Goal: Information Seeking & Learning: Learn about a topic

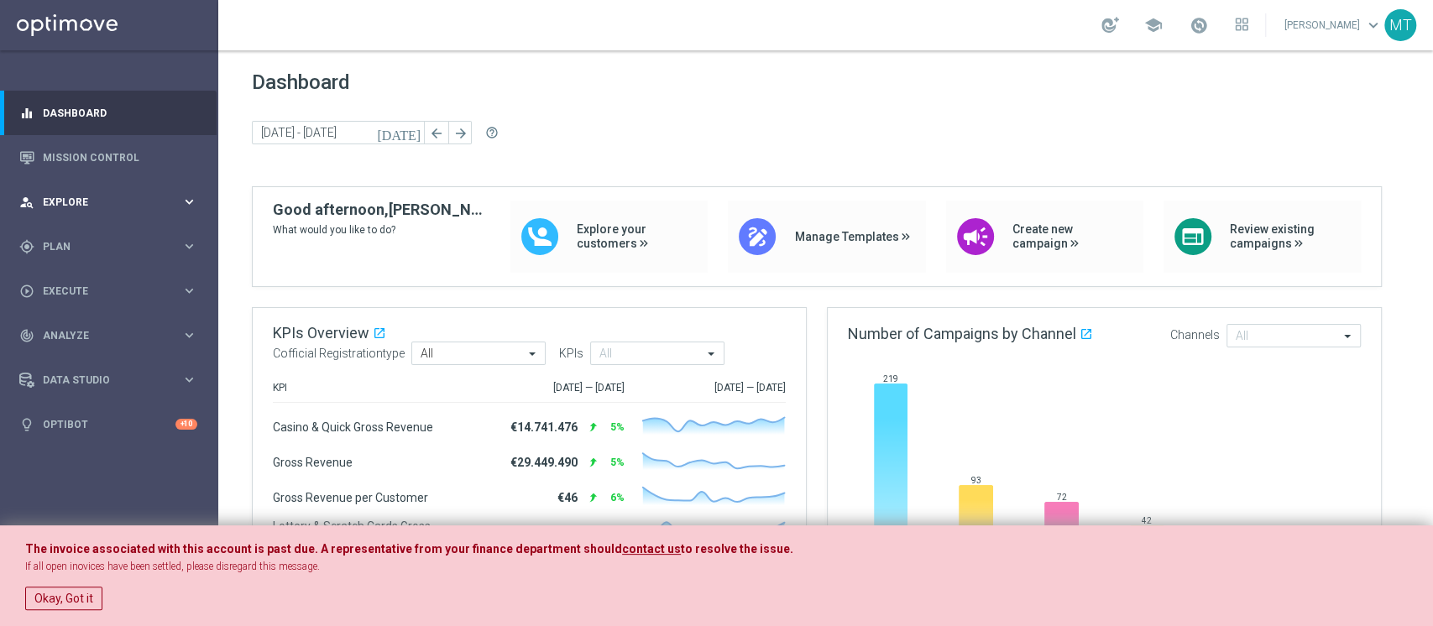
click at [64, 219] on div "person_search Explore keyboard_arrow_right" at bounding box center [108, 202] width 217 height 44
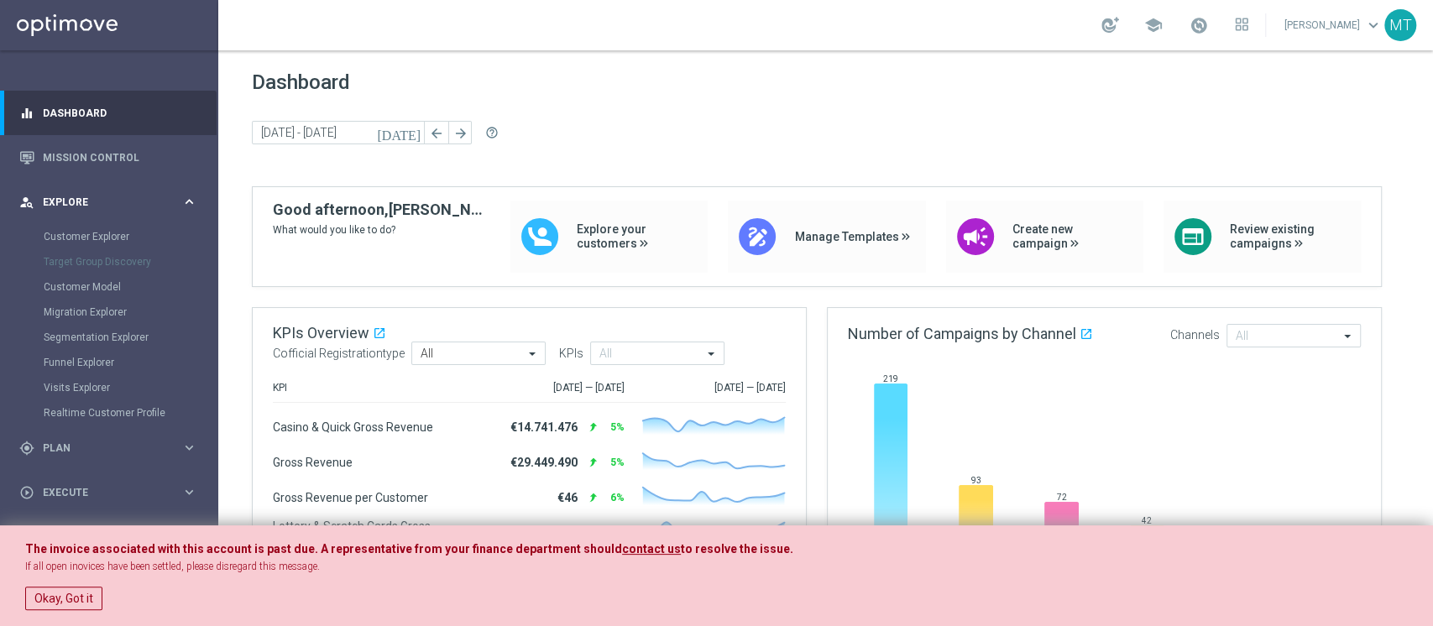
click at [67, 209] on div "person_search Explore" at bounding box center [100, 202] width 162 height 15
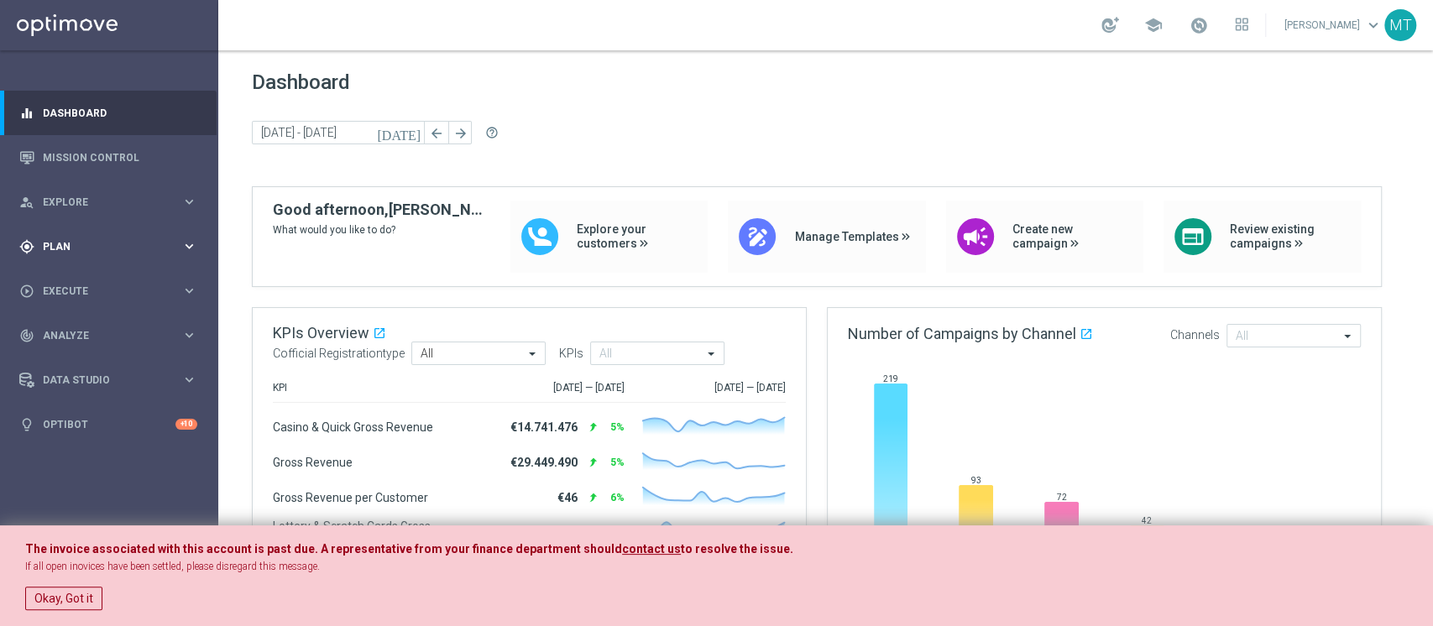
click at [76, 248] on span "Plan" at bounding box center [112, 247] width 139 height 10
click at [53, 283] on link "Target Groups" at bounding box center [109, 281] width 131 height 13
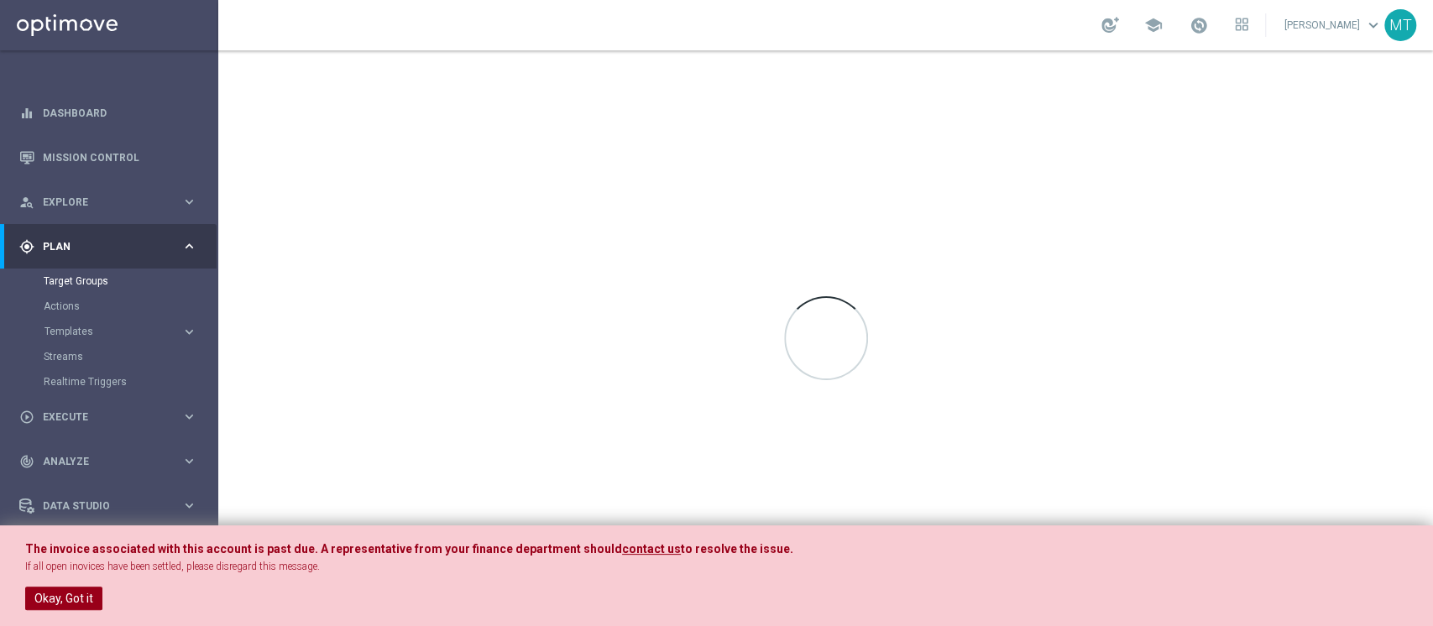
click at [50, 590] on button "Okay, Got it" at bounding box center [63, 599] width 77 height 24
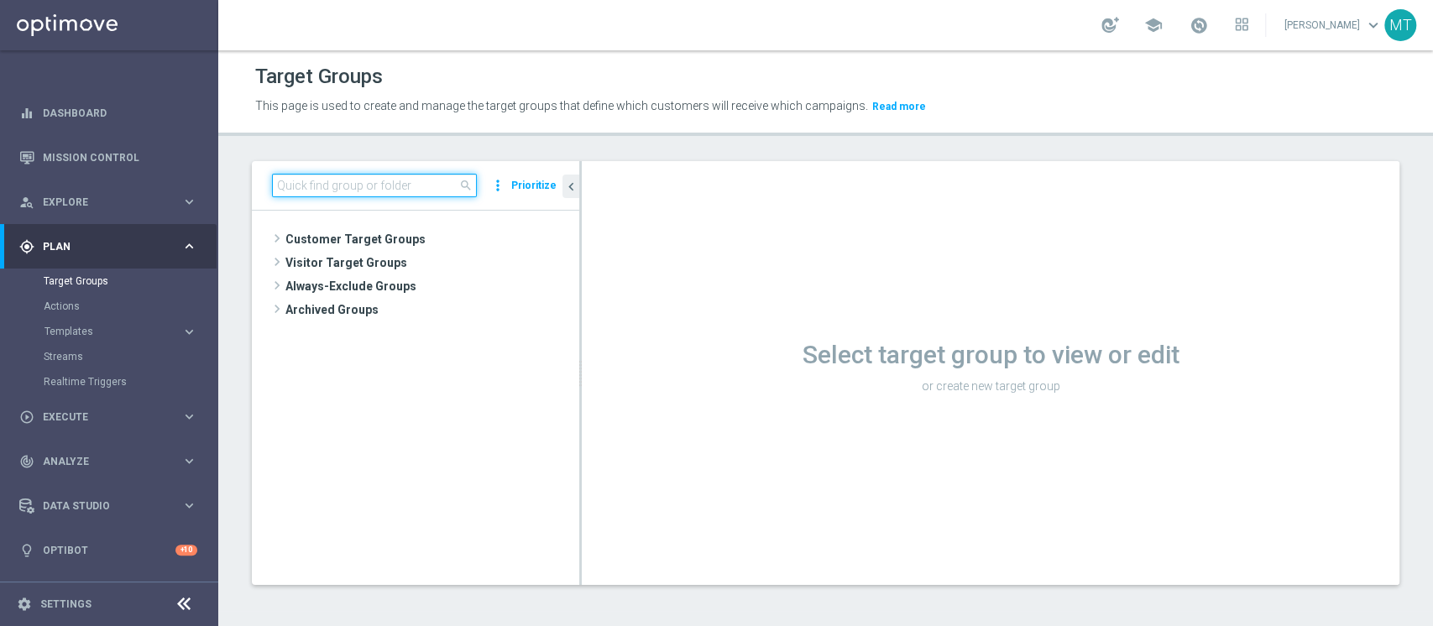
click at [348, 181] on input at bounding box center [374, 186] width 205 height 24
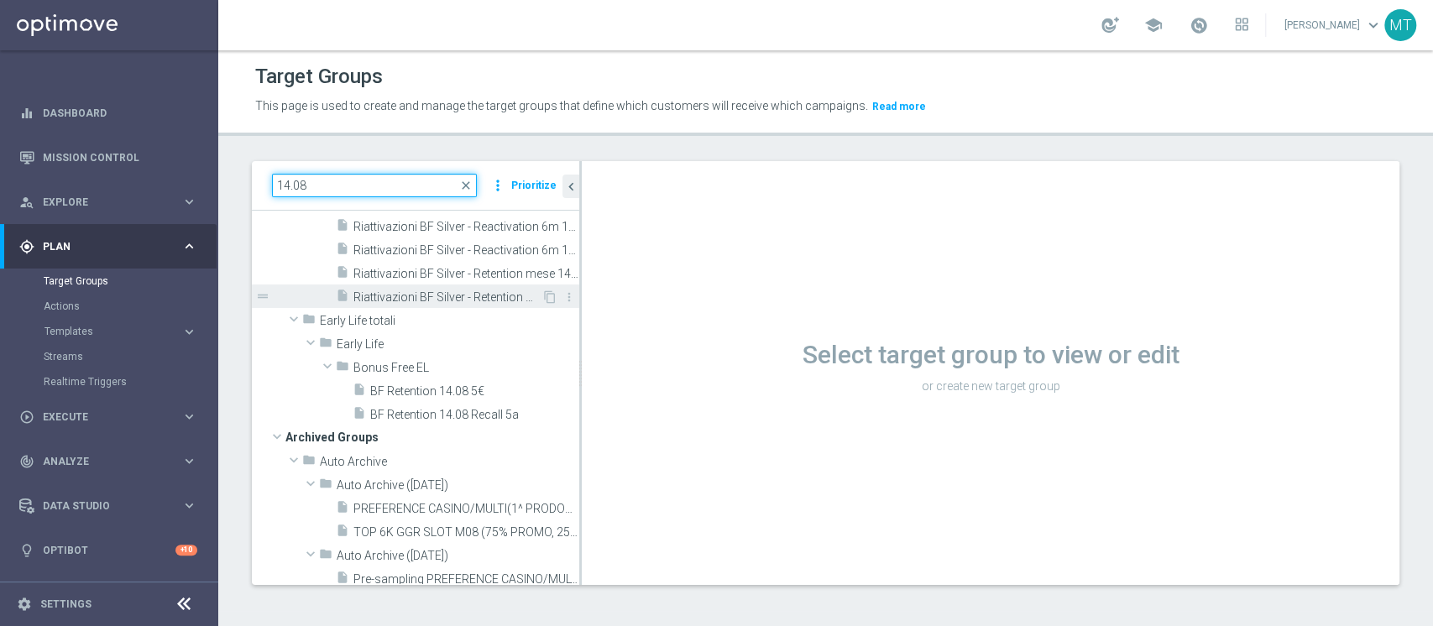
scroll to position [155, 0]
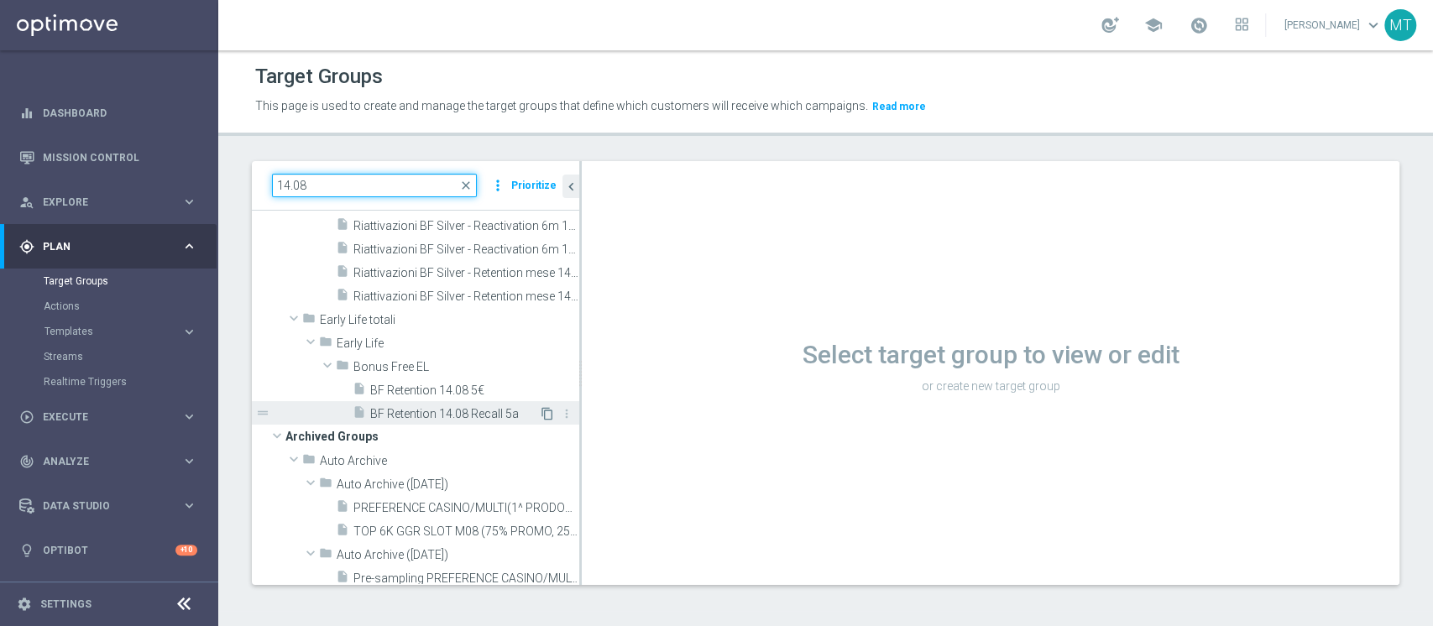
type input "14.08"
click at [541, 413] on icon "content_copy" at bounding box center [547, 413] width 13 height 13
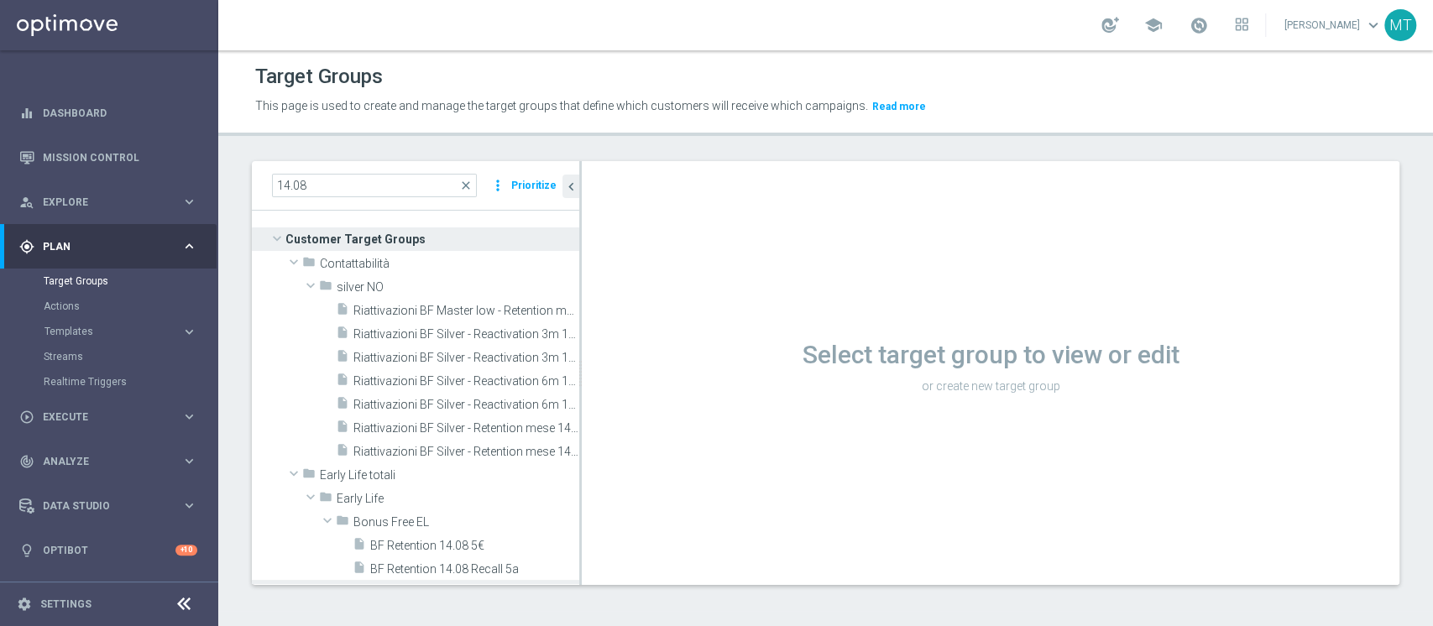
scroll to position [188, 0]
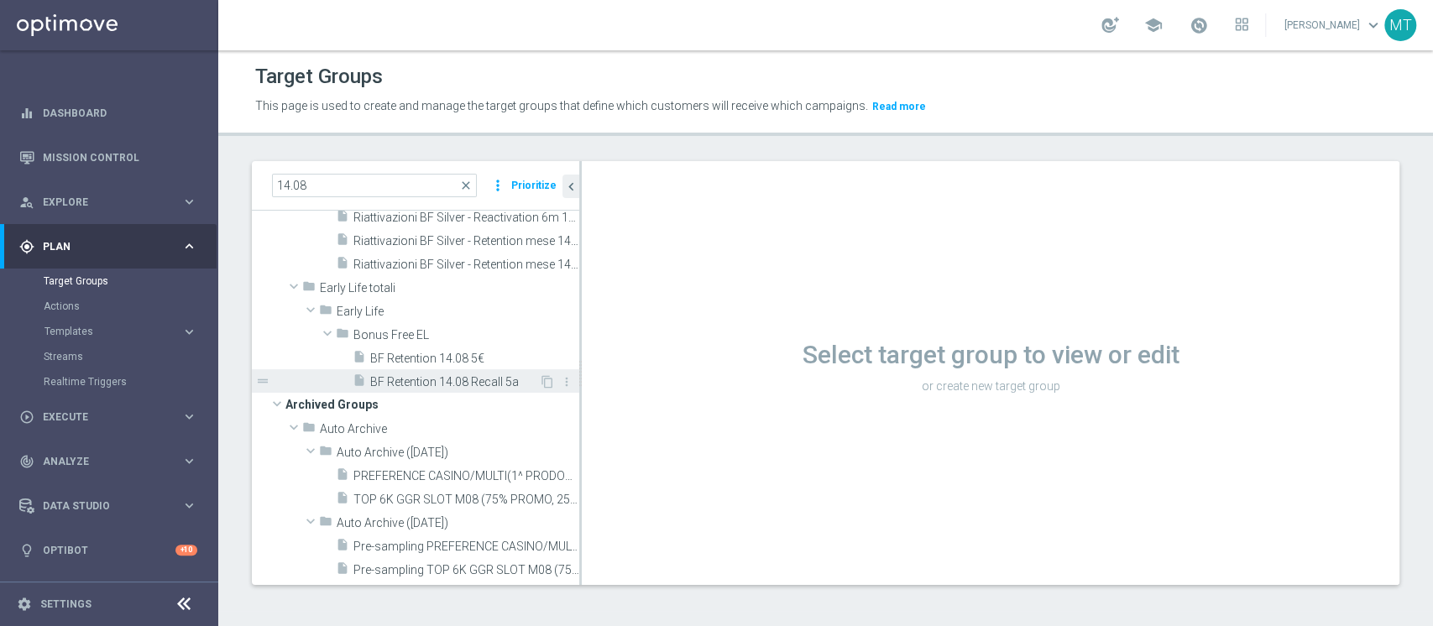
click at [455, 381] on span "BF Retention 14.08 Recall 5a" at bounding box center [454, 382] width 169 height 14
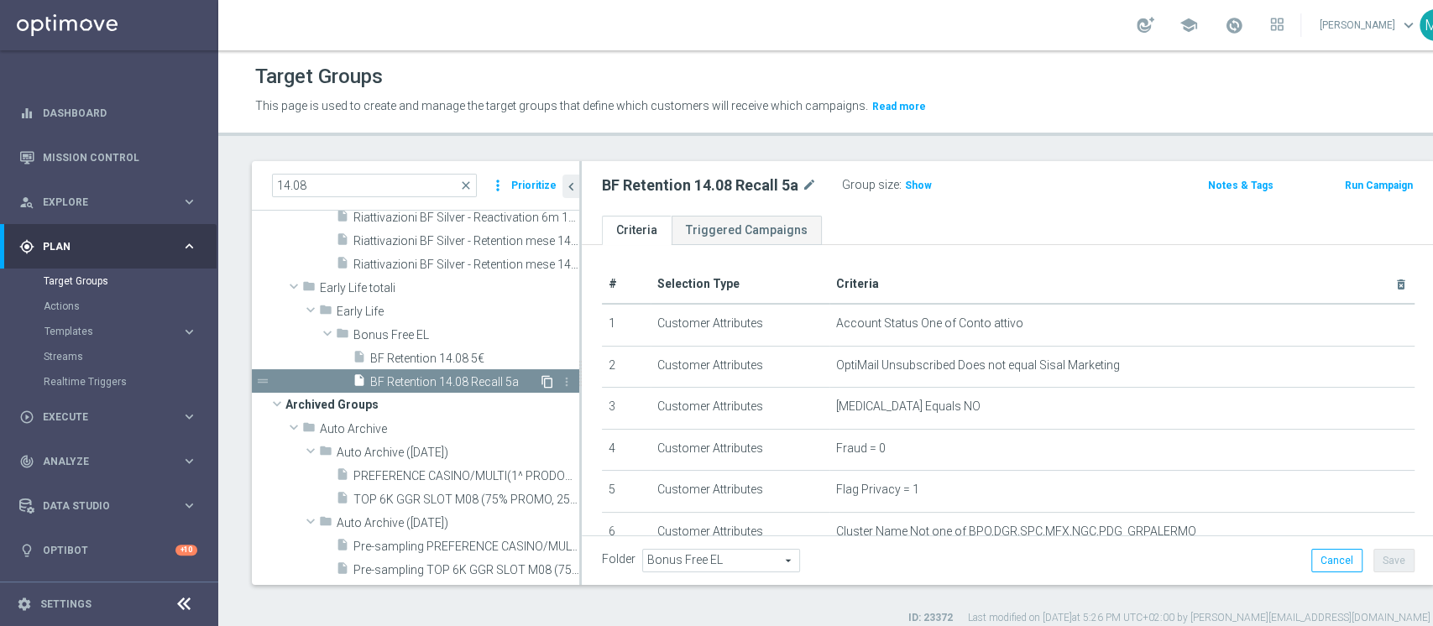
click at [541, 384] on icon "content_copy" at bounding box center [547, 381] width 13 height 13
click at [1225, 26] on span at bounding box center [1234, 25] width 18 height 18
click at [541, 379] on icon "content_copy" at bounding box center [547, 381] width 13 height 13
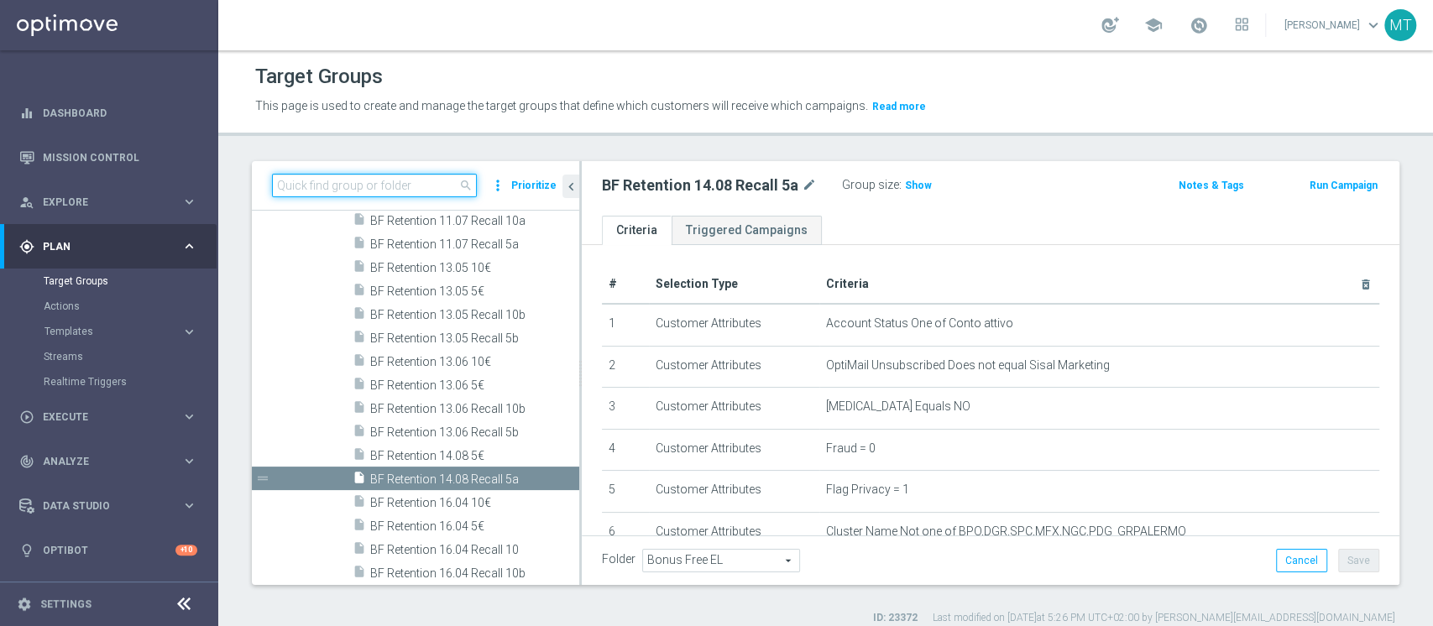
click at [409, 188] on input at bounding box center [374, 186] width 205 height 24
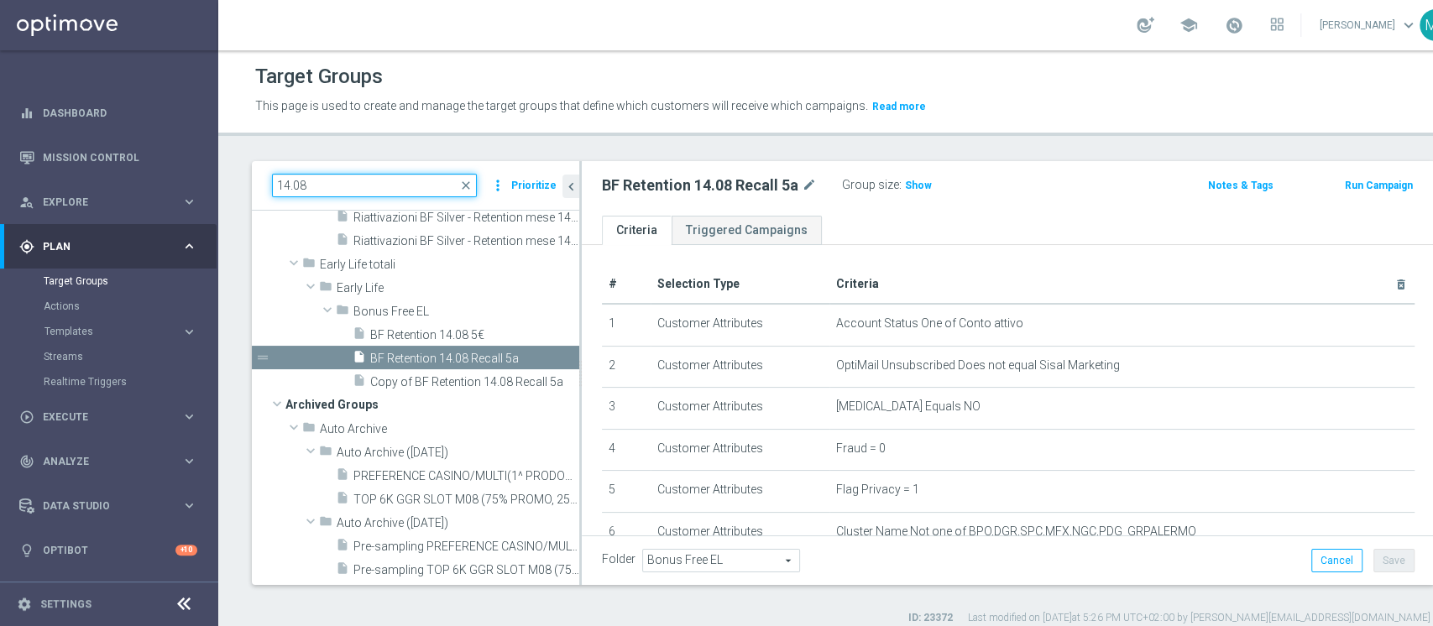
scroll to position [211, 0]
type input "14.08"
click at [413, 375] on span "Copy of BF Retention 14.08 Recall 5a" at bounding box center [455, 382] width 171 height 14
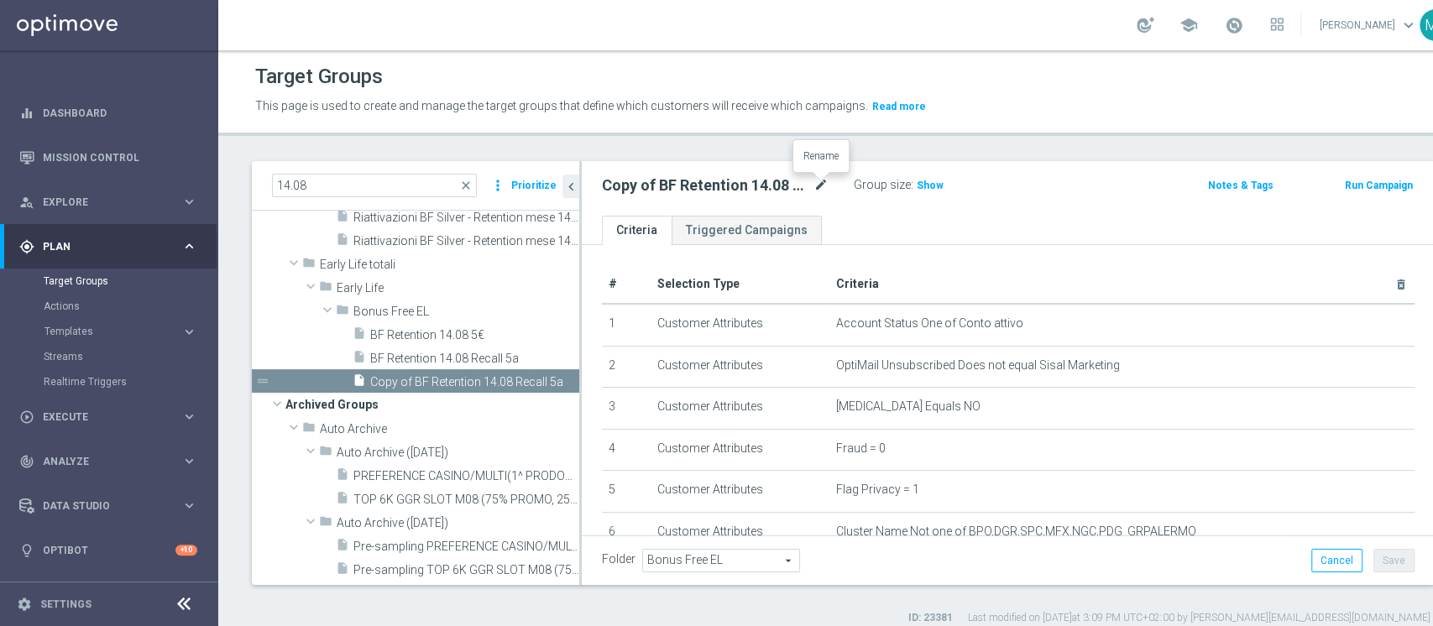
click at [822, 185] on icon "mode_edit" at bounding box center [820, 185] width 15 height 20
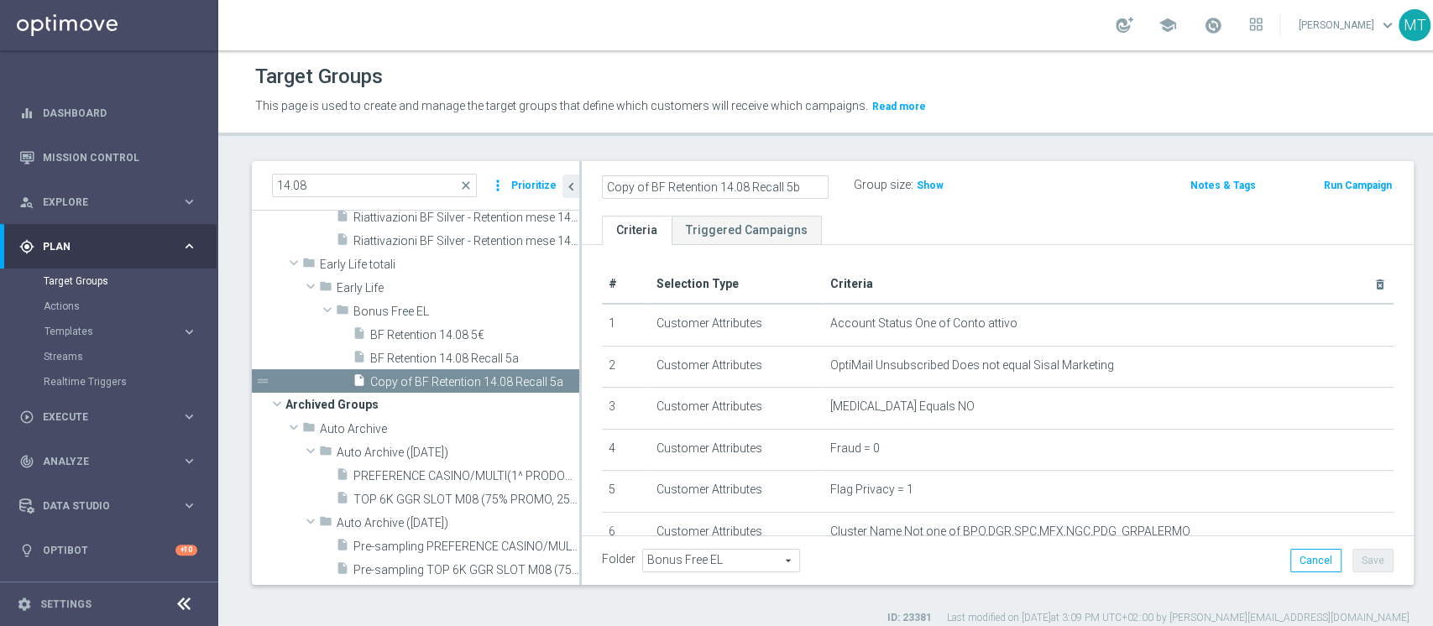
click at [651, 189] on input "Copy of BF Retention 14.08 Recall 5b" at bounding box center [715, 187] width 227 height 24
type input "BF Retention 14.08 Recall 5b"
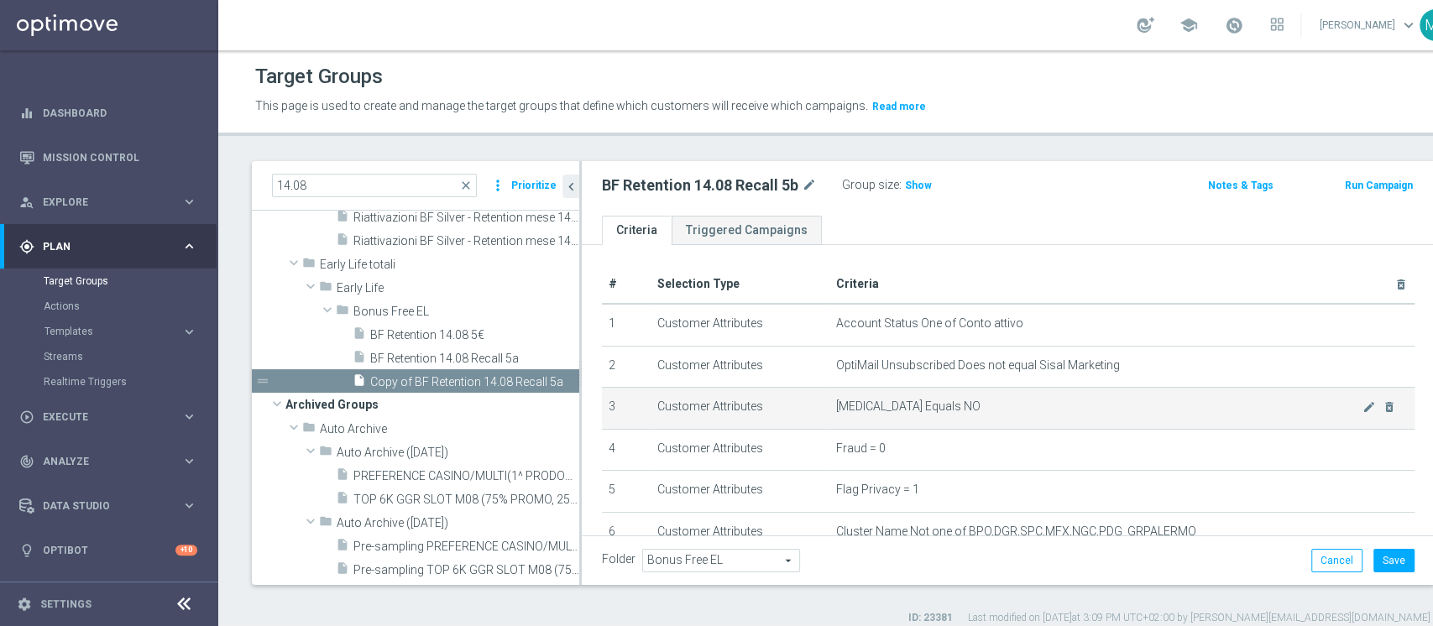
scroll to position [477, 0]
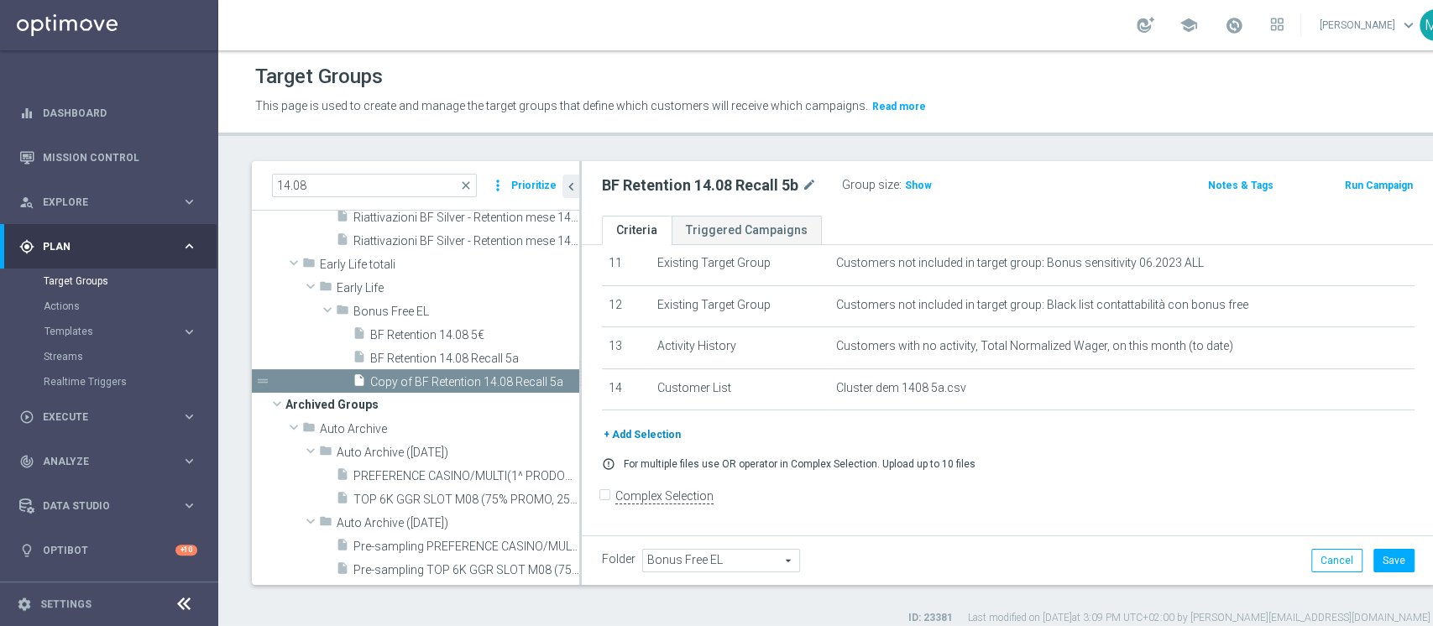
drag, startPoint x: 667, startPoint y: 451, endPoint x: 662, endPoint y: 440, distance: 12.4
click at [662, 440] on div "+ Add Selection error_outline For multiple files use OR operator in Complex Sel…" at bounding box center [1008, 454] width 838 height 57
click at [662, 440] on button "+ Add Selection" at bounding box center [642, 435] width 81 height 18
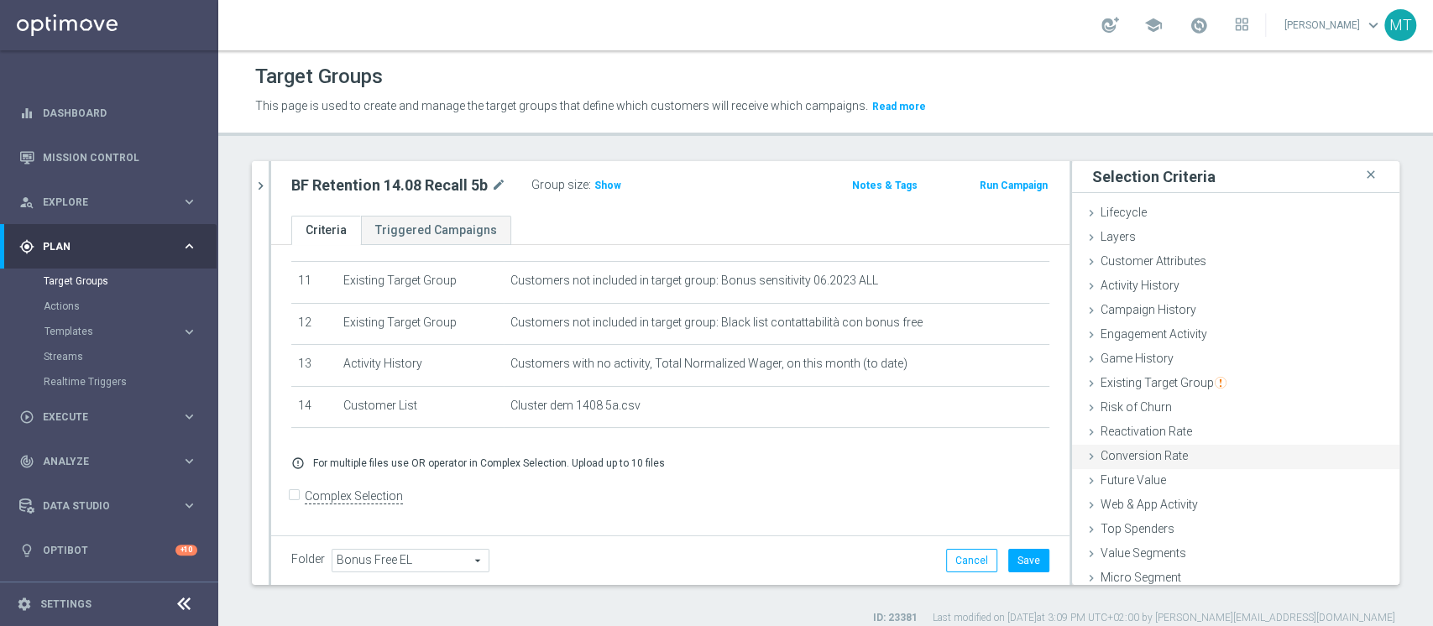
scroll to position [31, 0]
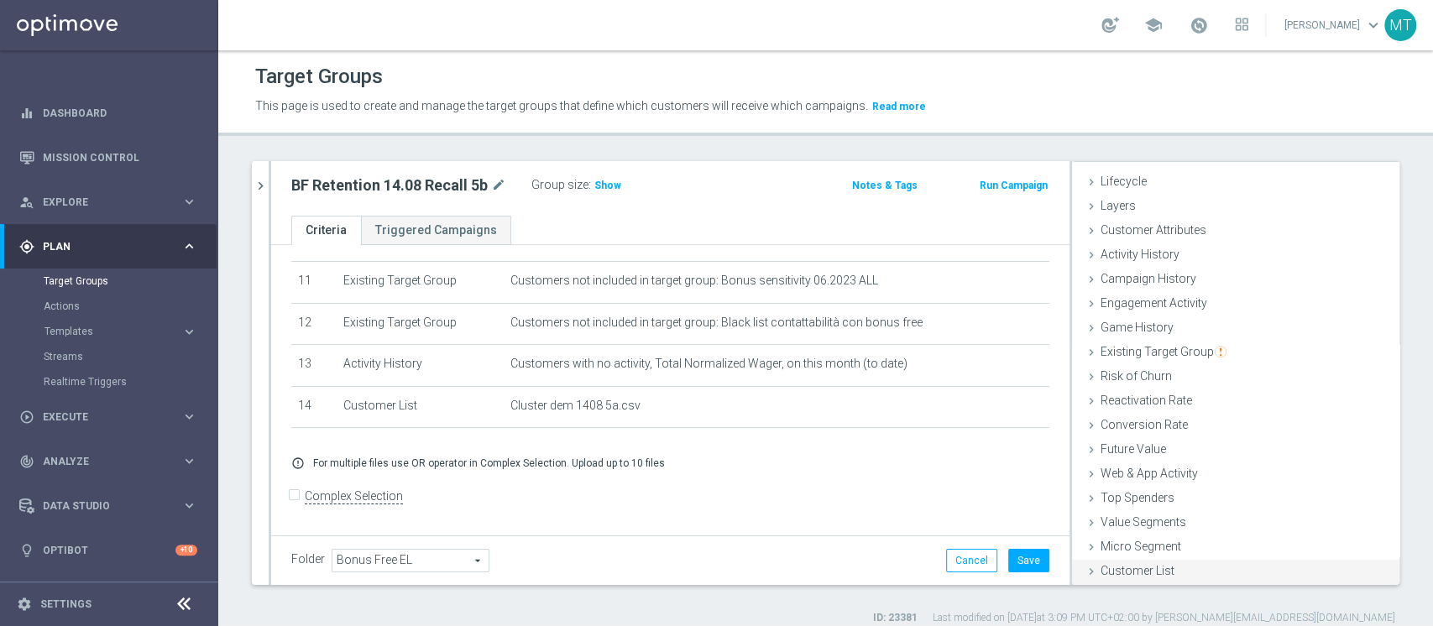
click at [1106, 579] on div "Customer List done" at bounding box center [1235, 572] width 327 height 25
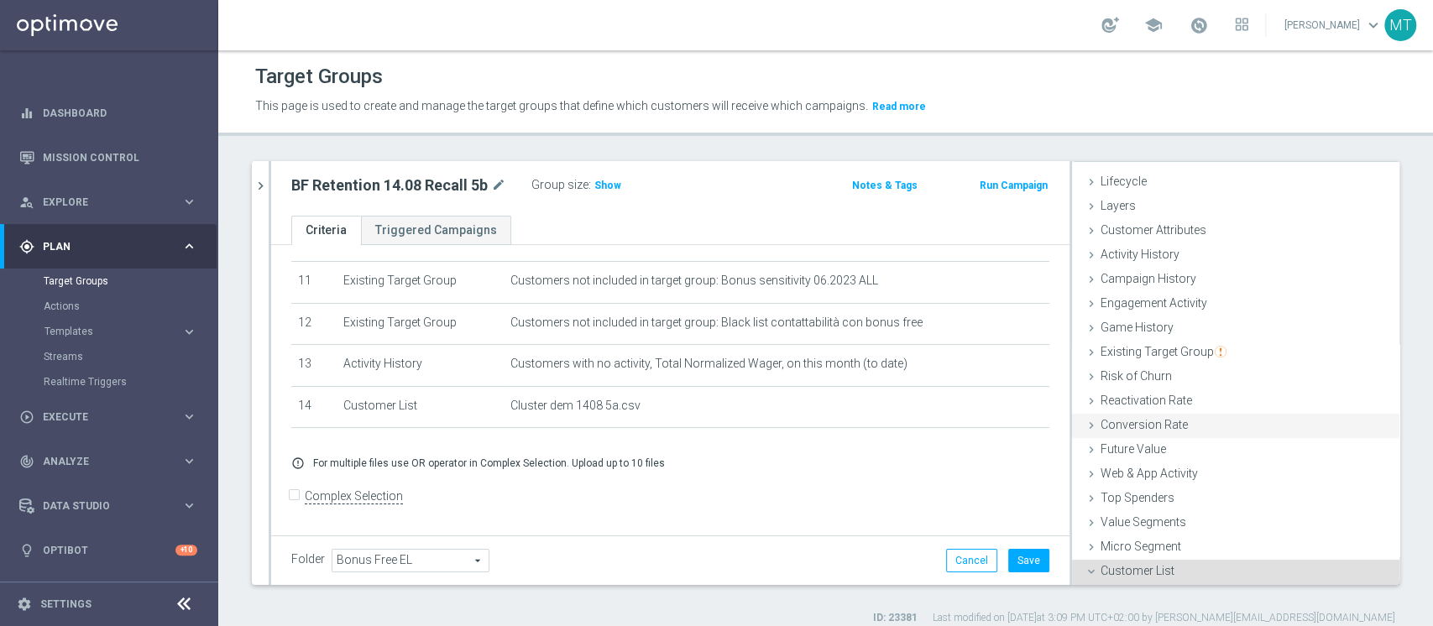
scroll to position [181, 0]
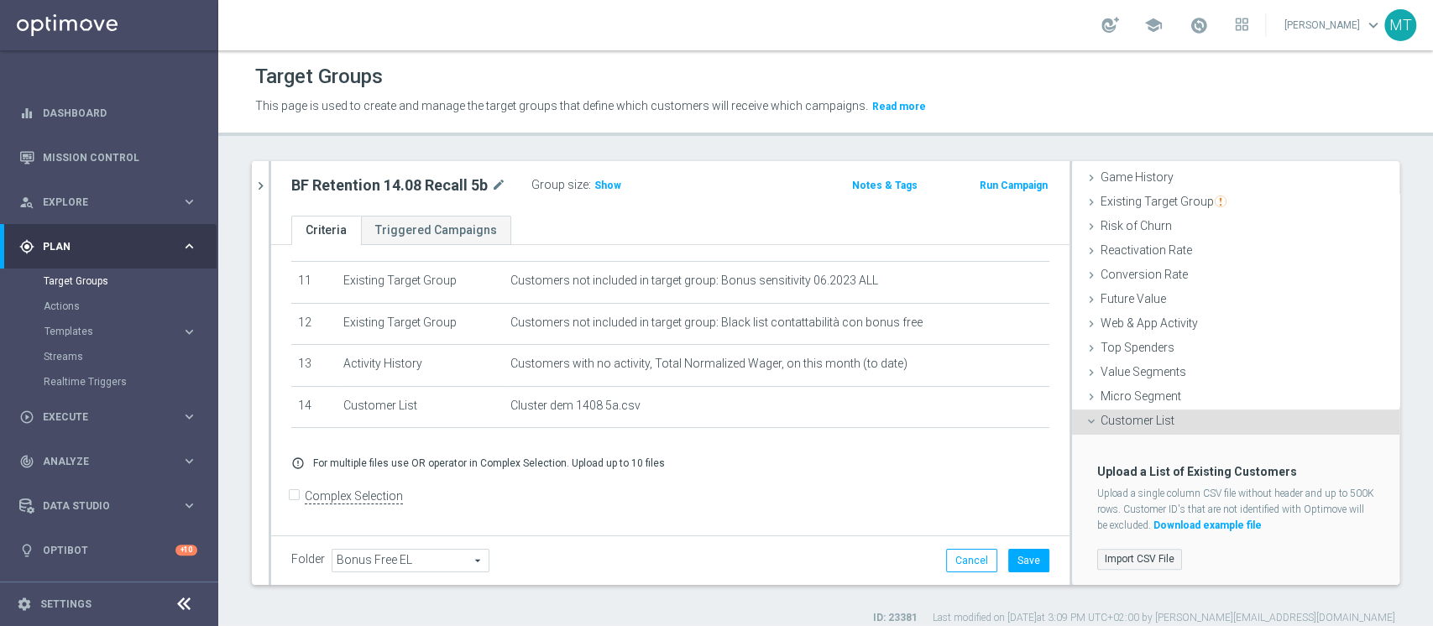
click at [1134, 552] on label "Import CSV File" at bounding box center [1139, 559] width 85 height 21
click at [0, 0] on input "Import CSV File" at bounding box center [0, 0] width 0 height 0
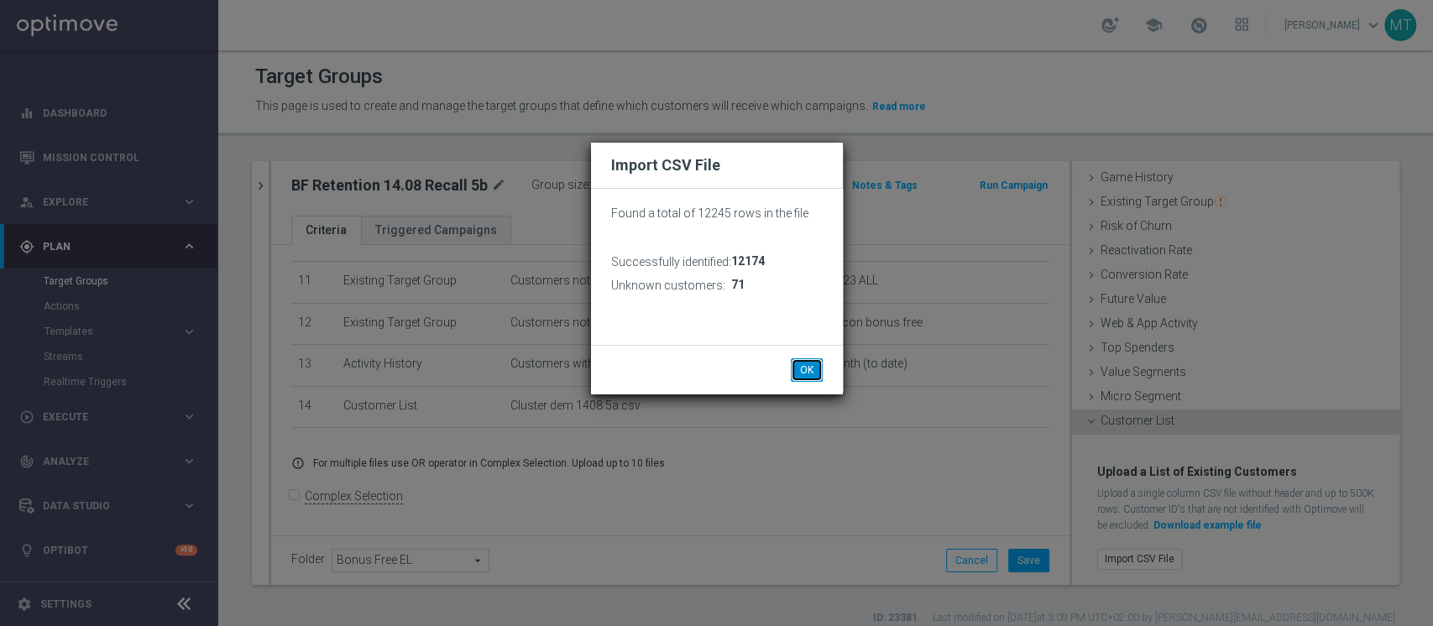
click at [794, 368] on button "OK" at bounding box center [807, 370] width 32 height 24
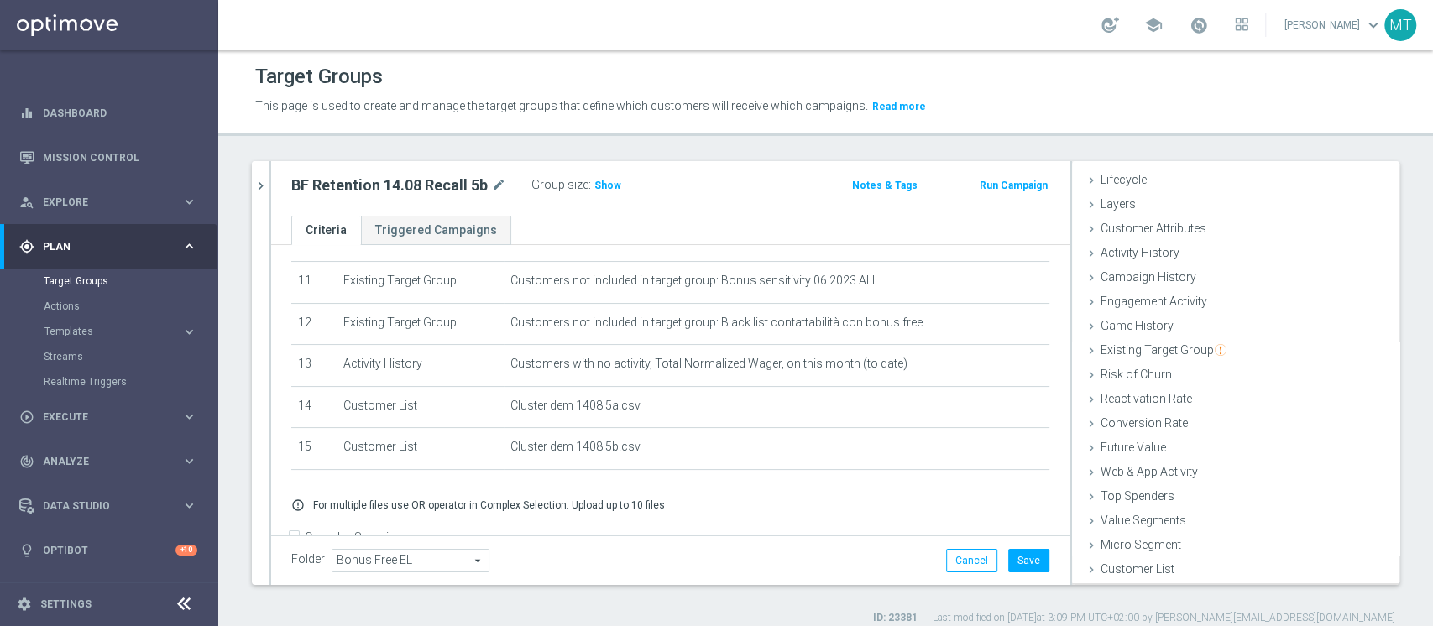
scroll to position [31, 0]
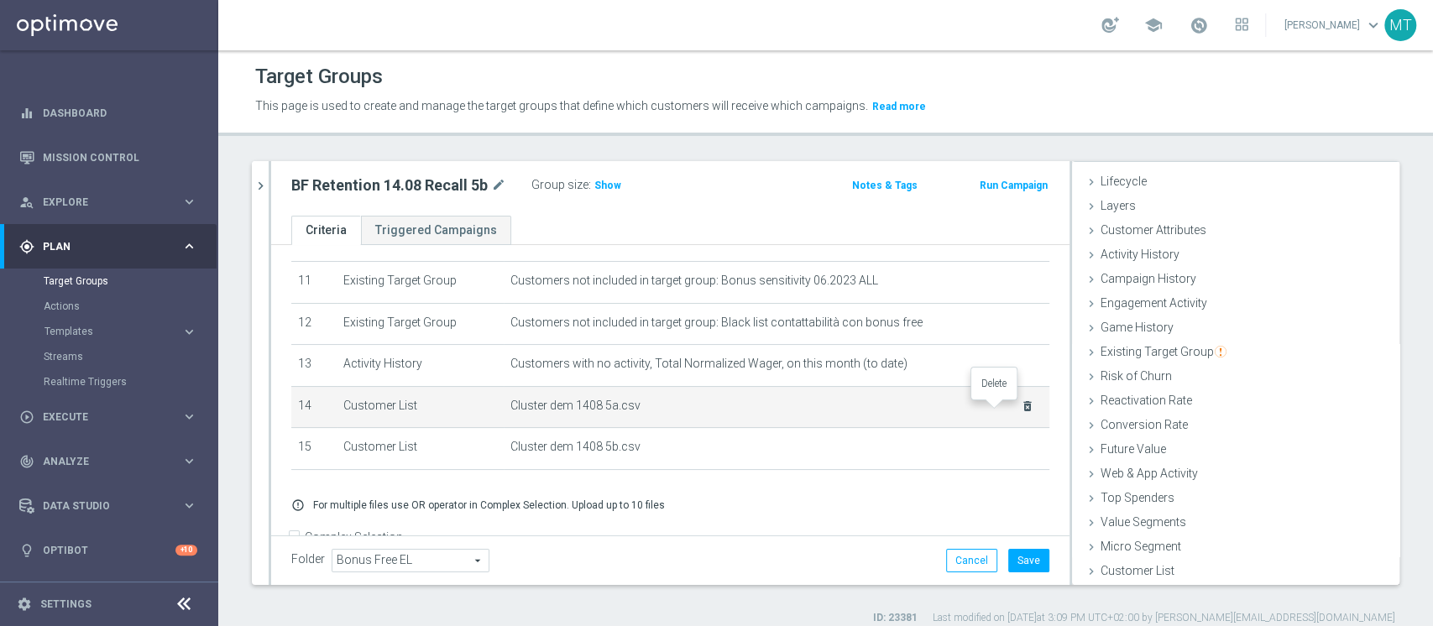
click at [1021, 411] on icon "delete_forever" at bounding box center [1027, 406] width 13 height 13
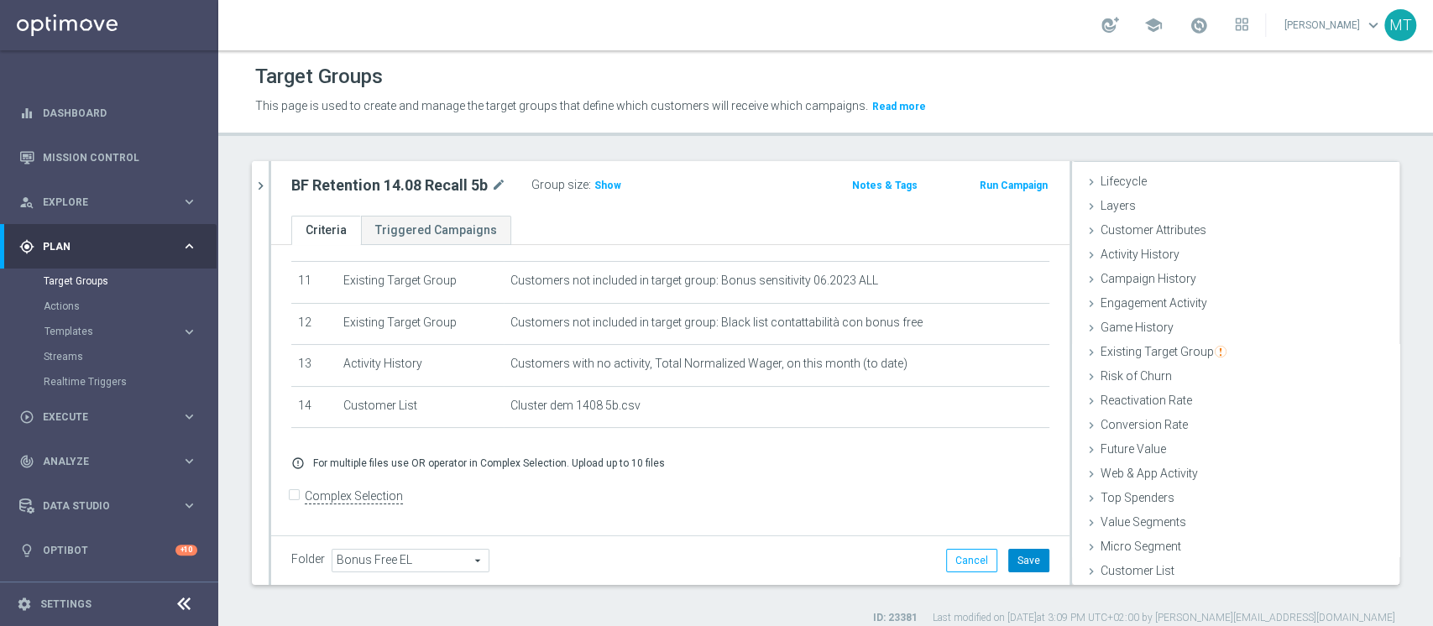
click at [1008, 552] on button "Save" at bounding box center [1028, 561] width 41 height 24
click at [594, 191] on span "Show" at bounding box center [607, 186] width 27 height 12
click at [619, 186] on span "11,877" at bounding box center [612, 188] width 35 height 16
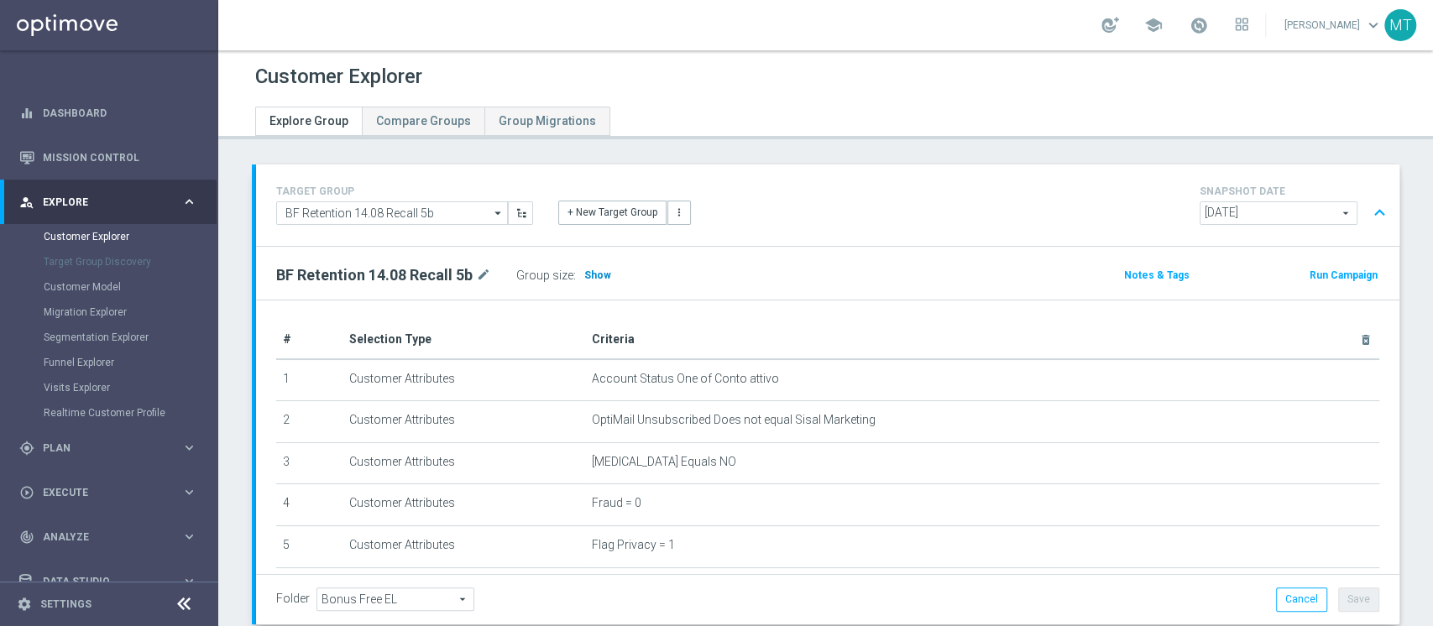
click at [593, 269] on span "Show" at bounding box center [597, 275] width 27 height 12
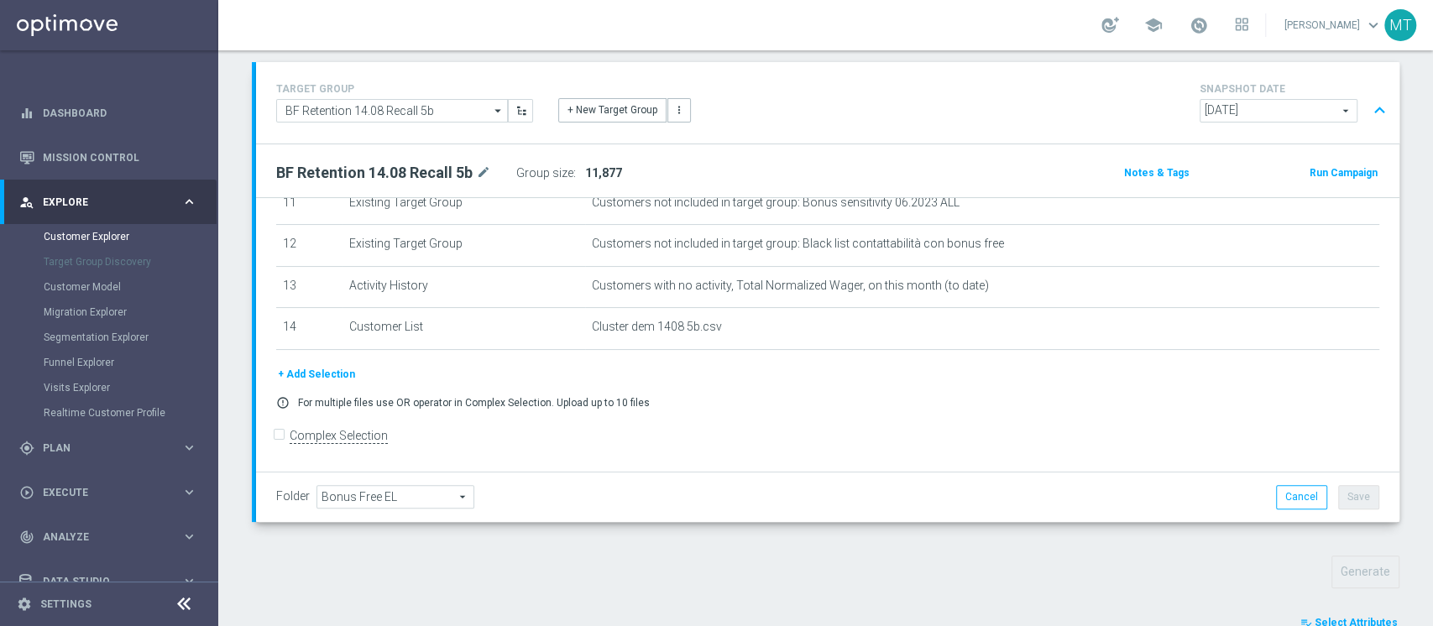
scroll to position [589, 0]
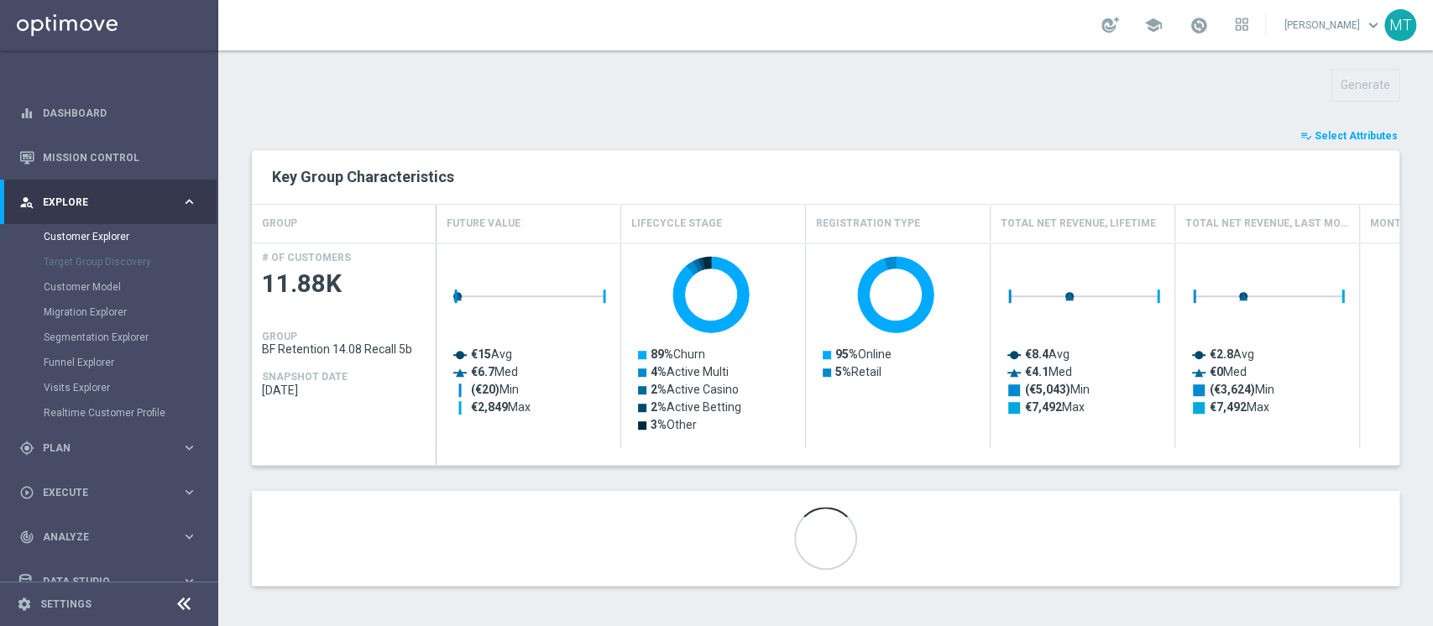
click at [1300, 136] on icon "playlist_add_check" at bounding box center [1306, 136] width 12 height 12
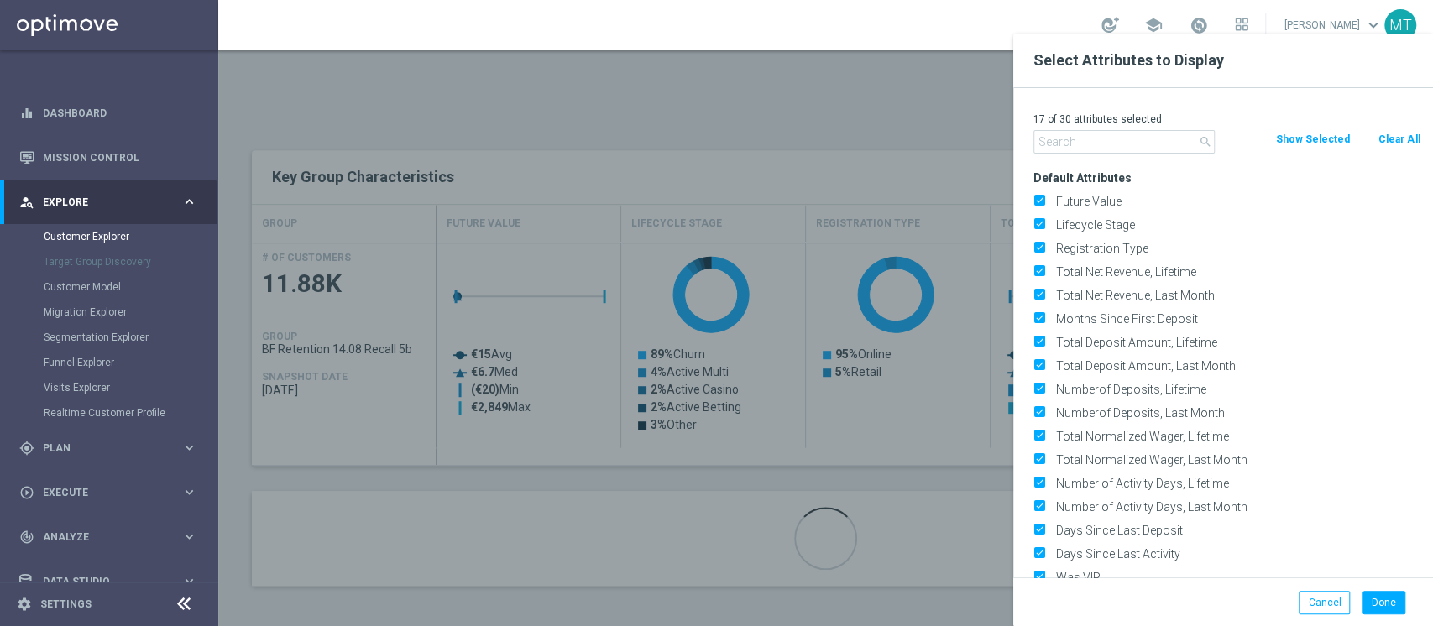
click at [1374, 133] on div "Clear All" at bounding box center [1398, 139] width 69 height 18
click at [1389, 144] on button "Clear All" at bounding box center [1399, 139] width 44 height 18
checkbox input "false"
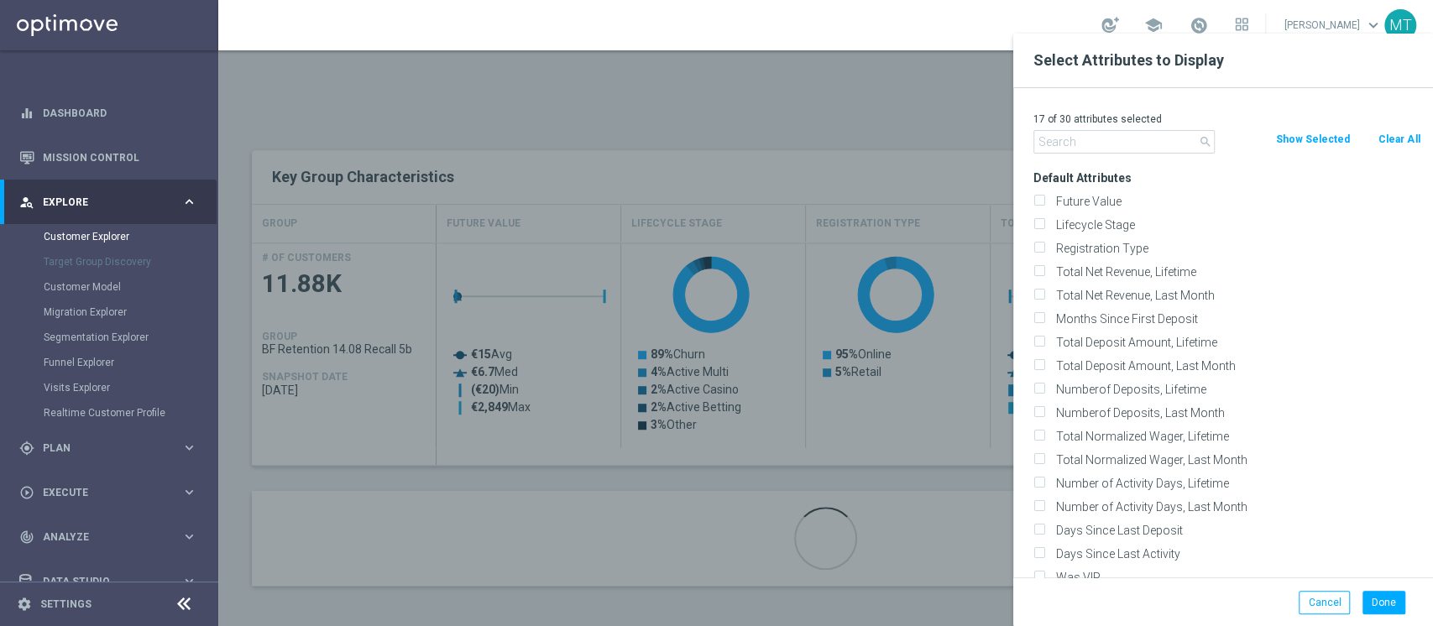
checkbox input "false"
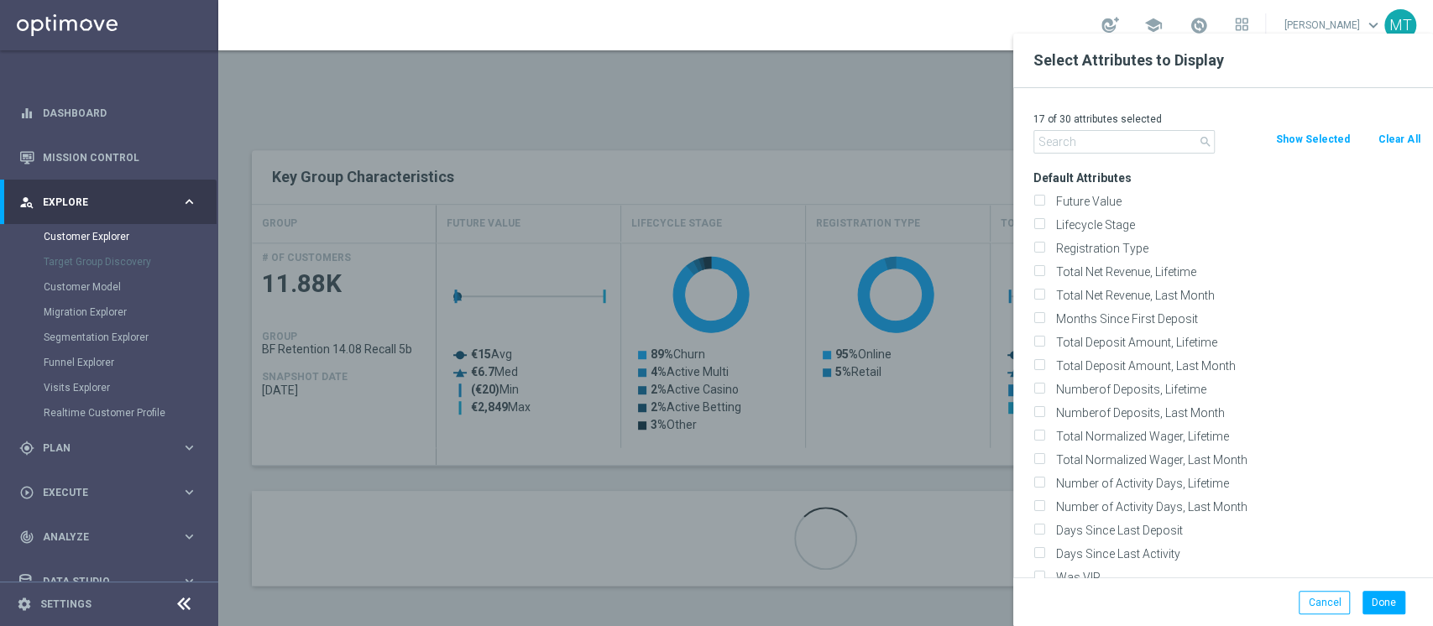
checkbox input "false"
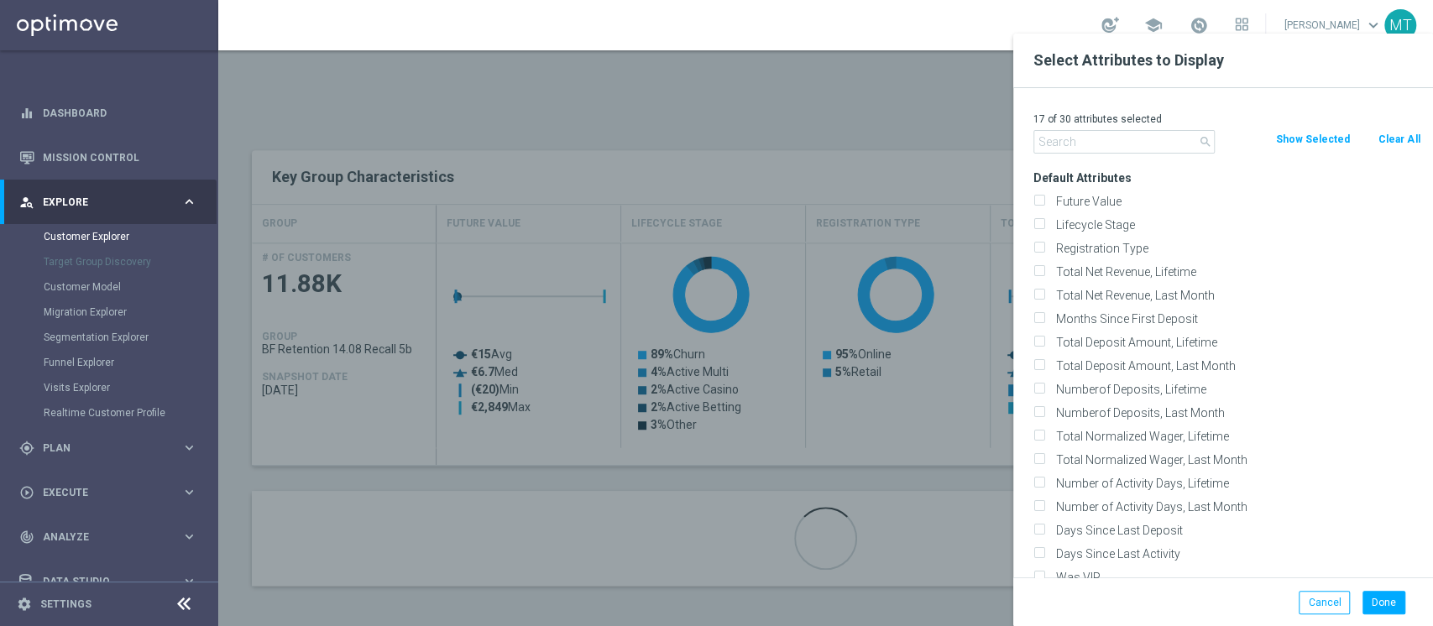
checkbox input "false"
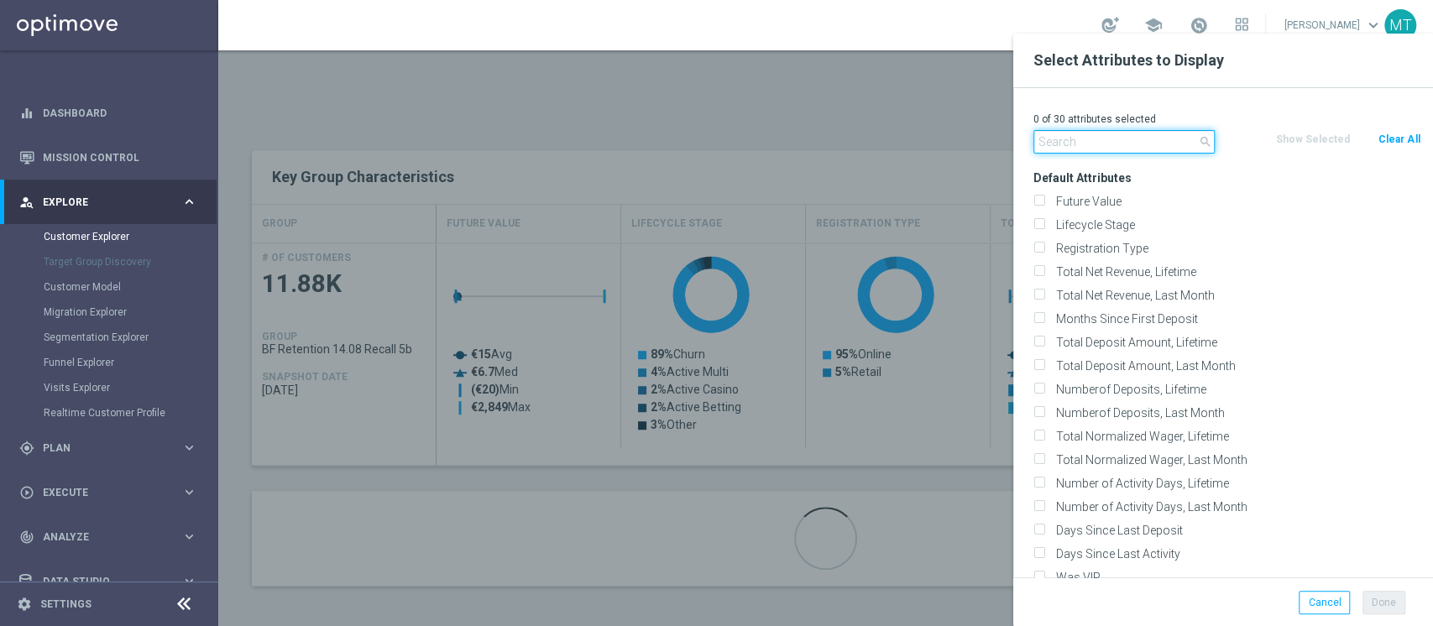
click at [1121, 139] on input "text" at bounding box center [1123, 142] width 181 height 24
type input "g"
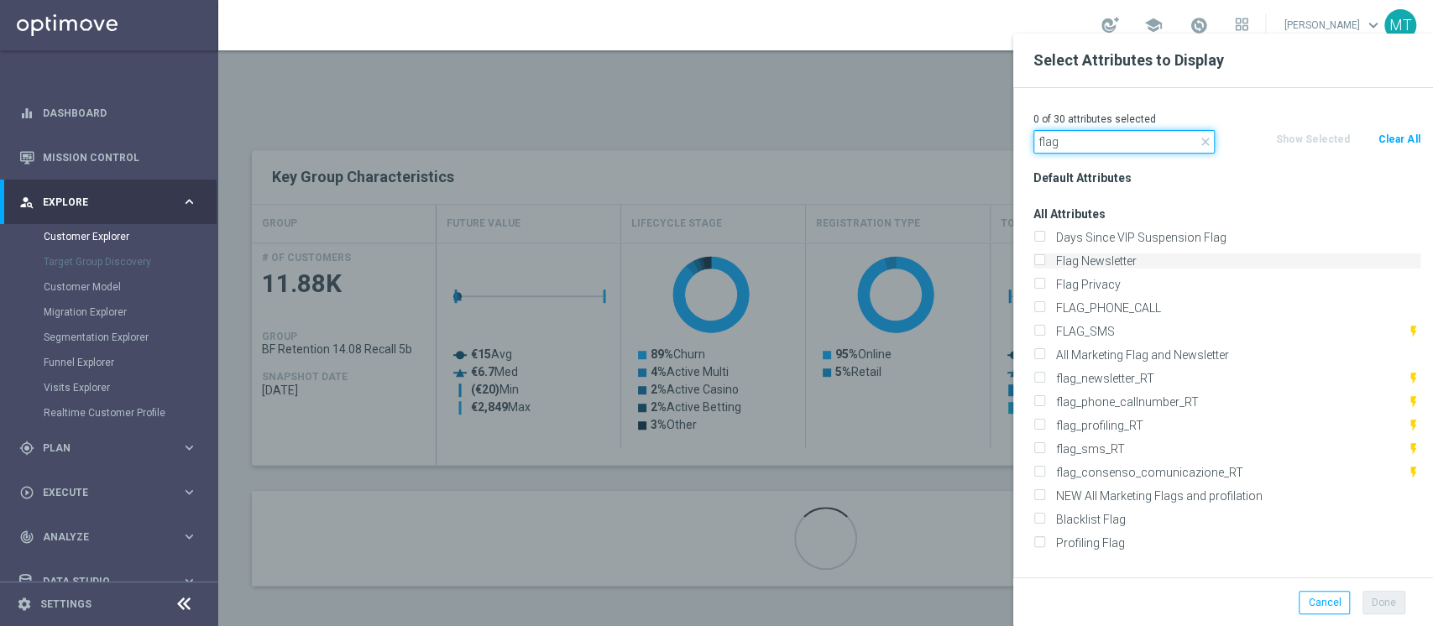
type input "flag"
click at [1088, 268] on label "Flag Newsletter" at bounding box center [1235, 261] width 370 height 15
click at [1044, 268] on input "Flag Newsletter" at bounding box center [1038, 263] width 11 height 11
checkbox input "true"
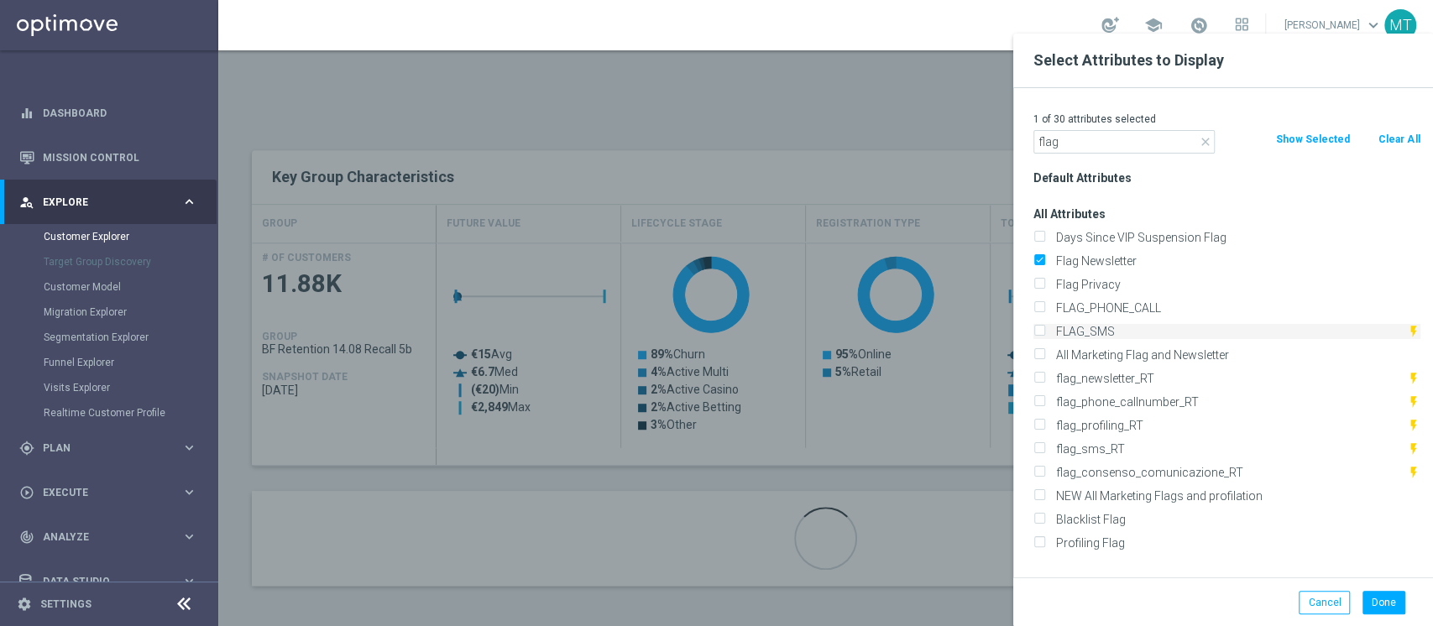
click at [1085, 334] on label "FLAG_SMS" at bounding box center [1228, 331] width 357 height 15
click at [1044, 334] on input "FLAG_SMS" at bounding box center [1038, 333] width 11 height 11
checkbox input "true"
click at [1095, 550] on label "Profiling Flag" at bounding box center [1235, 543] width 370 height 15
click at [1044, 550] on input "Profiling Flag" at bounding box center [1038, 545] width 11 height 11
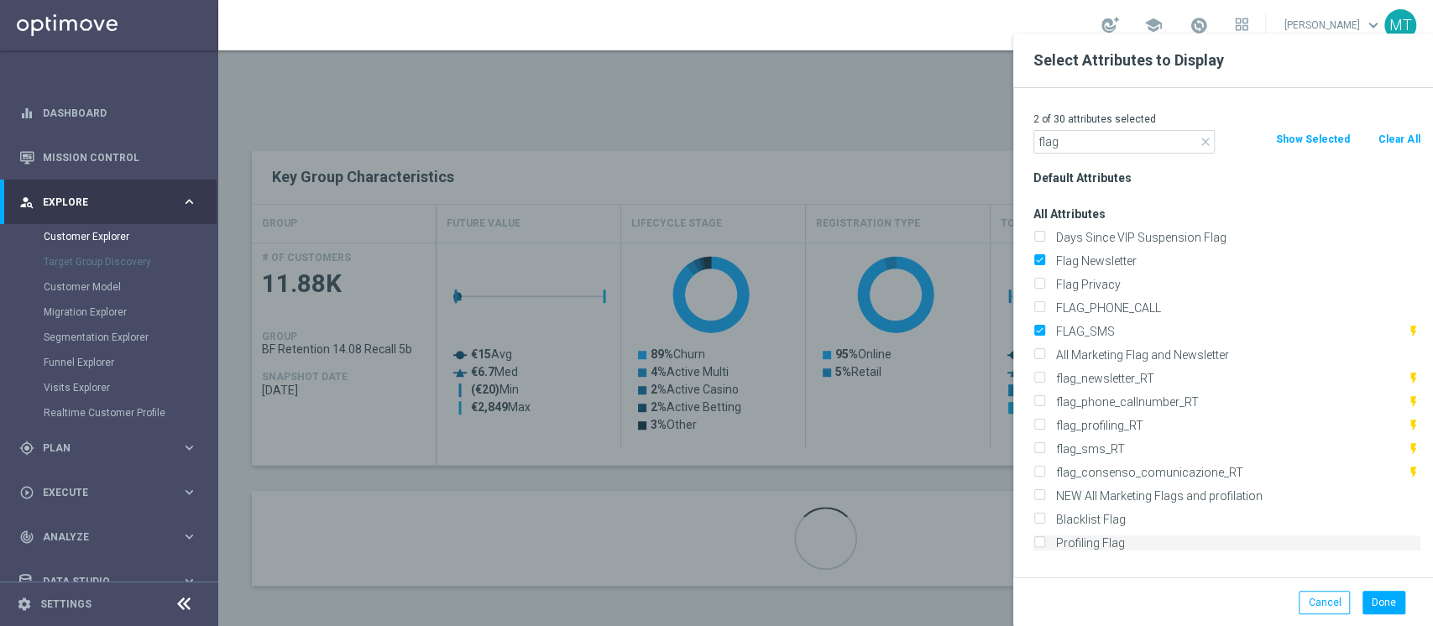
checkbox input "true"
click at [1088, 134] on input "flag" at bounding box center [1123, 142] width 181 height 24
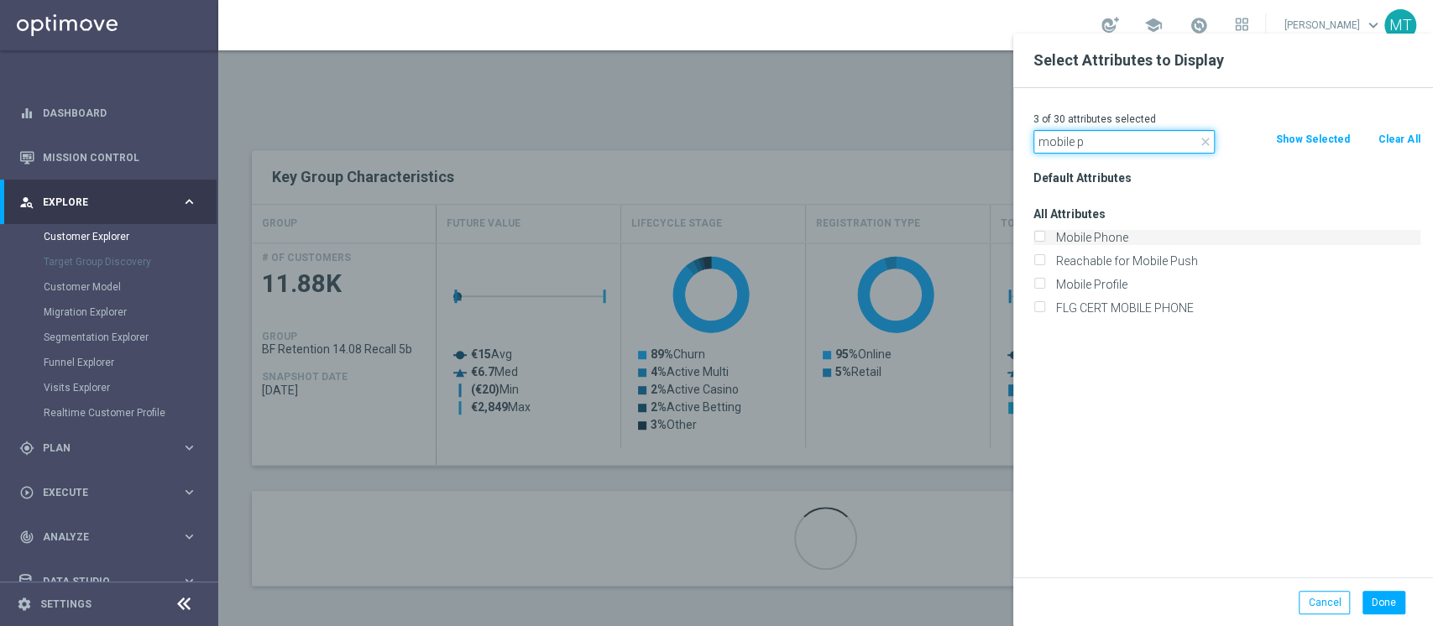
type input "mobile p"
click at [1096, 238] on label "Mobile Phone" at bounding box center [1235, 237] width 370 height 15
click at [1044, 238] on input "Mobile Phone" at bounding box center [1038, 239] width 11 height 11
checkbox input "true"
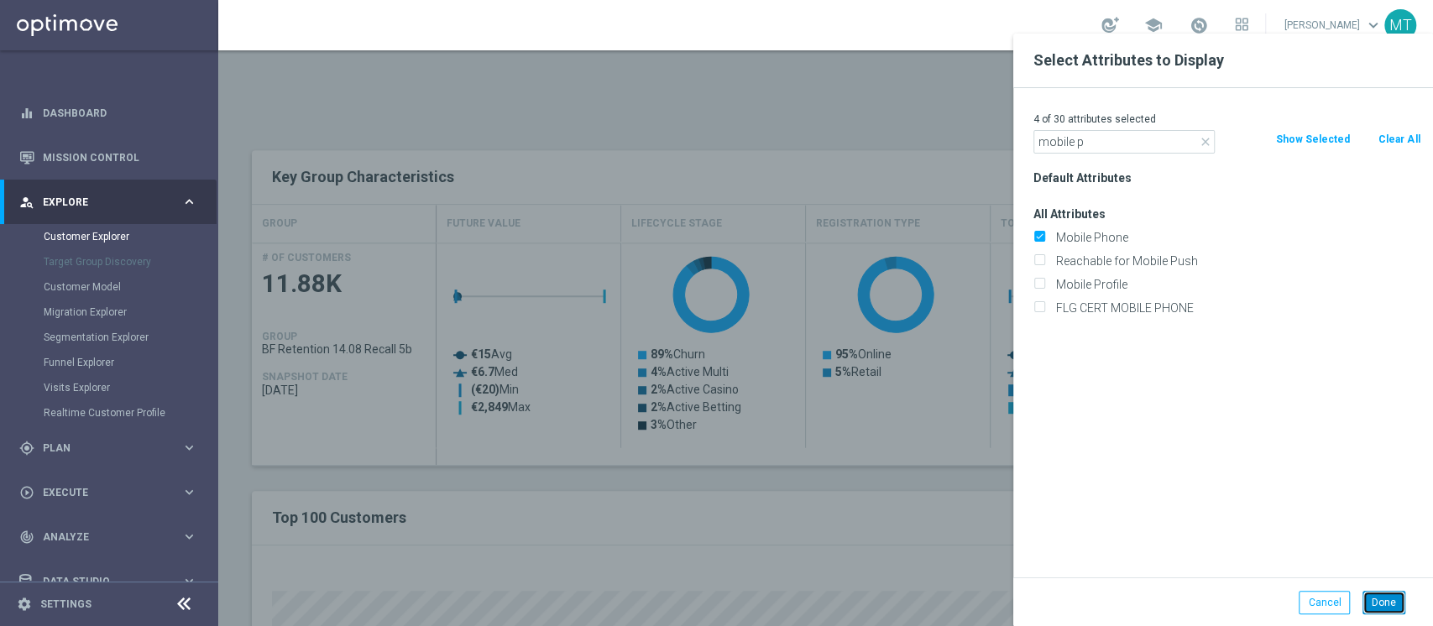
click at [1385, 605] on button "Done" at bounding box center [1383, 603] width 43 height 24
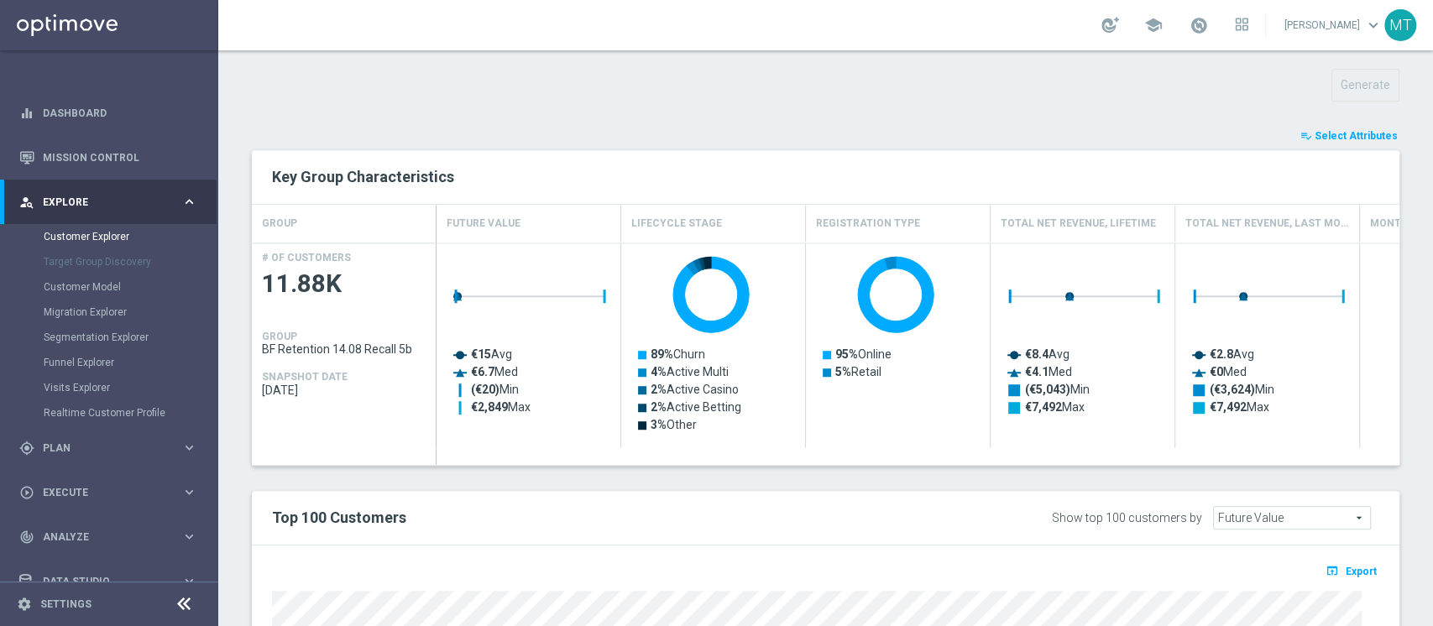
type input "Search"
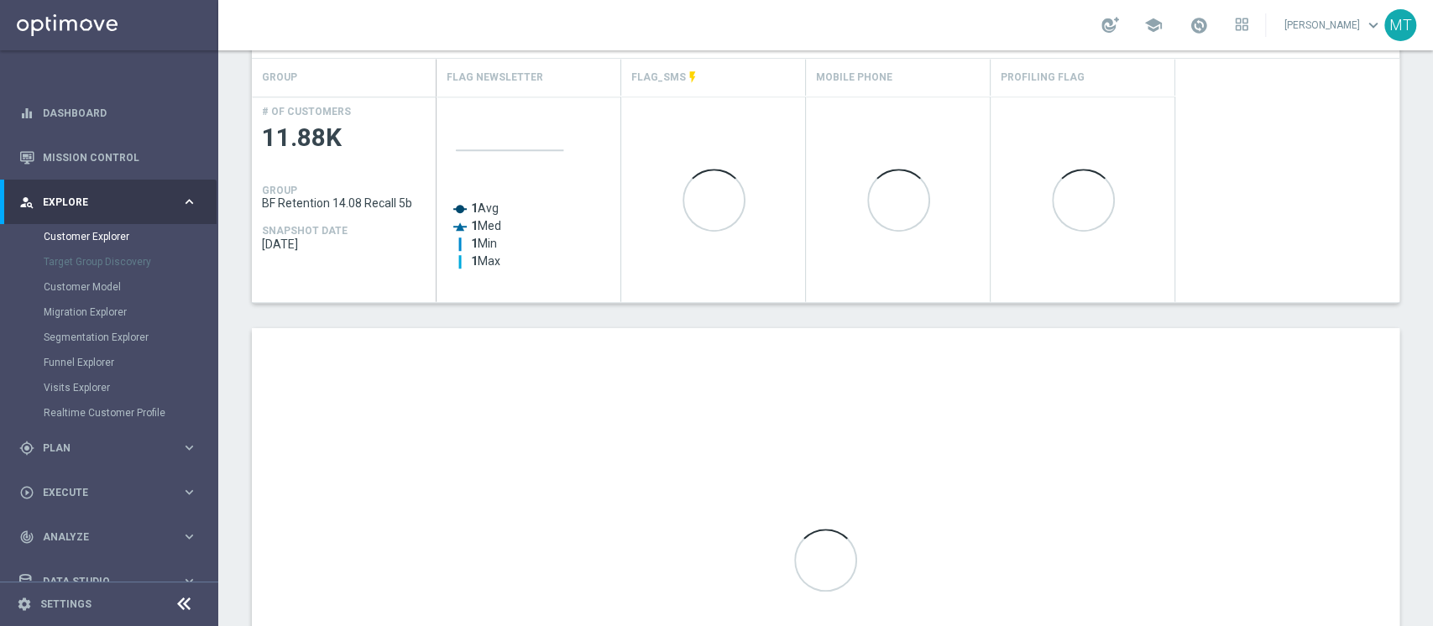
scroll to position [736, 0]
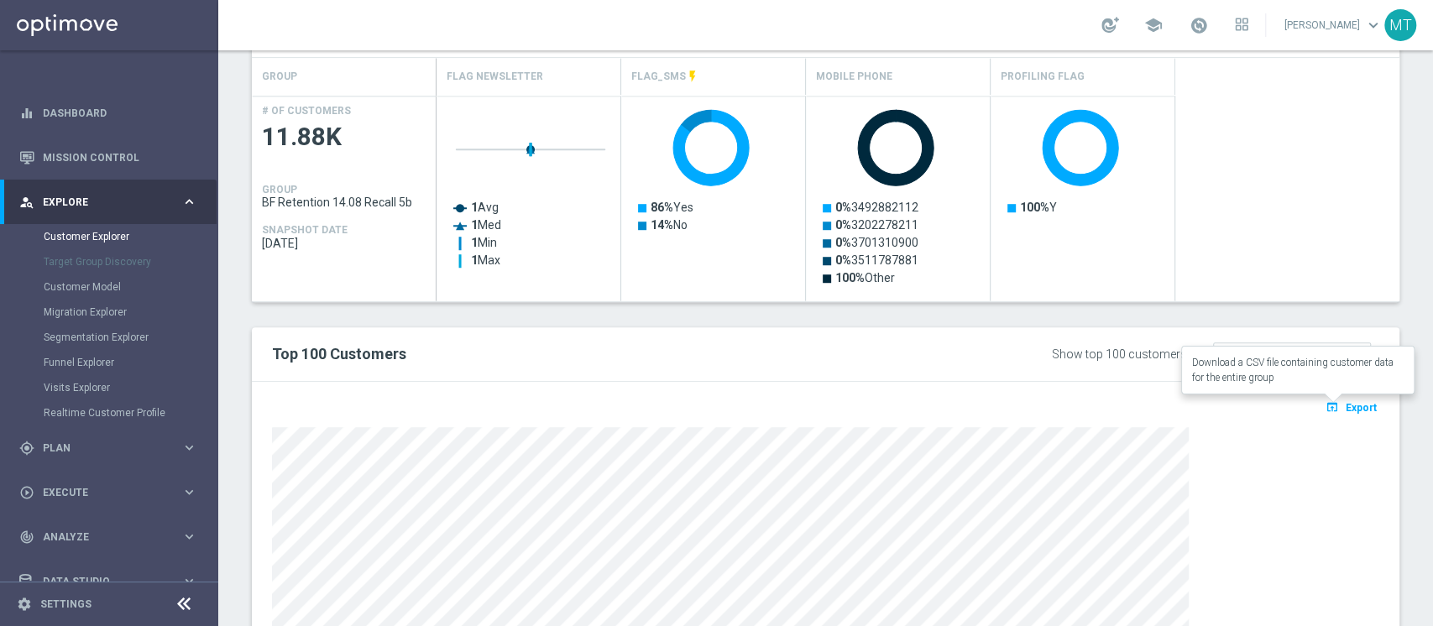
click at [1346, 403] on span "Export" at bounding box center [1361, 408] width 31 height 12
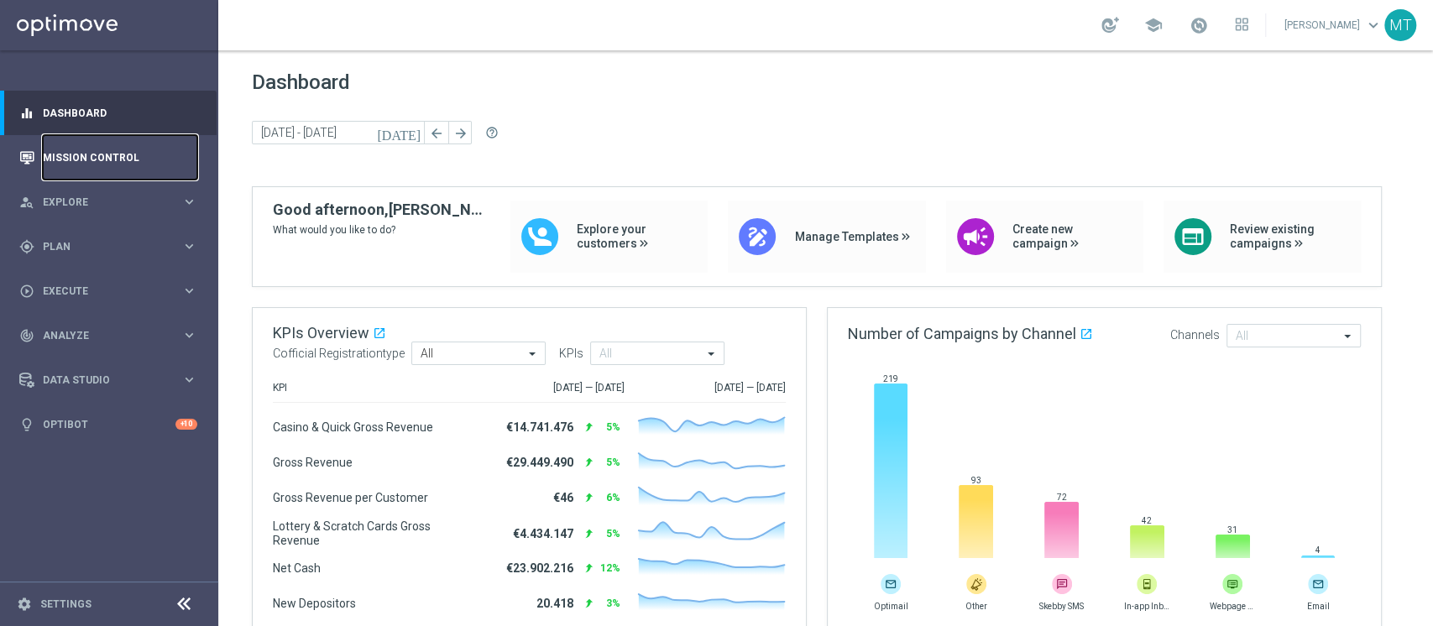
click at [86, 151] on link "Mission Control" at bounding box center [120, 157] width 154 height 44
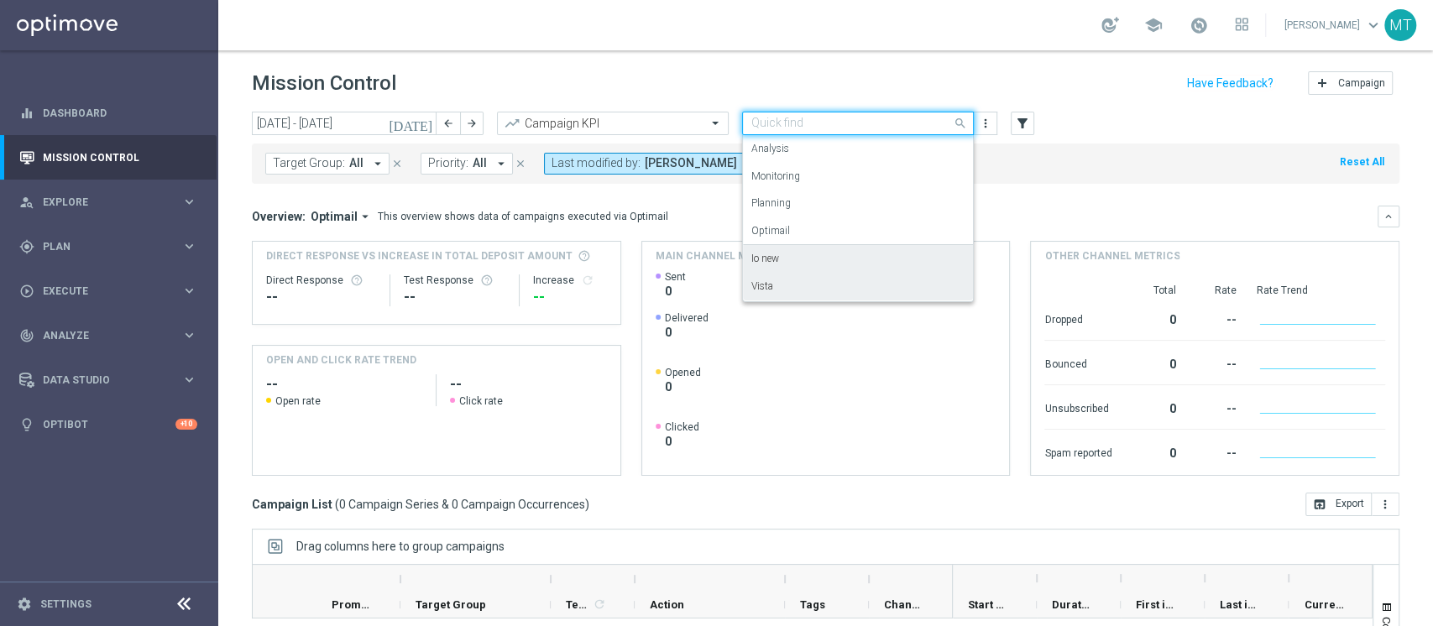
drag, startPoint x: 798, startPoint y: 120, endPoint x: 780, endPoint y: 288, distance: 168.8
click at [780, 135] on ng-select "Quick find Io new Analysis Monitoring Planning Optimail Io [GEOGRAPHIC_DATA]" at bounding box center [858, 124] width 232 height 24
click at [780, 288] on div "Vista" at bounding box center [857, 287] width 213 height 28
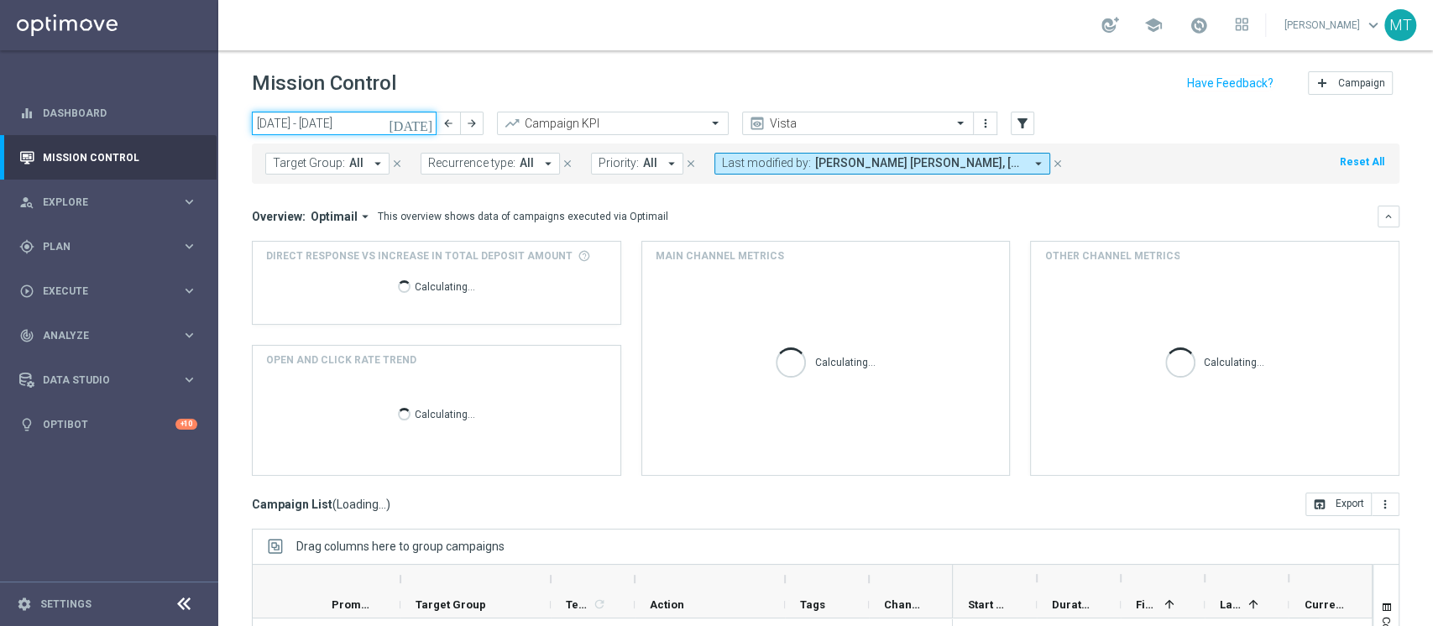
click at [289, 123] on input "[DATE] - [DATE]" at bounding box center [344, 124] width 185 height 24
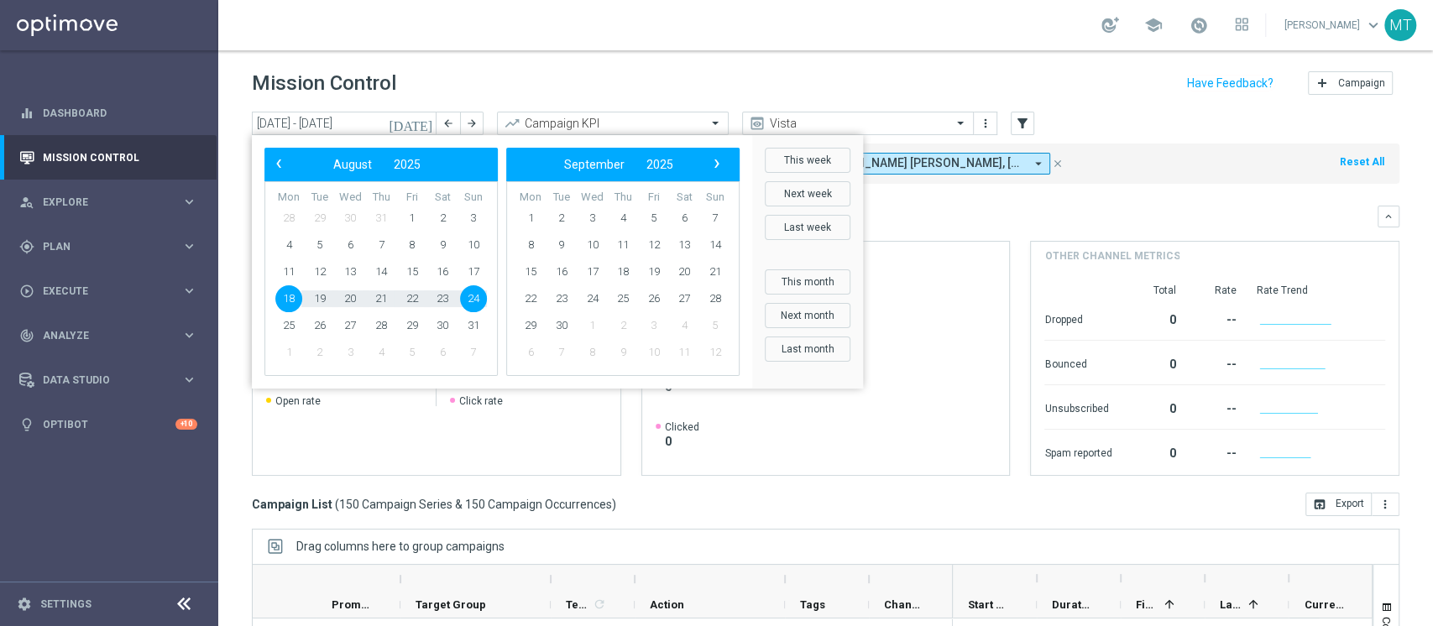
click at [291, 296] on span "18" at bounding box center [288, 298] width 27 height 27
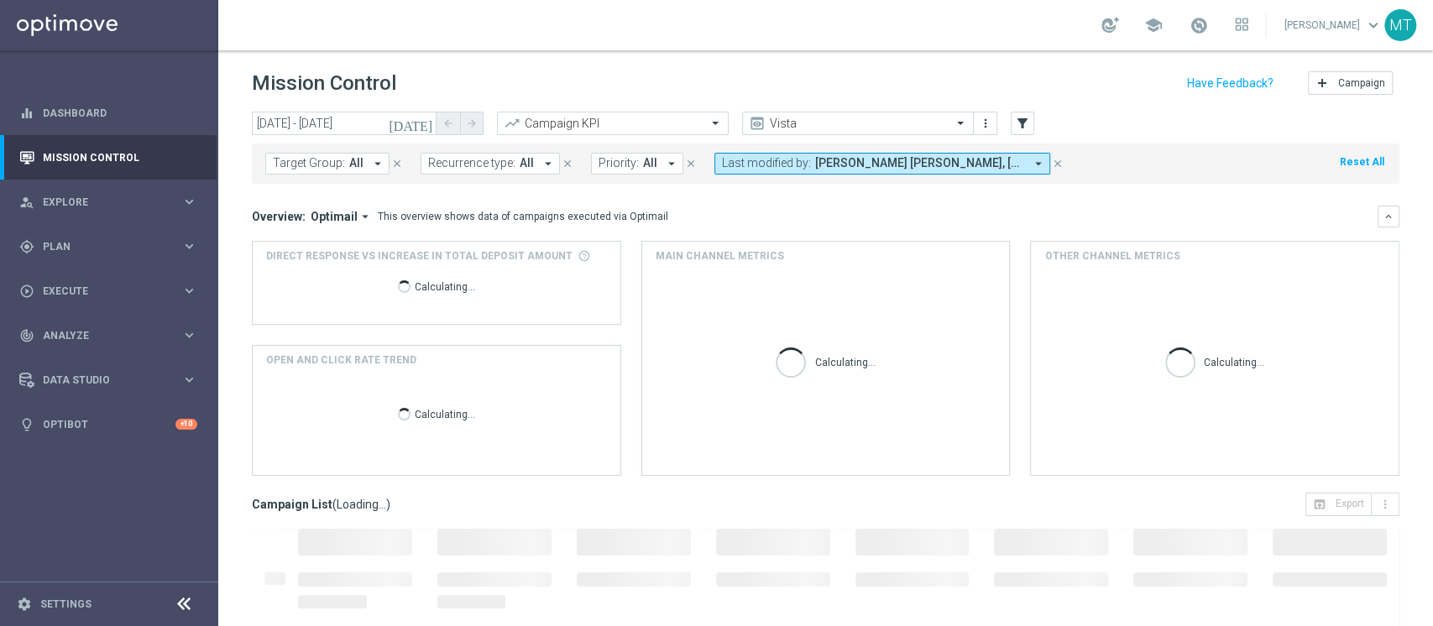
type input "18 Aug 2025 - 18 Aug 2025"
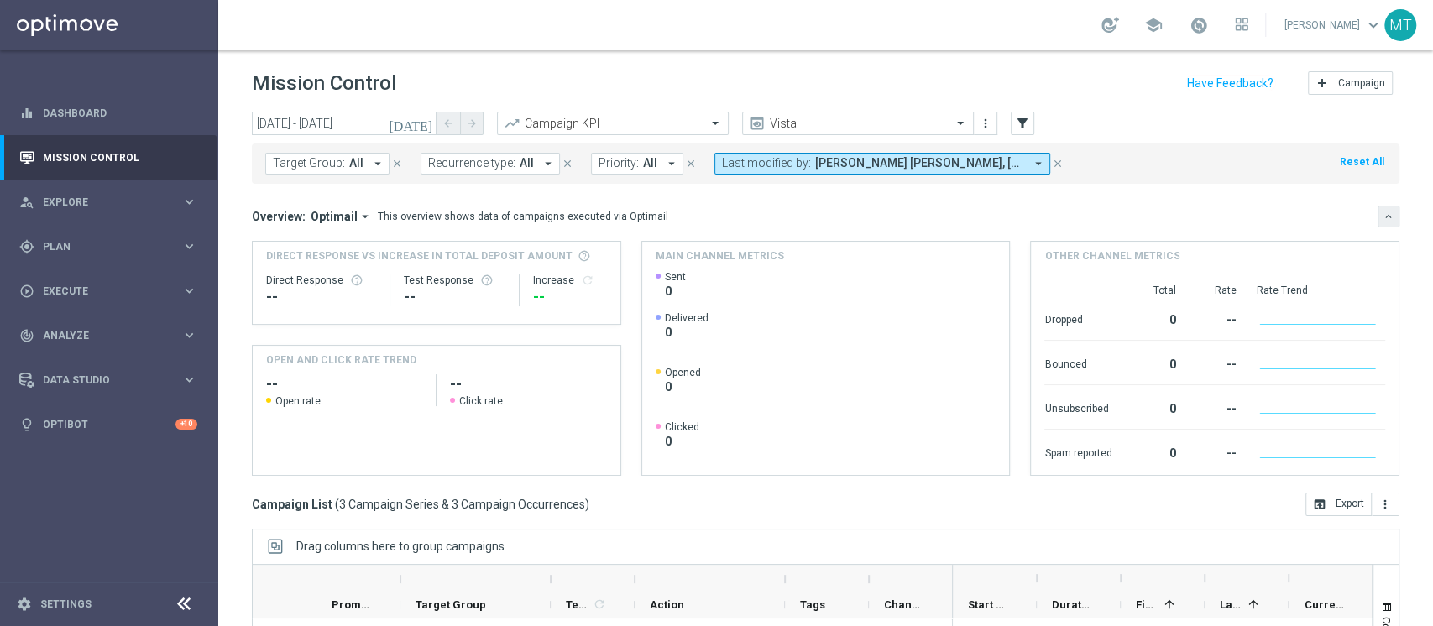
click at [1378, 217] on button "keyboard_arrow_down" at bounding box center [1389, 217] width 22 height 22
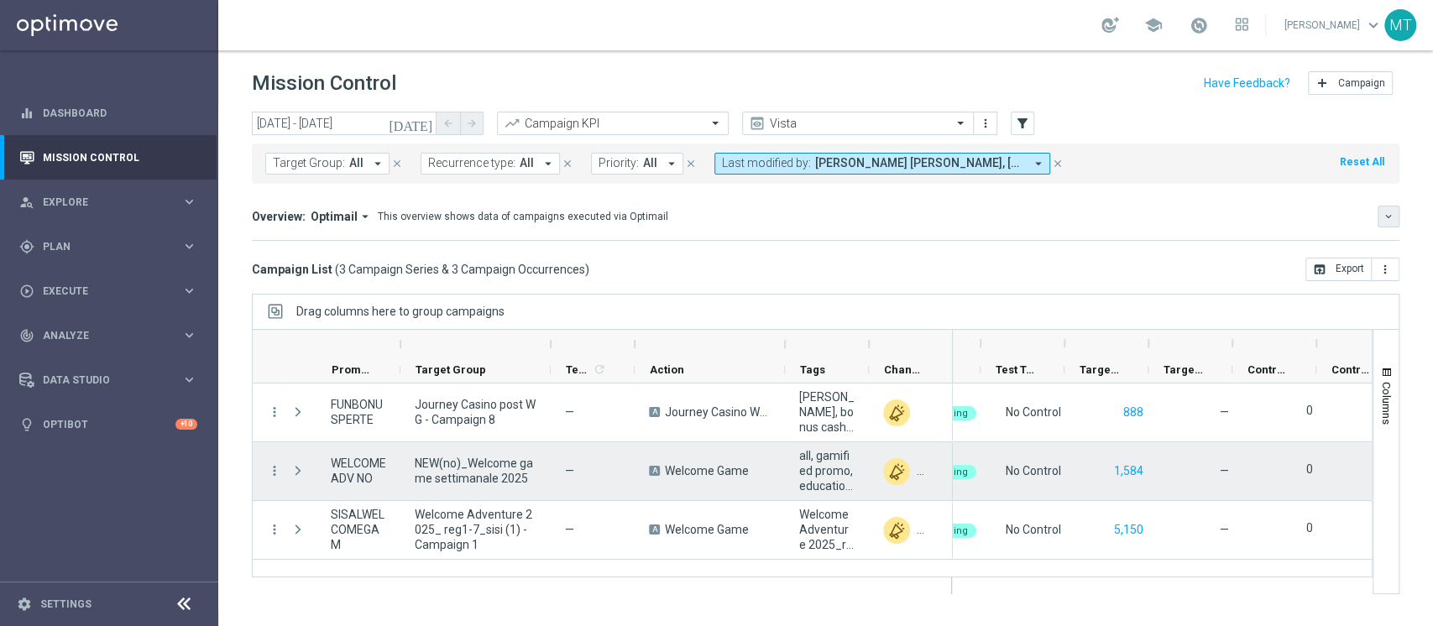
scroll to position [0, 393]
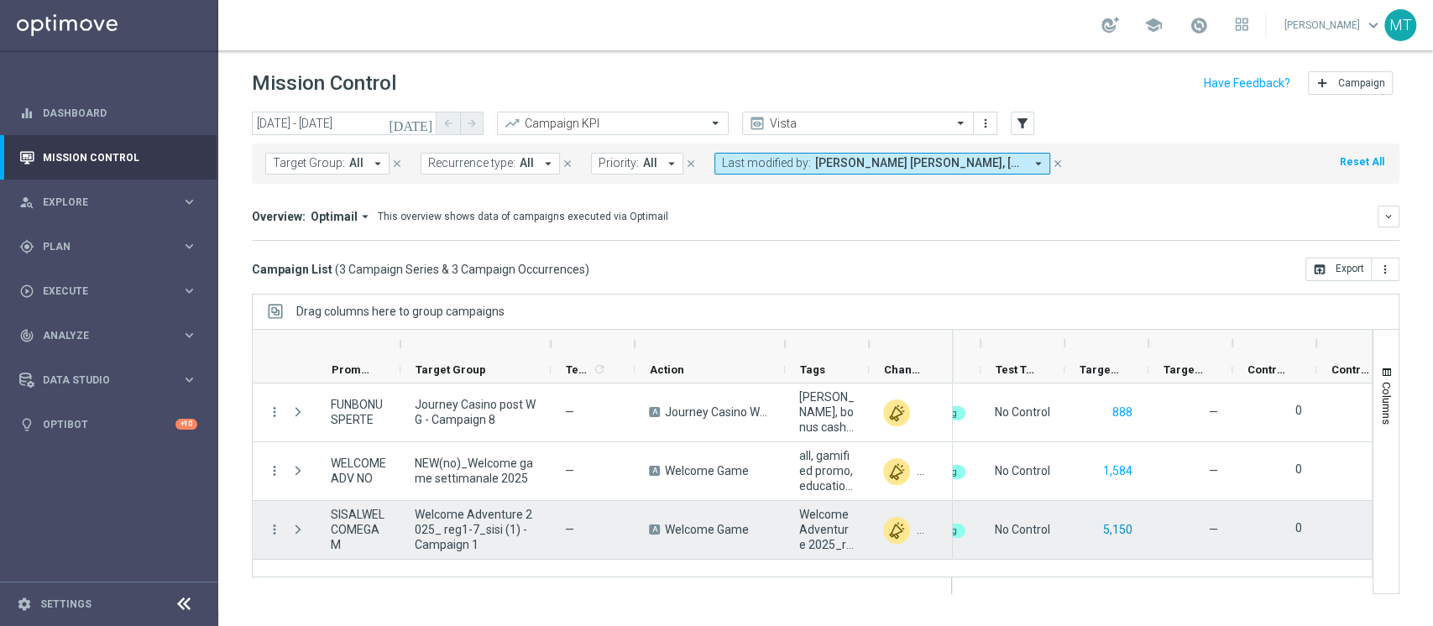
click at [1130, 535] on button "5,150" at bounding box center [1117, 530] width 33 height 21
click at [1110, 531] on button "5,150" at bounding box center [1117, 530] width 33 height 21
click at [1113, 535] on button "5,150" at bounding box center [1117, 530] width 33 height 21
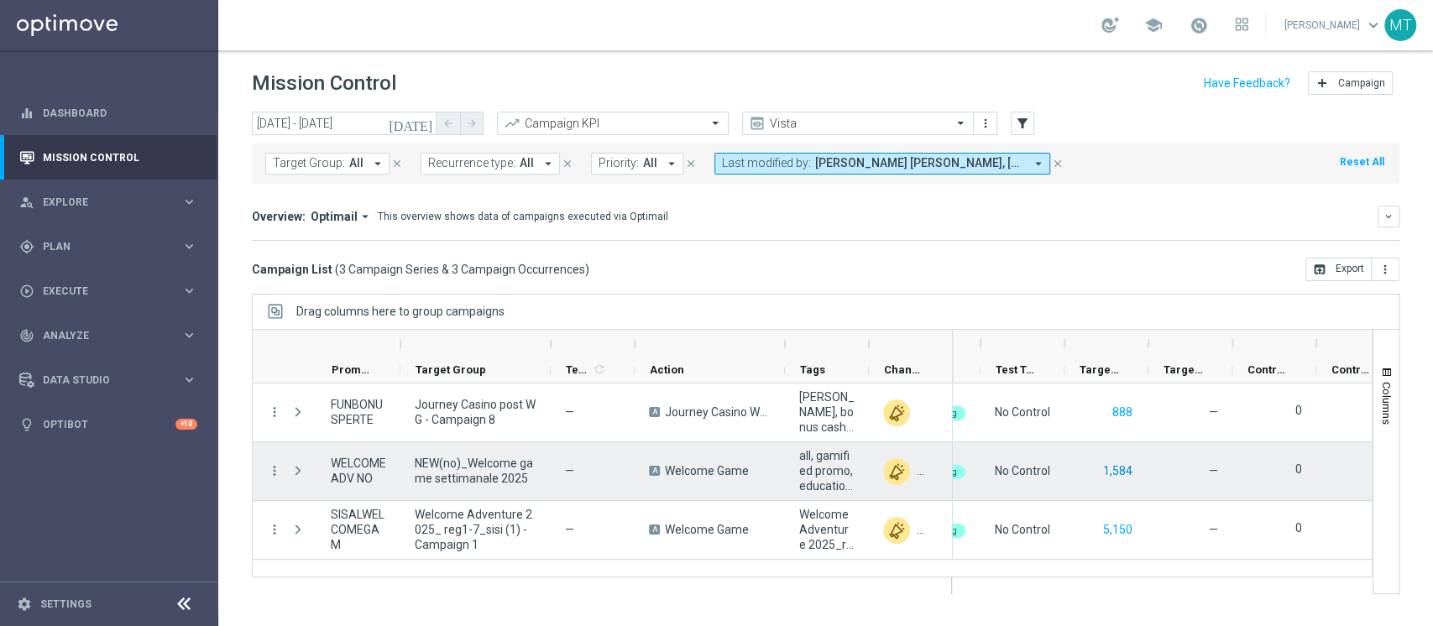
click at [1113, 465] on button "1,584" at bounding box center [1117, 471] width 33 height 21
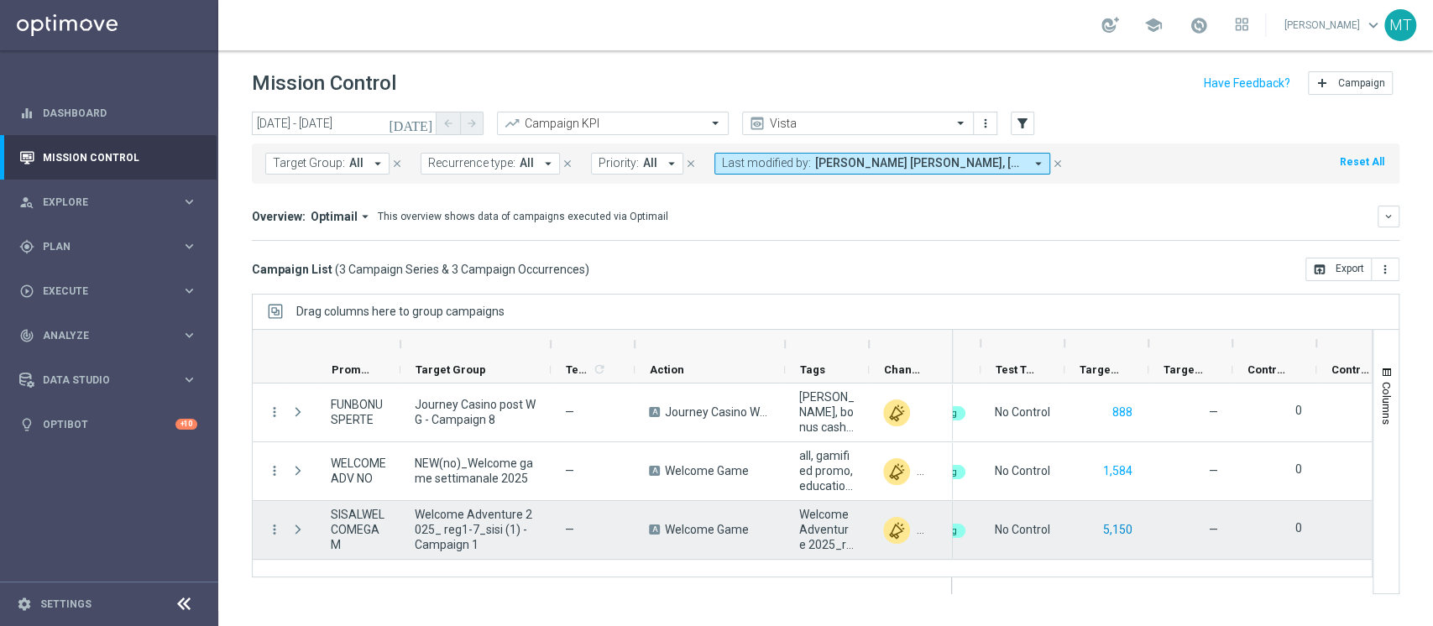
click at [1108, 531] on button "5,150" at bounding box center [1117, 530] width 33 height 21
click at [1103, 535] on button "5,150" at bounding box center [1117, 530] width 33 height 21
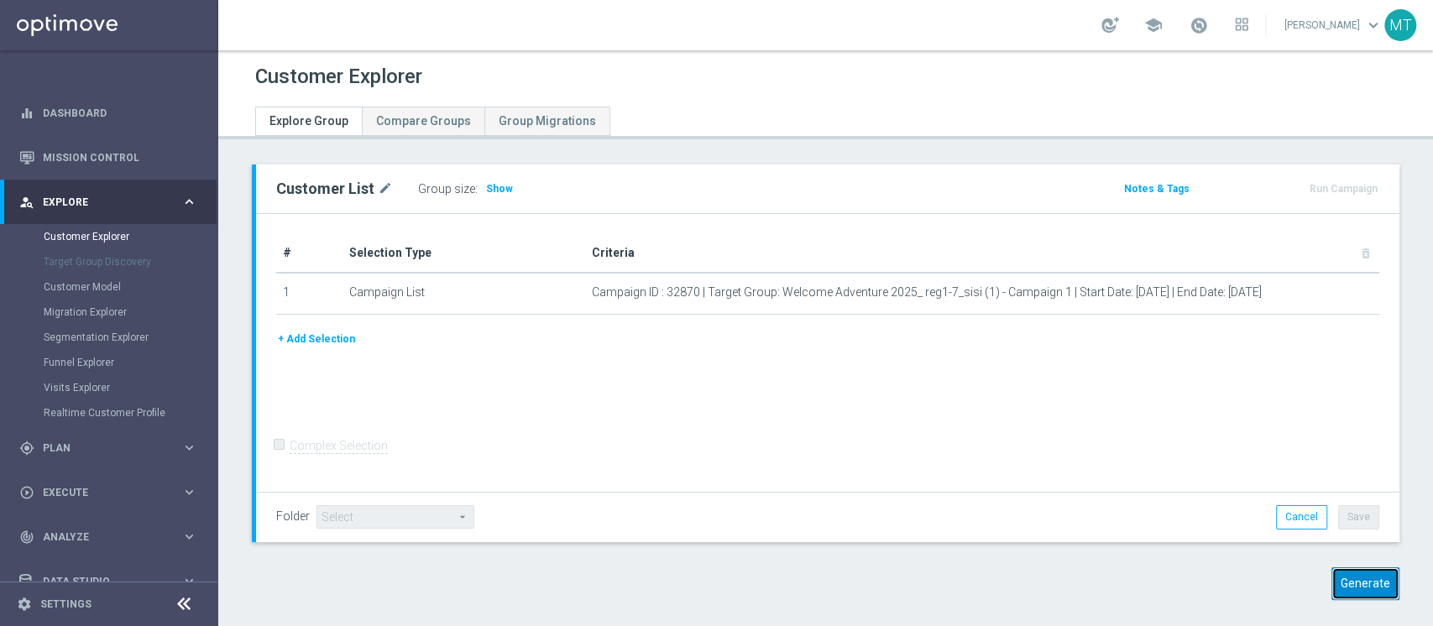
click at [1359, 594] on button "Generate" at bounding box center [1365, 583] width 68 height 33
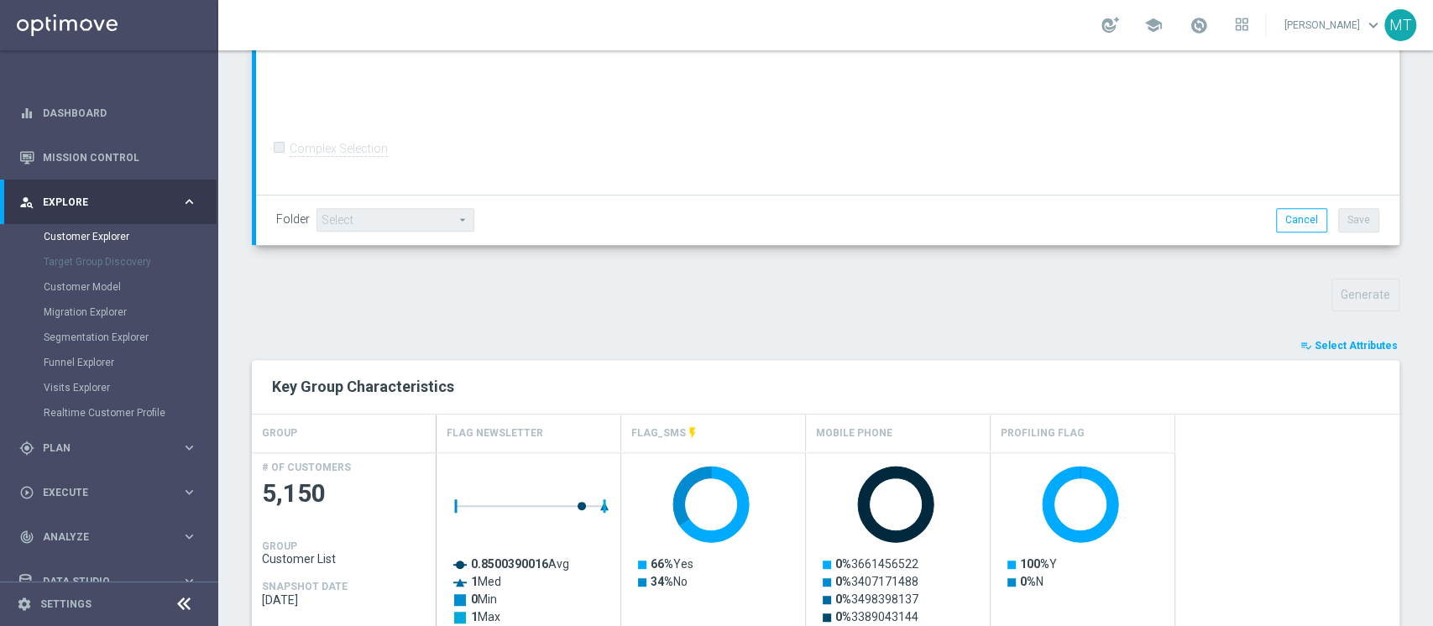
scroll to position [380, 0]
click at [1360, 348] on span "Select Attributes" at bounding box center [1356, 345] width 83 height 12
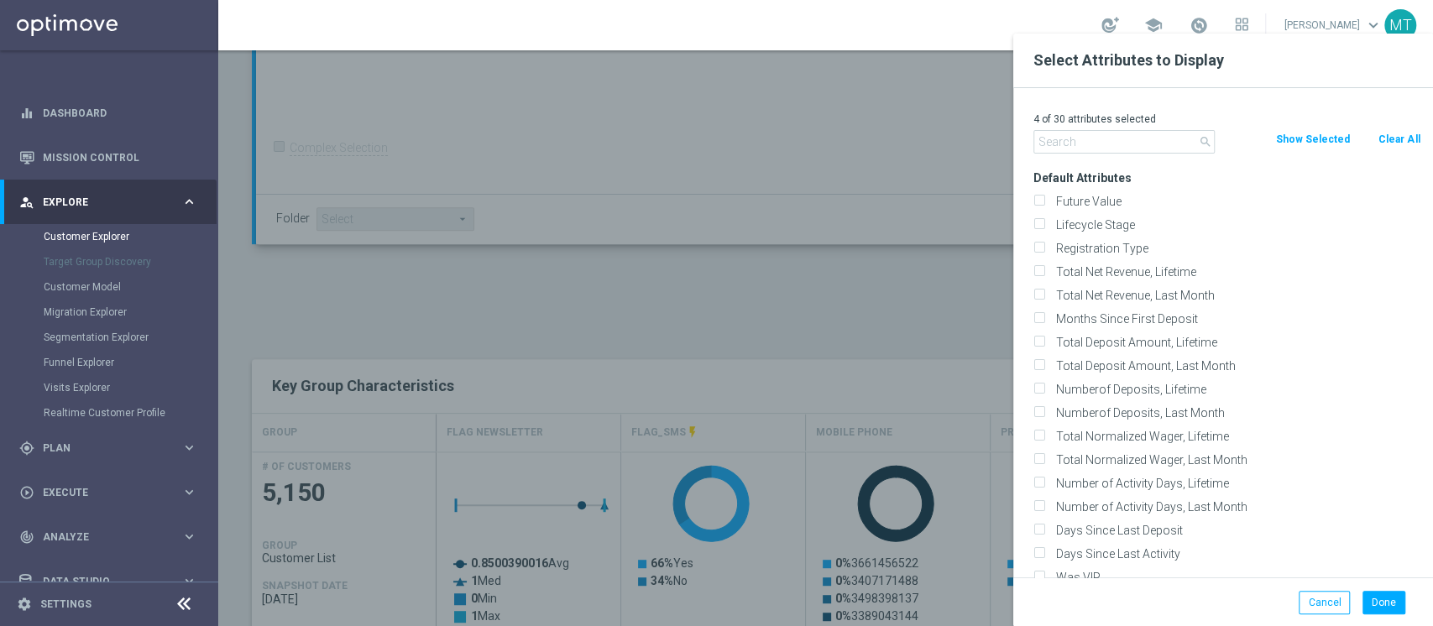
click at [1387, 135] on button "Clear All" at bounding box center [1399, 139] width 44 height 18
checkbox input "false"
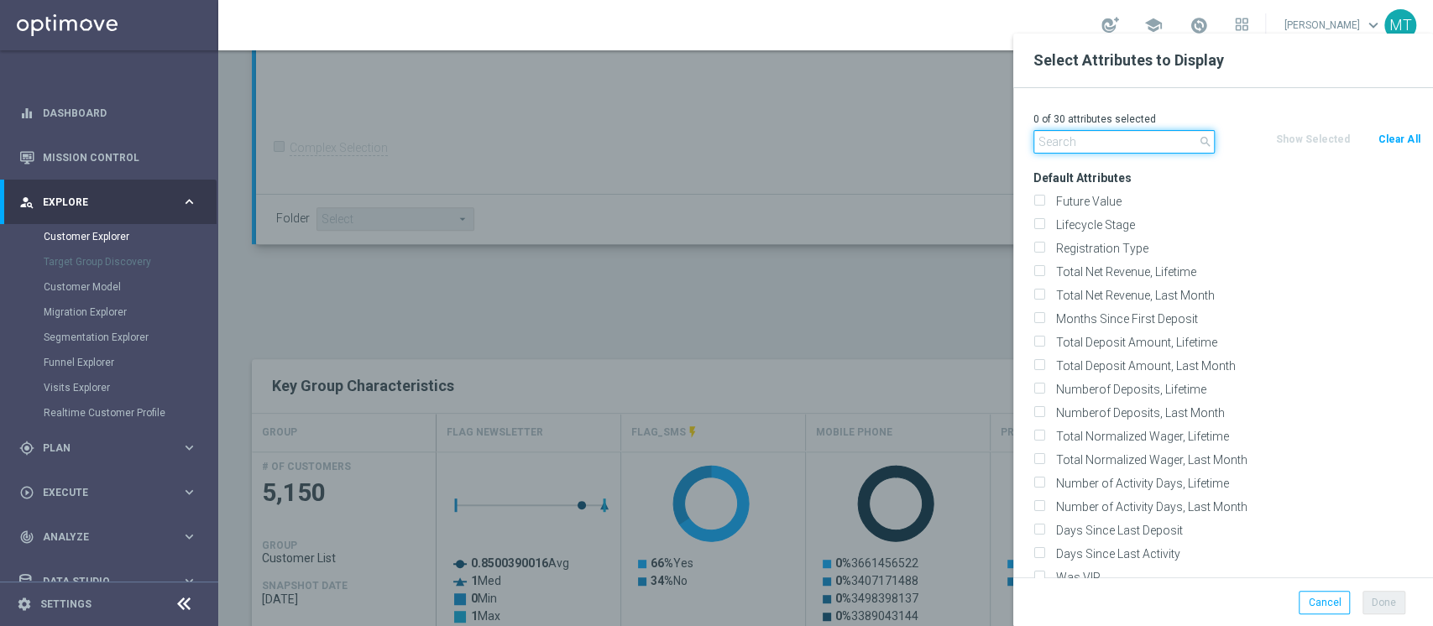
click at [1129, 139] on input "text" at bounding box center [1123, 142] width 181 height 24
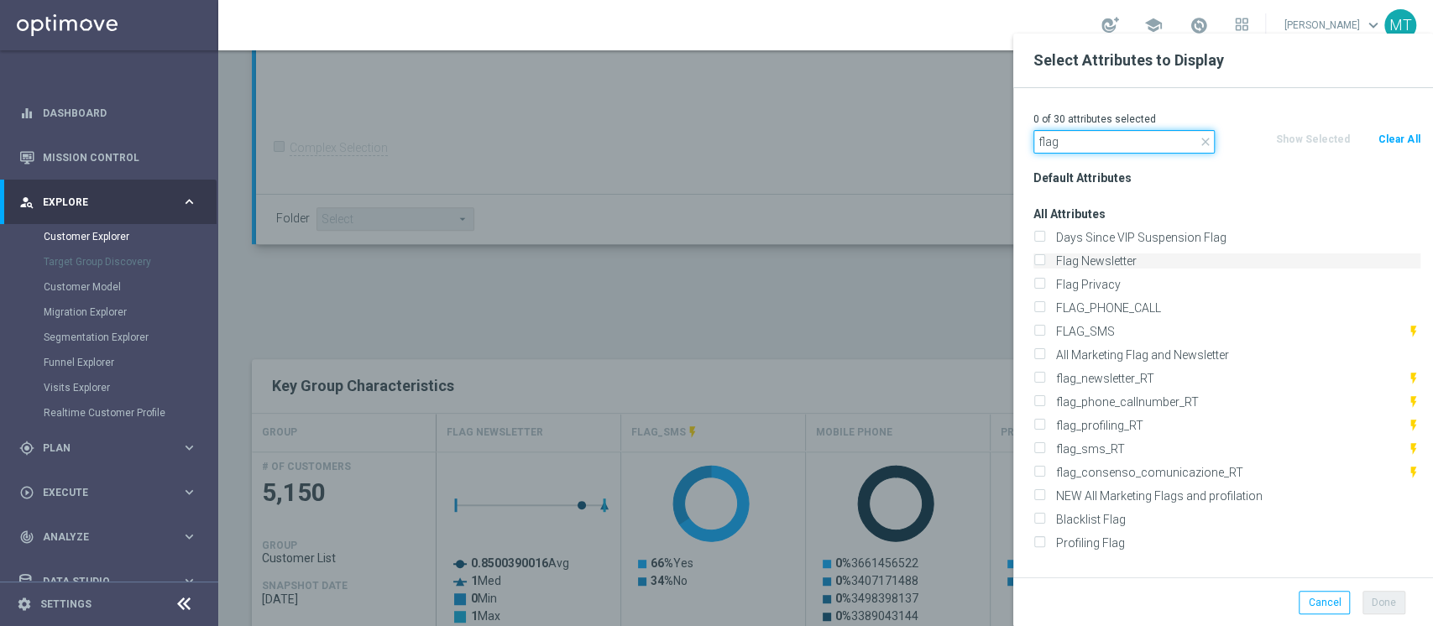
type input "flag"
click at [1128, 262] on label "Flag Newsletter" at bounding box center [1235, 261] width 370 height 15
click at [1044, 262] on input "Flag Newsletter" at bounding box center [1038, 263] width 11 height 11
checkbox input "true"
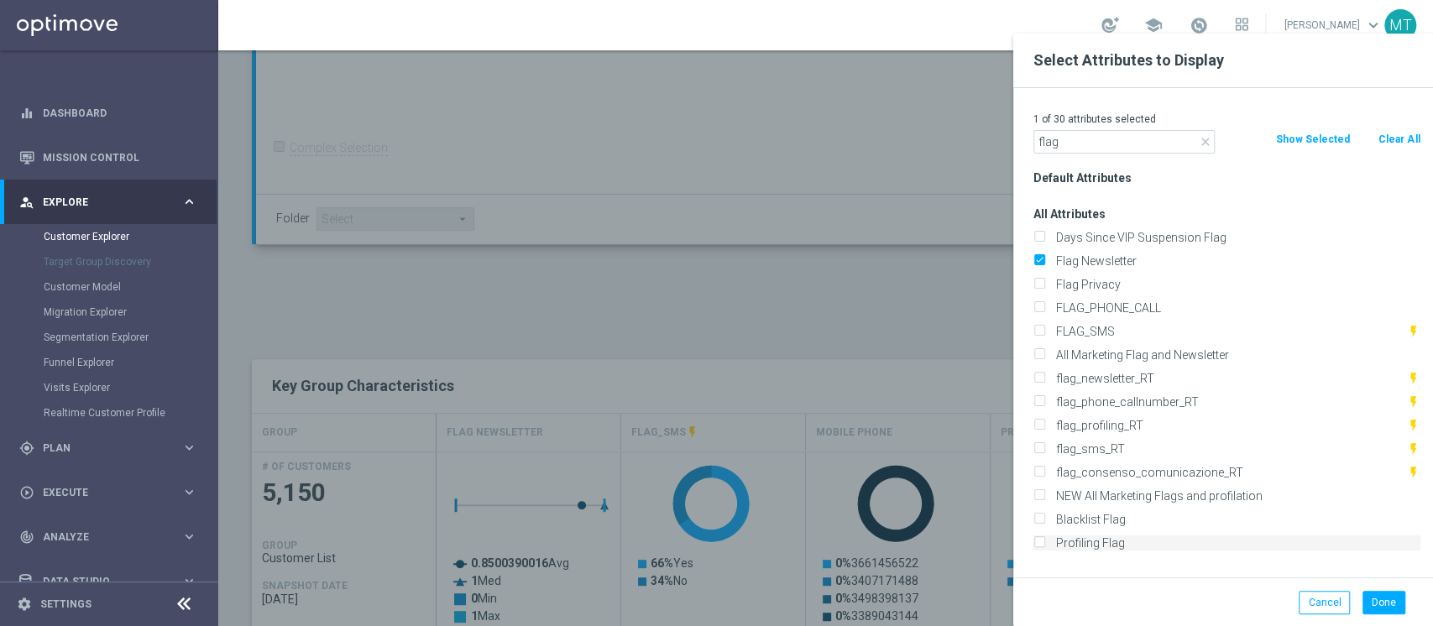
click at [1085, 537] on label "Profiling Flag" at bounding box center [1235, 543] width 370 height 15
click at [1044, 540] on input "Profiling Flag" at bounding box center [1038, 545] width 11 height 11
checkbox input "true"
click at [1111, 105] on div "2 of 30 attributes selected close flag Clear All Show Selected Default Attribut…" at bounding box center [1223, 332] width 420 height 489
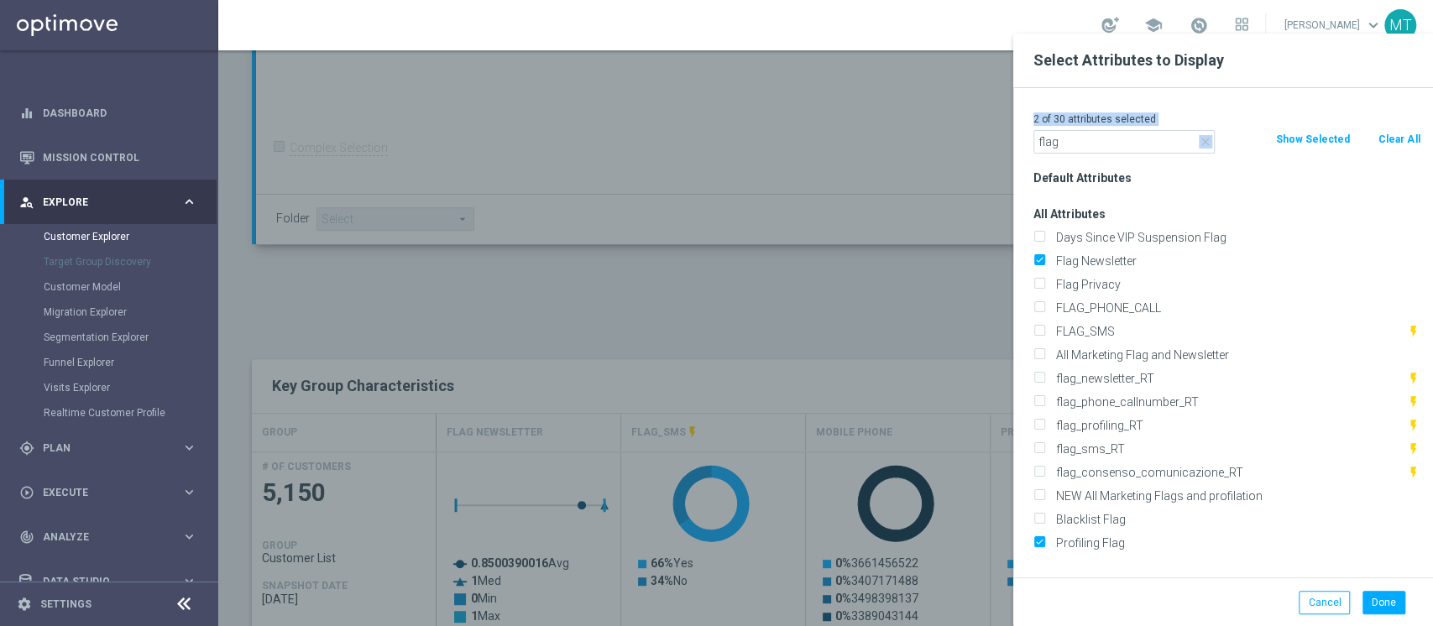
drag, startPoint x: 1111, startPoint y: 105, endPoint x: 1096, endPoint y: 144, distance: 42.2
click at [1096, 144] on div "2 of 30 attributes selected close flag Clear All Show Selected Default Attribut…" at bounding box center [1223, 332] width 420 height 489
click at [1096, 144] on input "flag" at bounding box center [1123, 142] width 181 height 24
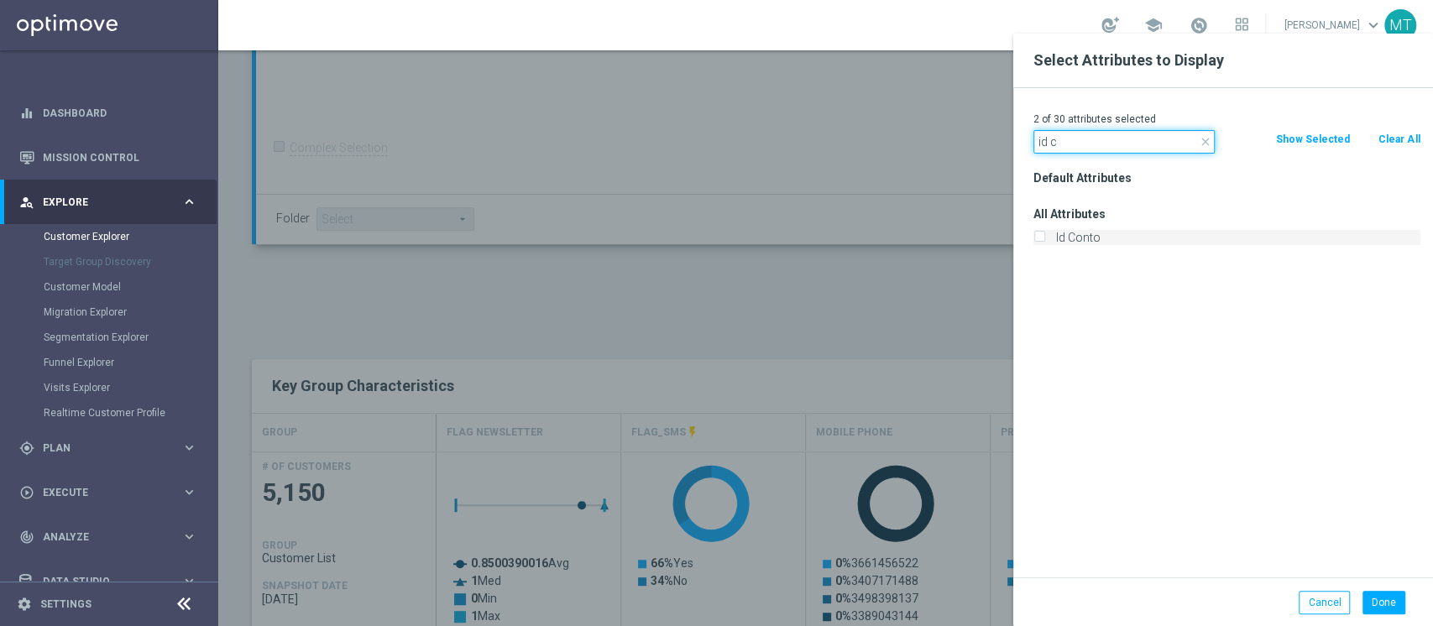
type input "id c"
click at [1078, 241] on label "Id Conto" at bounding box center [1235, 237] width 370 height 15
click at [1044, 241] on input "Id Conto" at bounding box center [1038, 239] width 11 height 11
checkbox input "true"
click at [1070, 146] on input "id c" at bounding box center [1123, 142] width 181 height 24
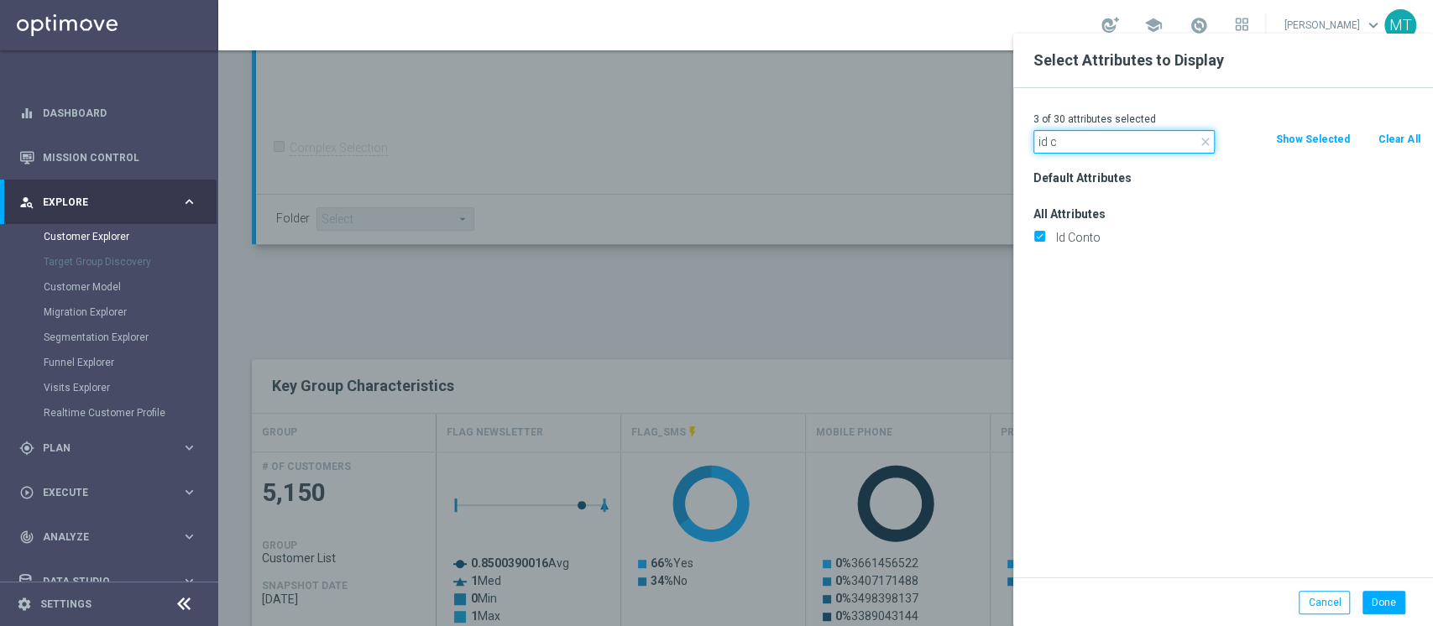
click at [1070, 146] on input "id c" at bounding box center [1123, 142] width 181 height 24
type input "welcom"
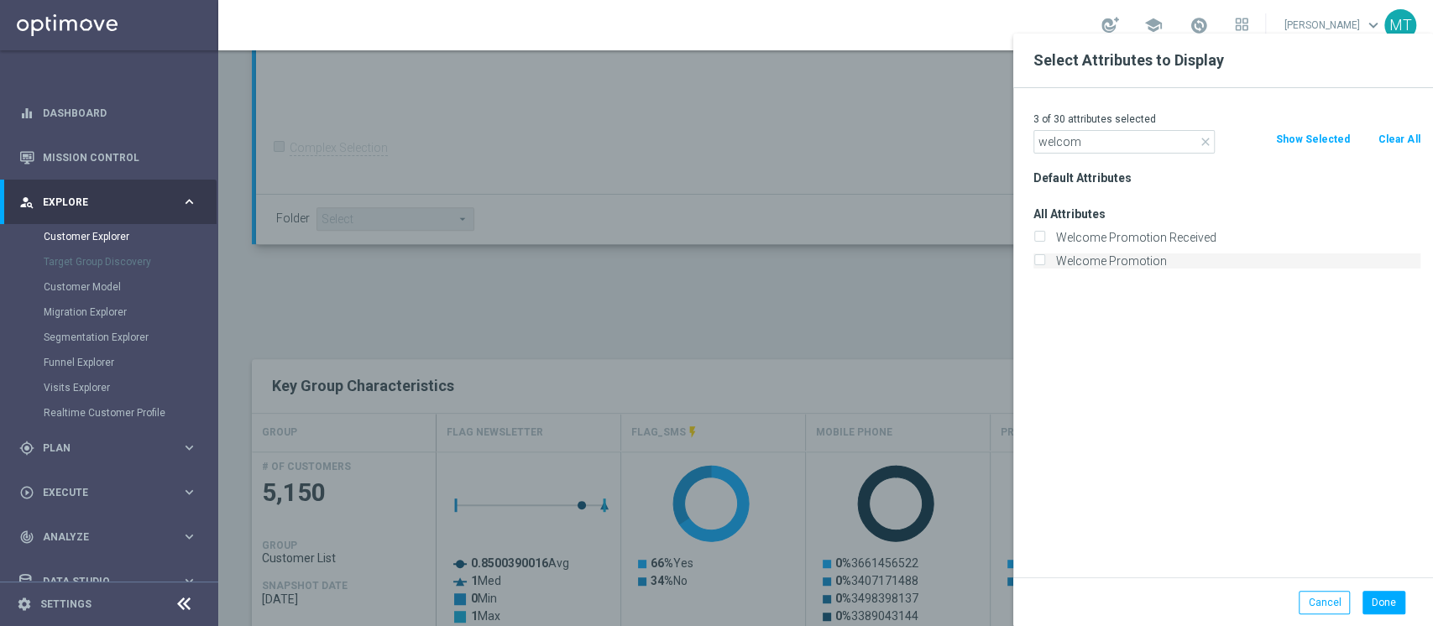
click at [1080, 264] on label "Welcome Promotion" at bounding box center [1235, 261] width 370 height 15
click at [1044, 264] on input "Welcome Promotion" at bounding box center [1038, 263] width 11 height 11
checkbox input "true"
click at [1369, 594] on button "Done" at bounding box center [1383, 603] width 43 height 24
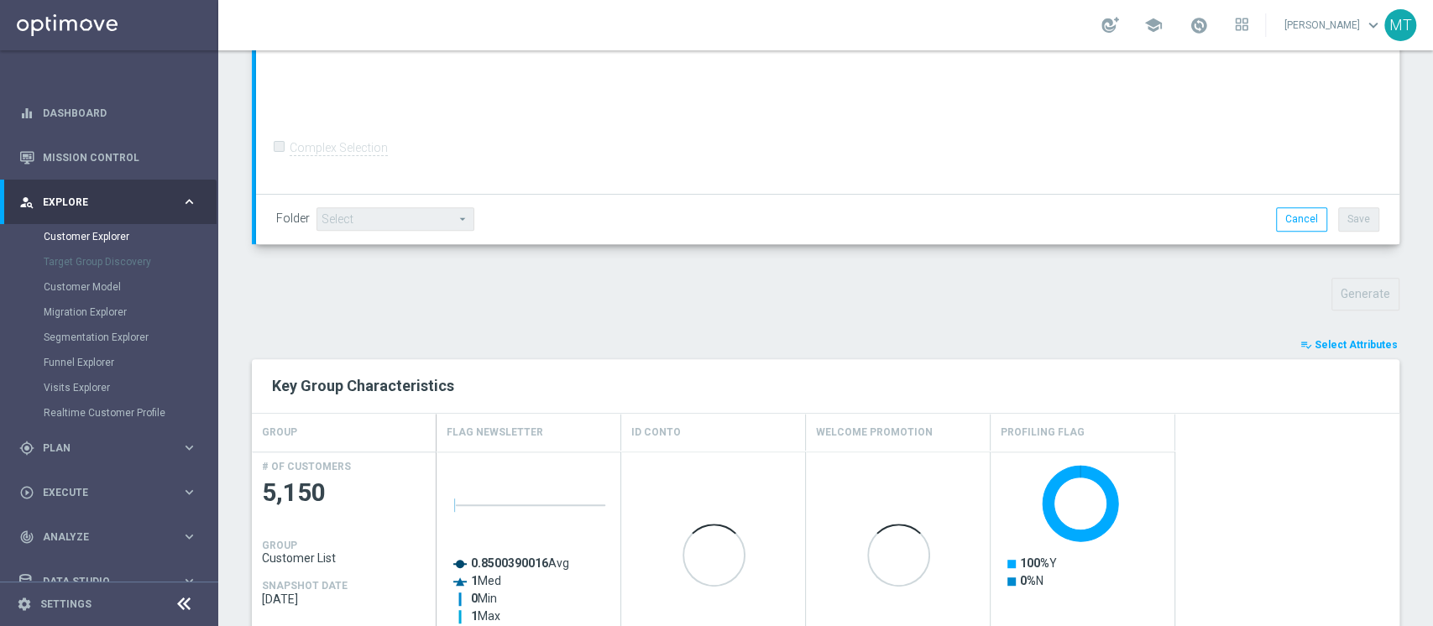
scroll to position [573, 0]
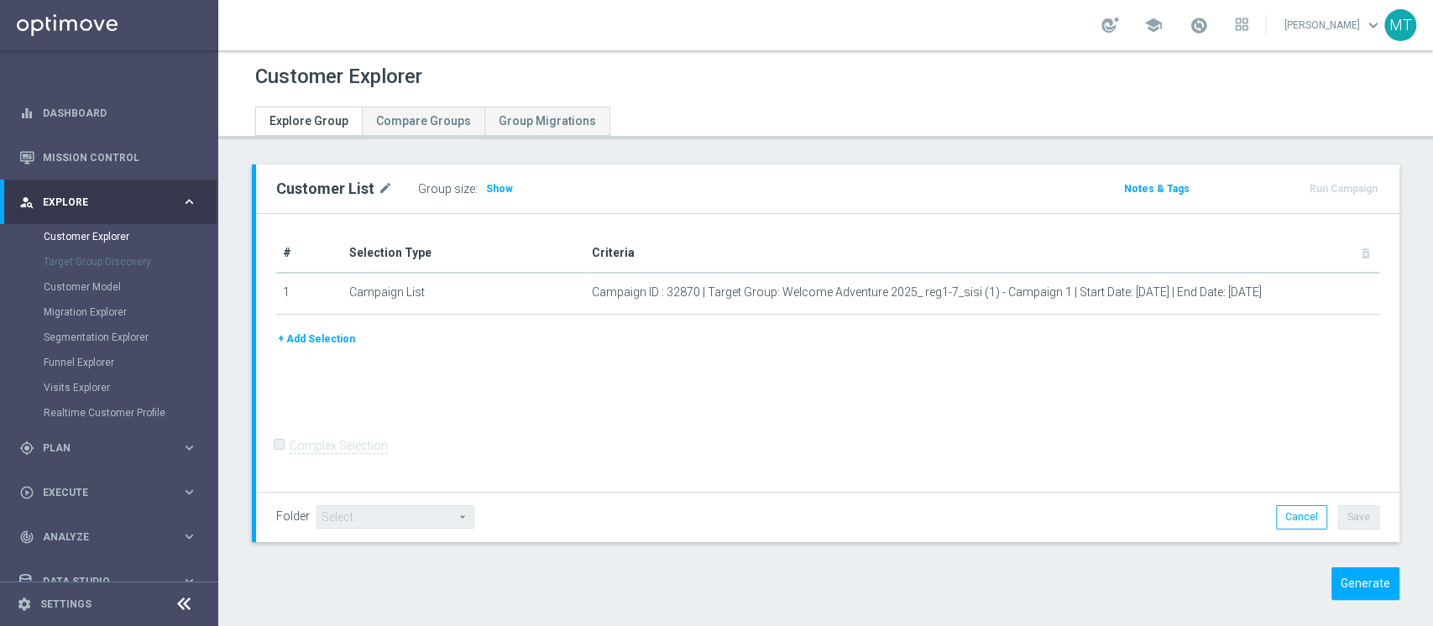
scroll to position [14, 0]
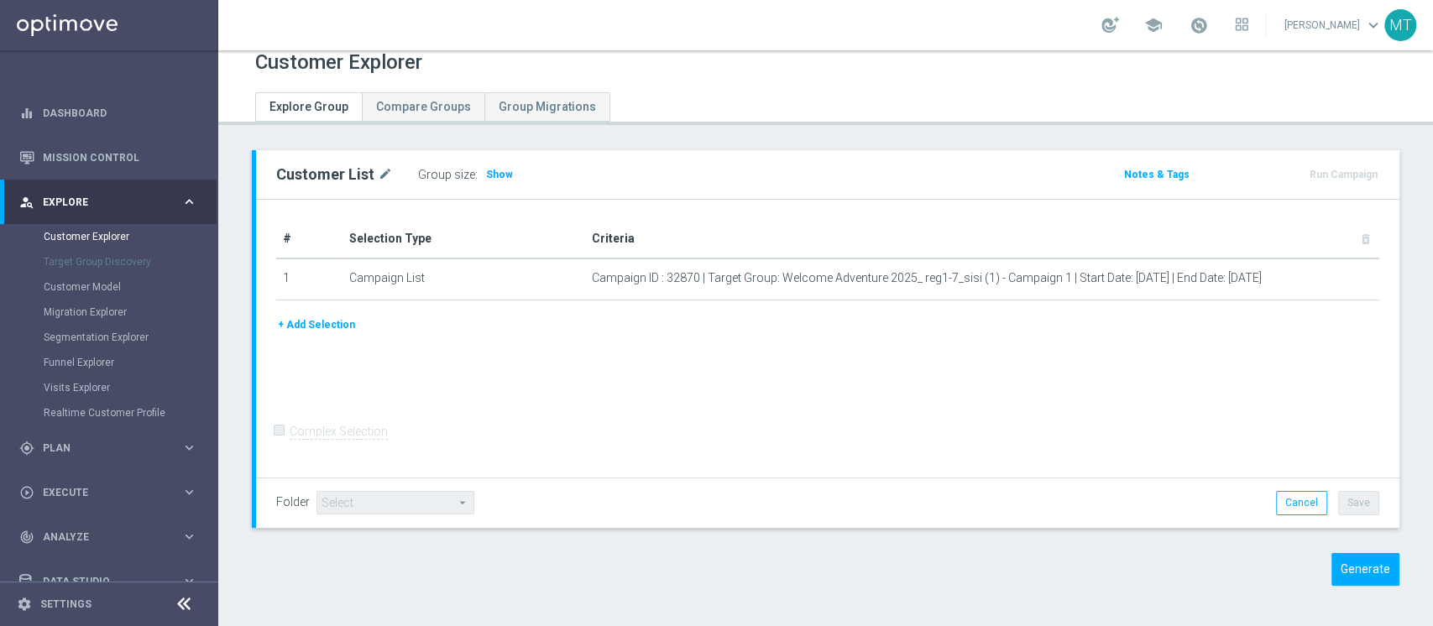
click at [1337, 546] on div "Customer List mode_edit Group size : Show Notes & Tags Run Campaign" at bounding box center [825, 380] width 1215 height 461
click at [1344, 572] on button "Generate" at bounding box center [1365, 569] width 68 height 33
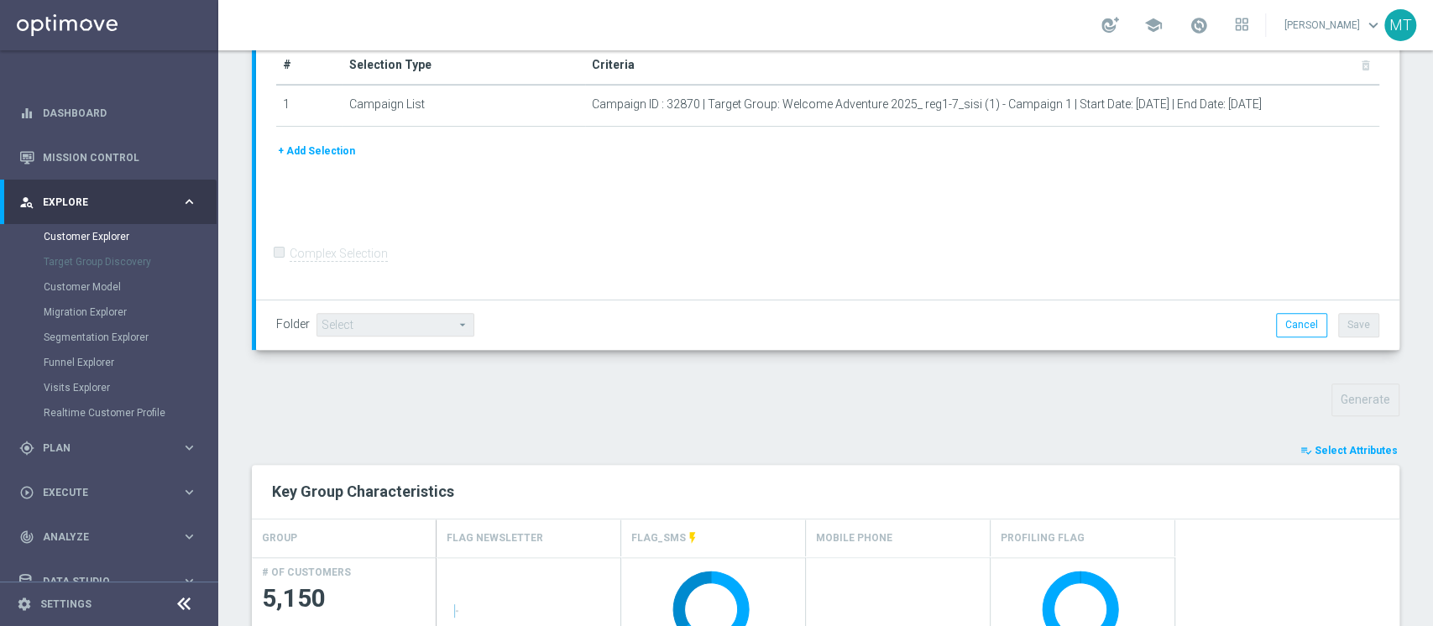
scroll to position [573, 0]
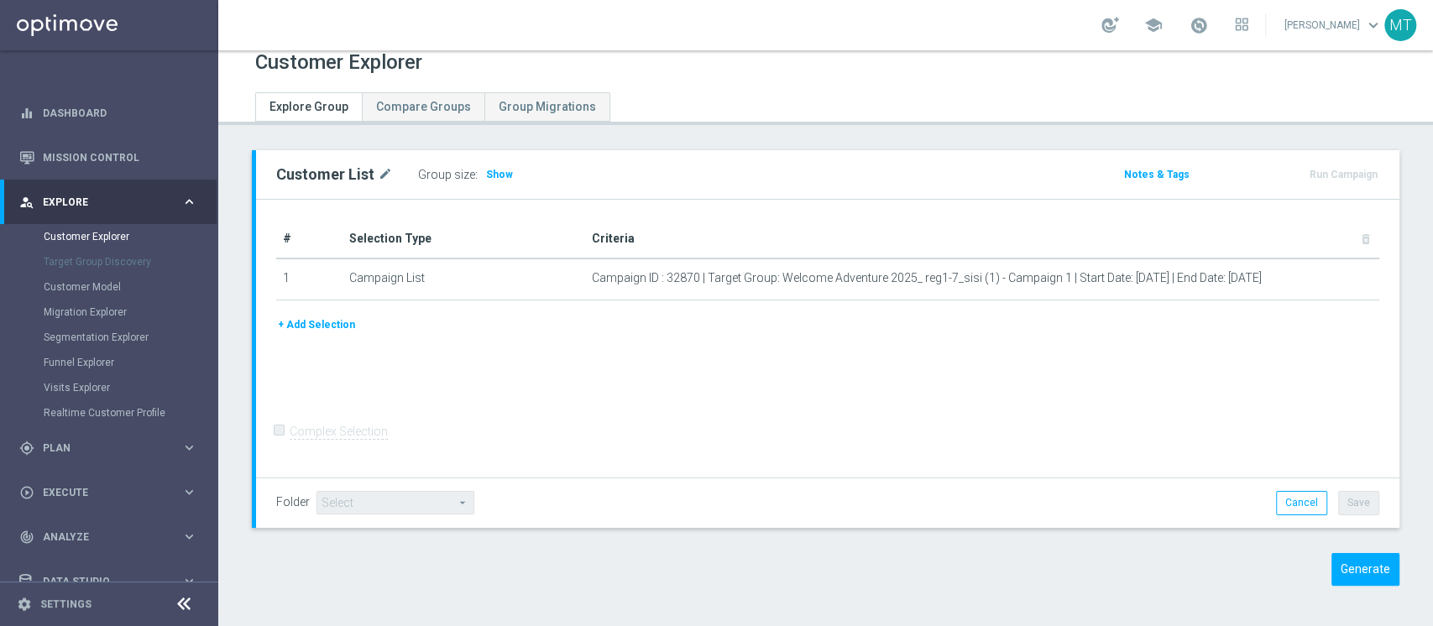
scroll to position [13, 0]
click at [1339, 567] on button "Generate" at bounding box center [1365, 571] width 68 height 33
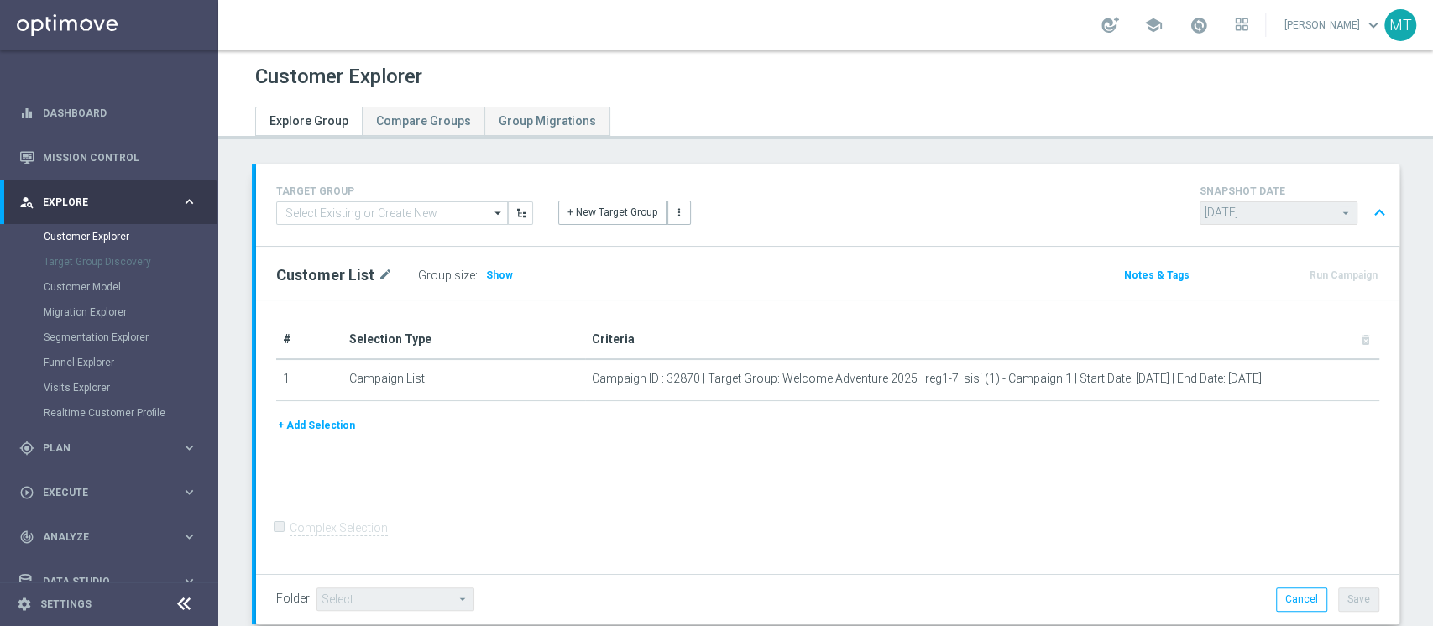
scroll to position [573, 0]
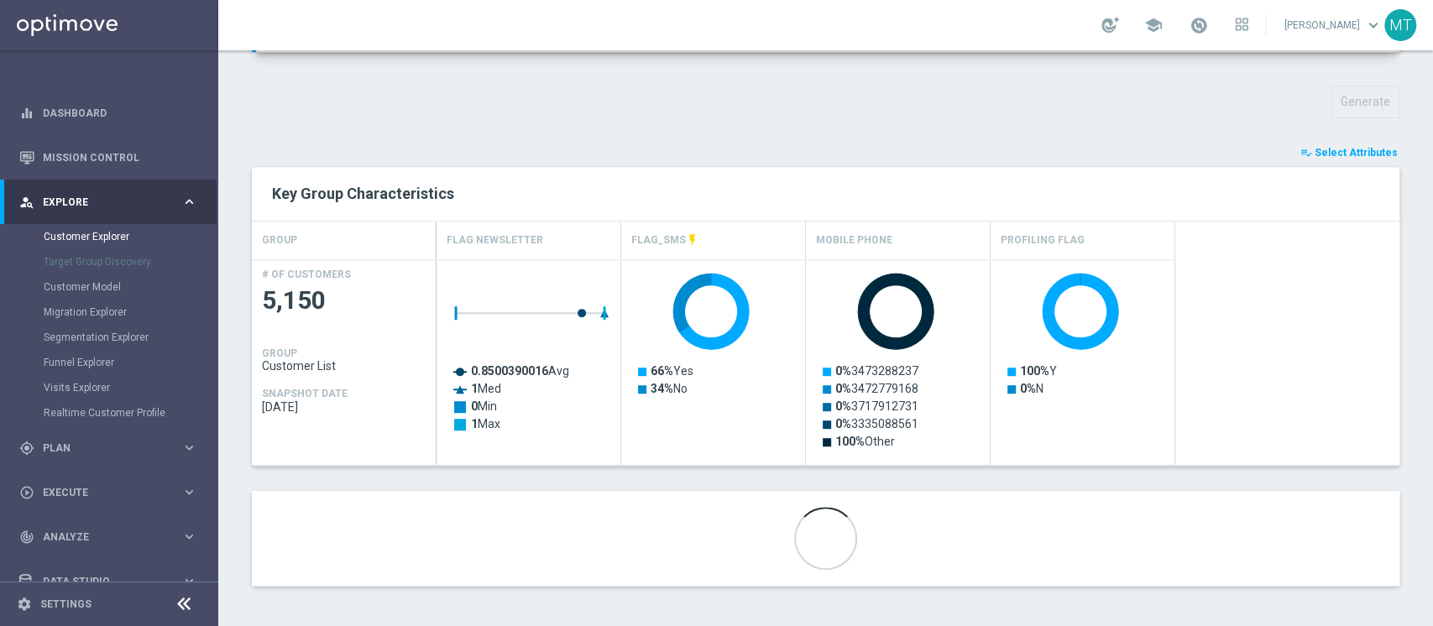
click at [1334, 144] on button "playlist_add_check Select Attributes" at bounding box center [1349, 153] width 101 height 18
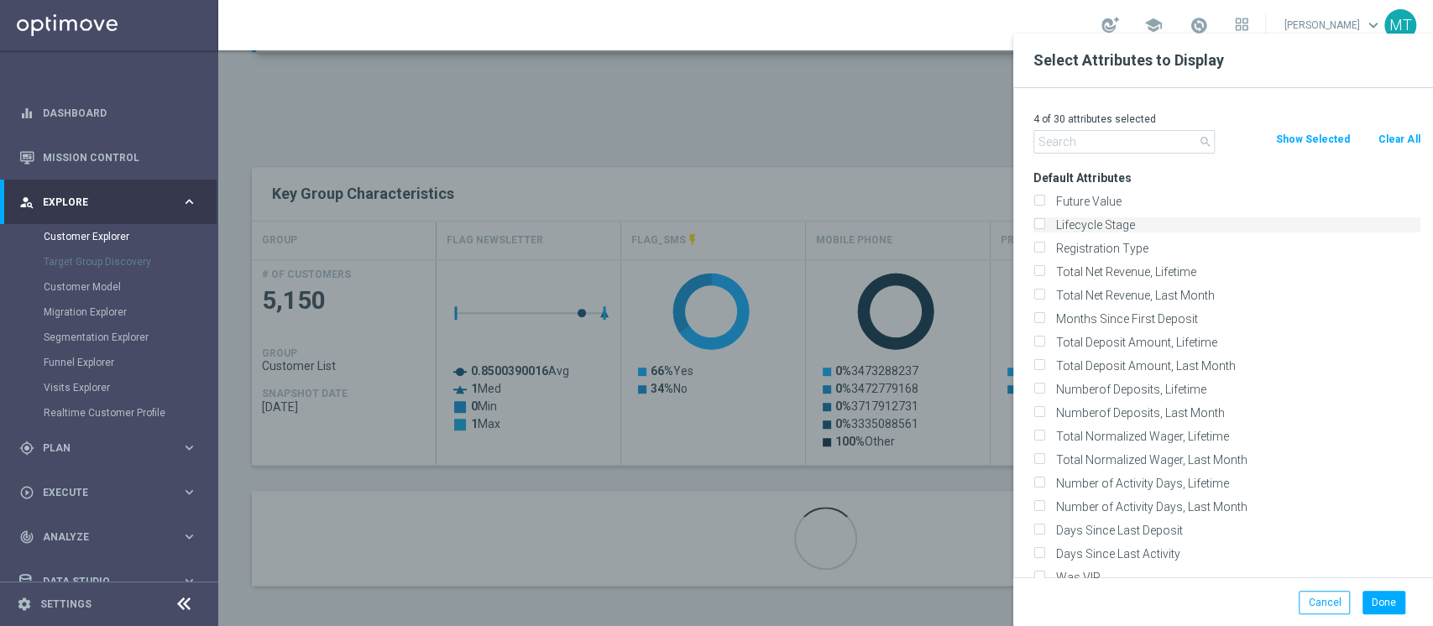
click at [1106, 220] on label "Lifecycle Stage" at bounding box center [1235, 224] width 370 height 15
click at [1044, 222] on input "Lifecycle Stage" at bounding box center [1038, 227] width 11 height 11
checkbox input "true"
click at [1370, 602] on button "Done" at bounding box center [1383, 603] width 43 height 24
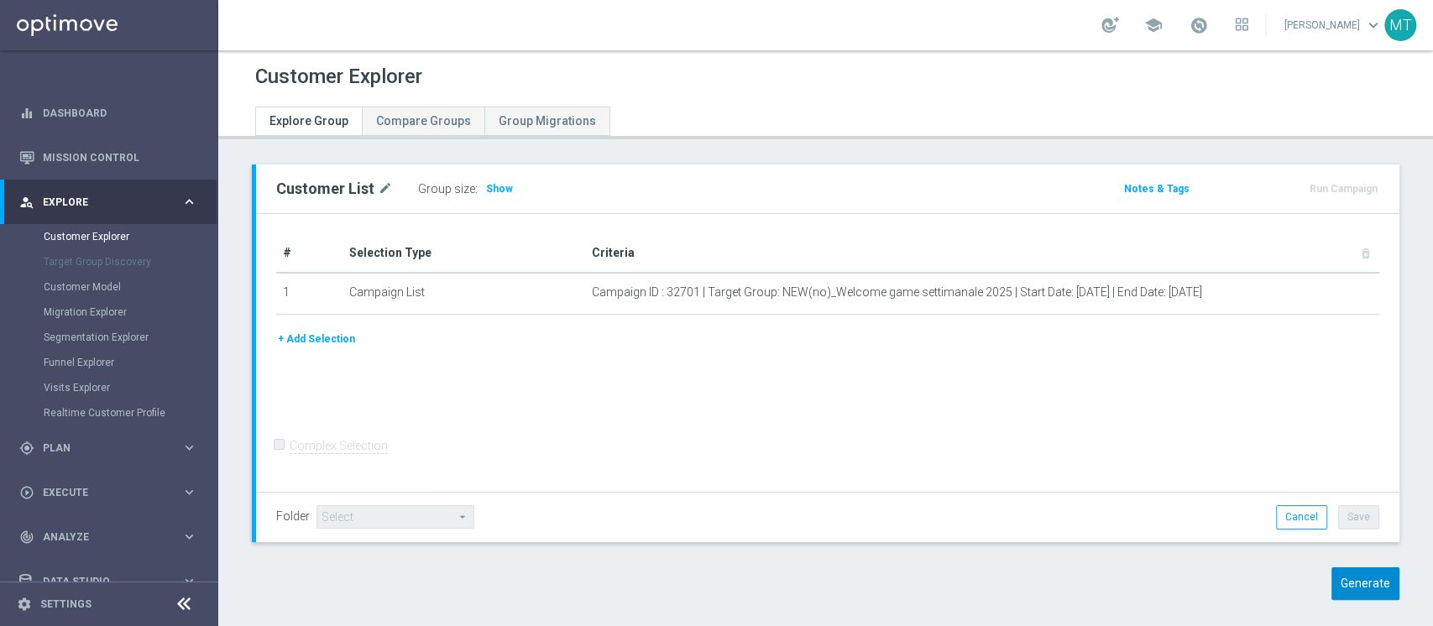
drag, startPoint x: 1328, startPoint y: 557, endPoint x: 1350, endPoint y: 584, distance: 35.3
click at [1350, 584] on div "Customer List mode_edit Group size : Show Notes & Tags Run Campaign" at bounding box center [825, 395] width 1215 height 461
click at [1350, 584] on button "Generate" at bounding box center [1365, 583] width 68 height 33
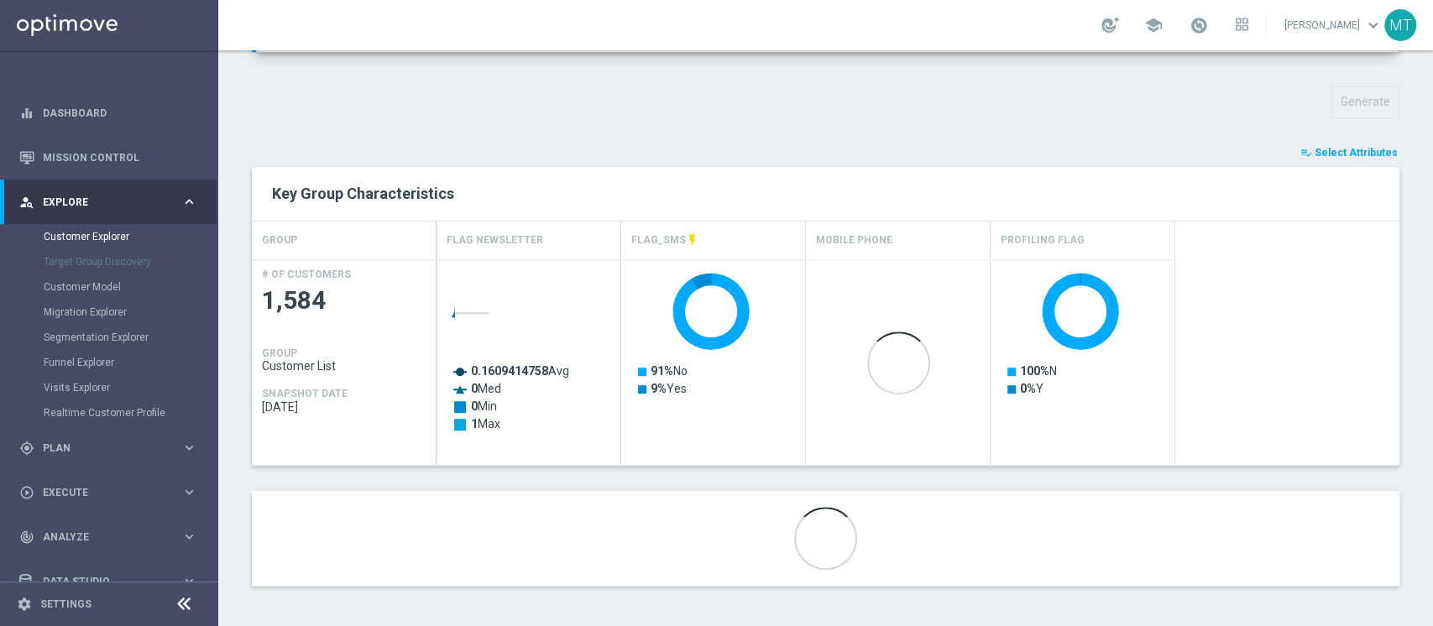
scroll to position [573, 0]
click at [1328, 149] on span "Select Attributes" at bounding box center [1356, 153] width 83 height 12
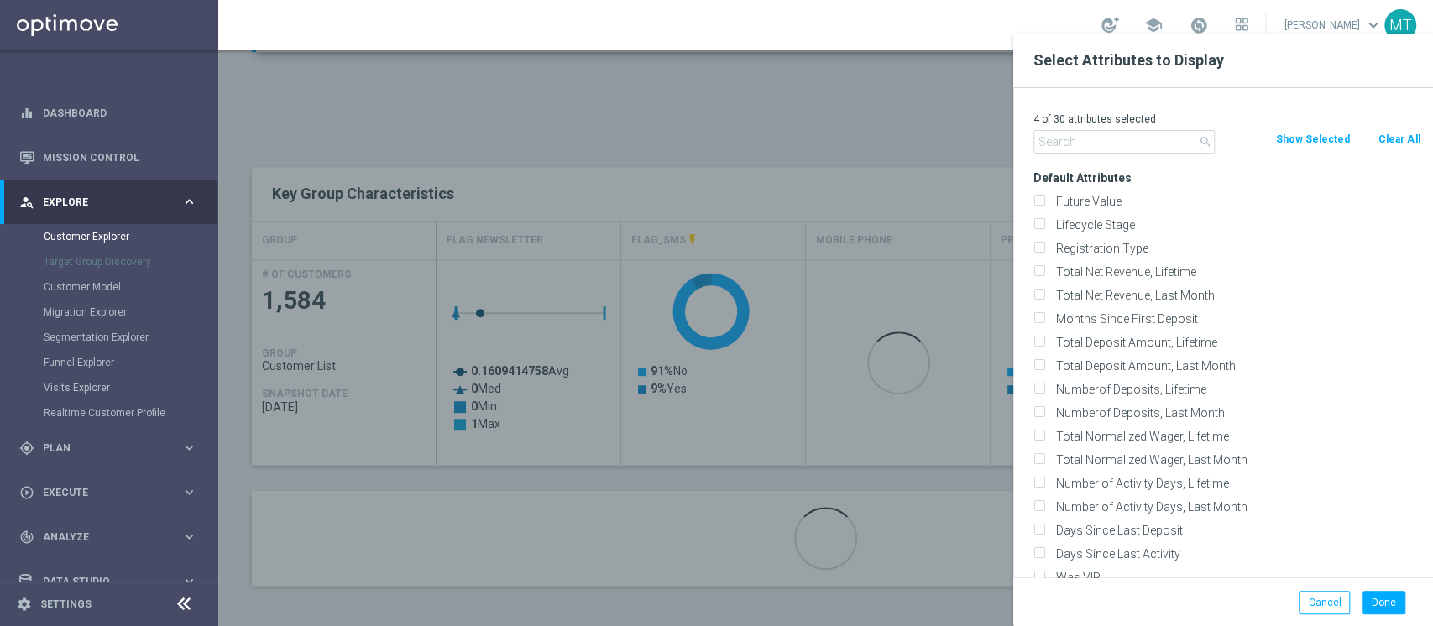
click at [1402, 146] on button "Clear All" at bounding box center [1399, 139] width 44 height 18
checkbox input "false"
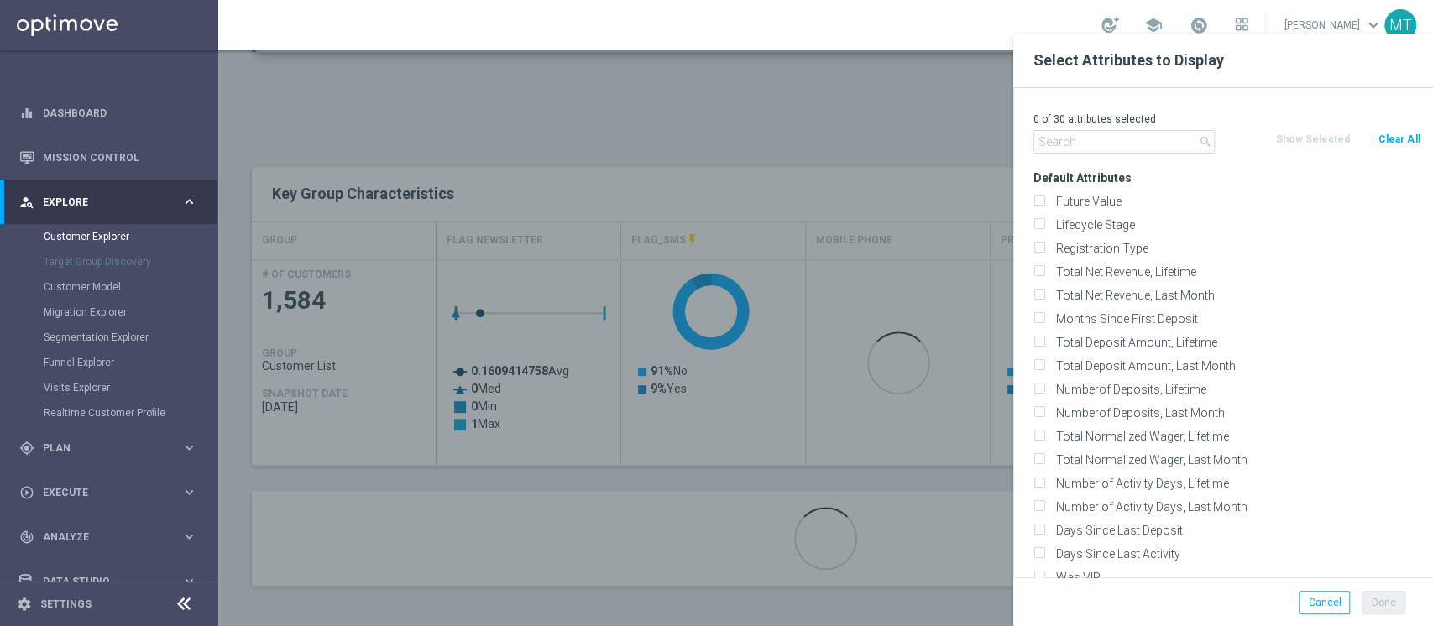
click at [1137, 127] on div "0 of 30 attributes selected" at bounding box center [1227, 119] width 412 height 22
click at [1119, 140] on input "text" at bounding box center [1123, 142] width 181 height 24
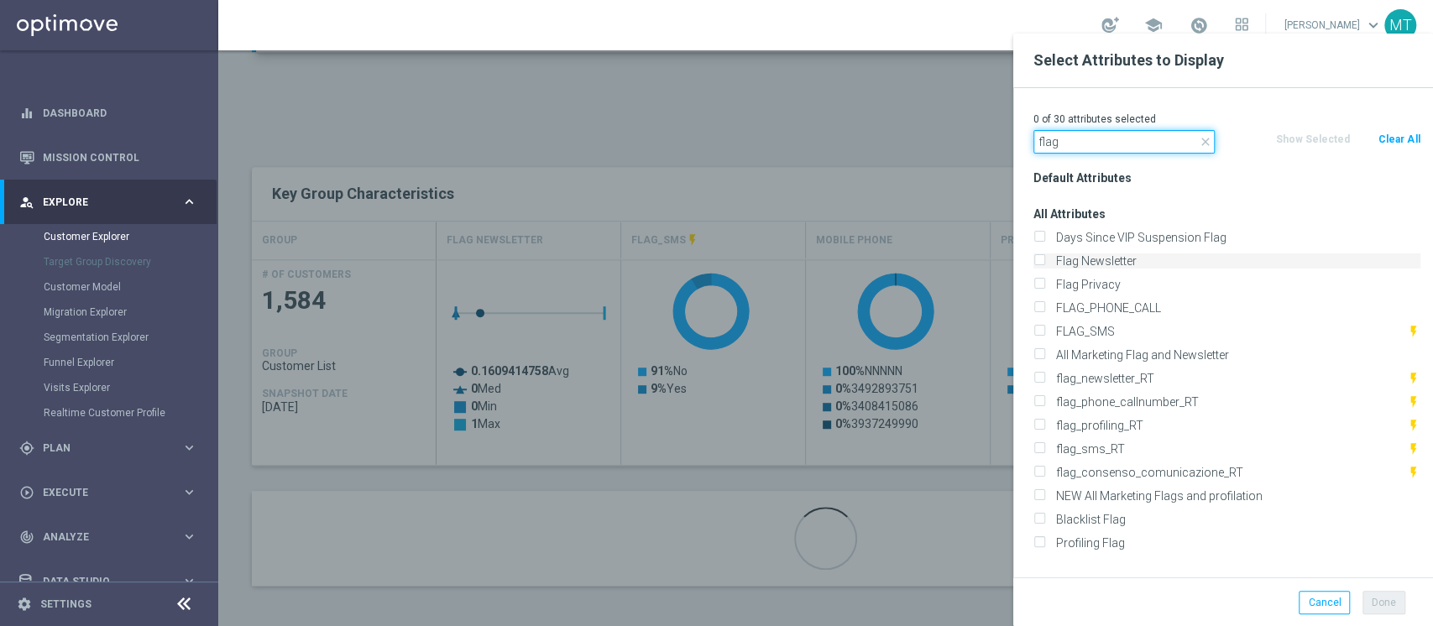
type input "flag"
click at [1098, 259] on label "Flag Newsletter" at bounding box center [1235, 261] width 370 height 15
click at [1044, 259] on input "Flag Newsletter" at bounding box center [1038, 263] width 11 height 11
checkbox input "true"
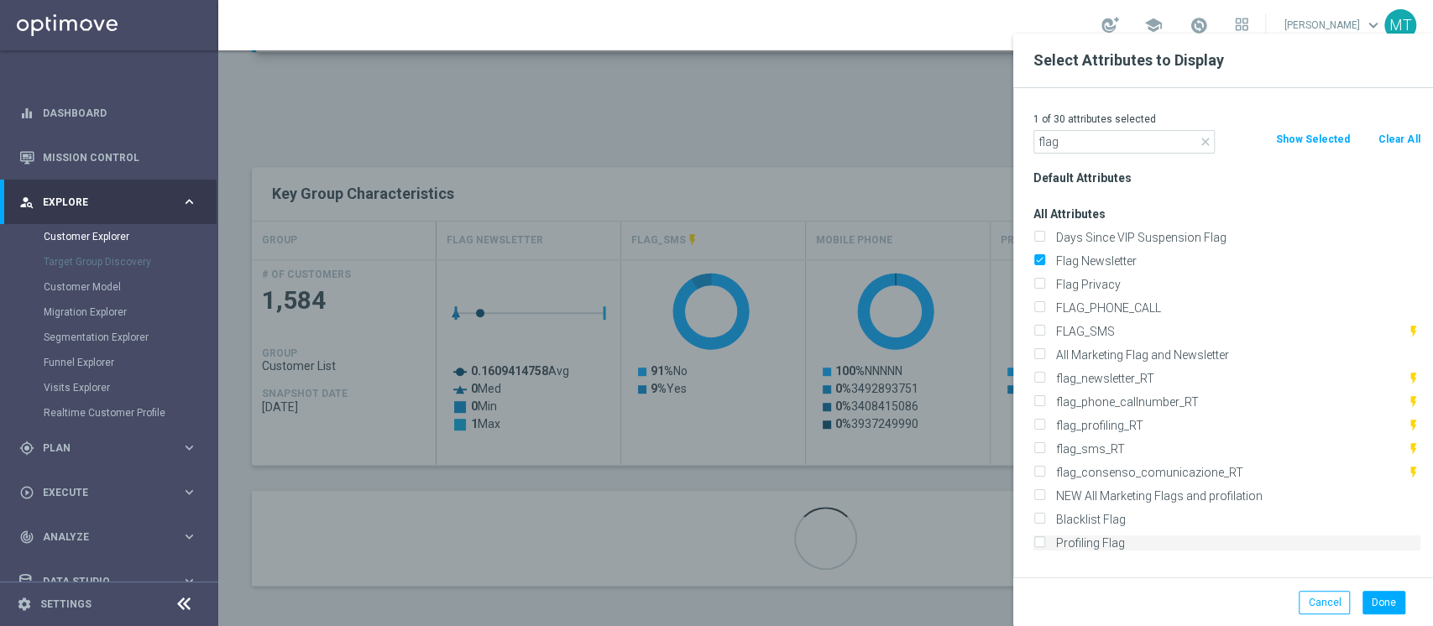
click at [1099, 546] on label "Profiling Flag" at bounding box center [1235, 543] width 370 height 15
click at [1044, 546] on input "Profiling Flag" at bounding box center [1038, 545] width 11 height 11
checkbox input "true"
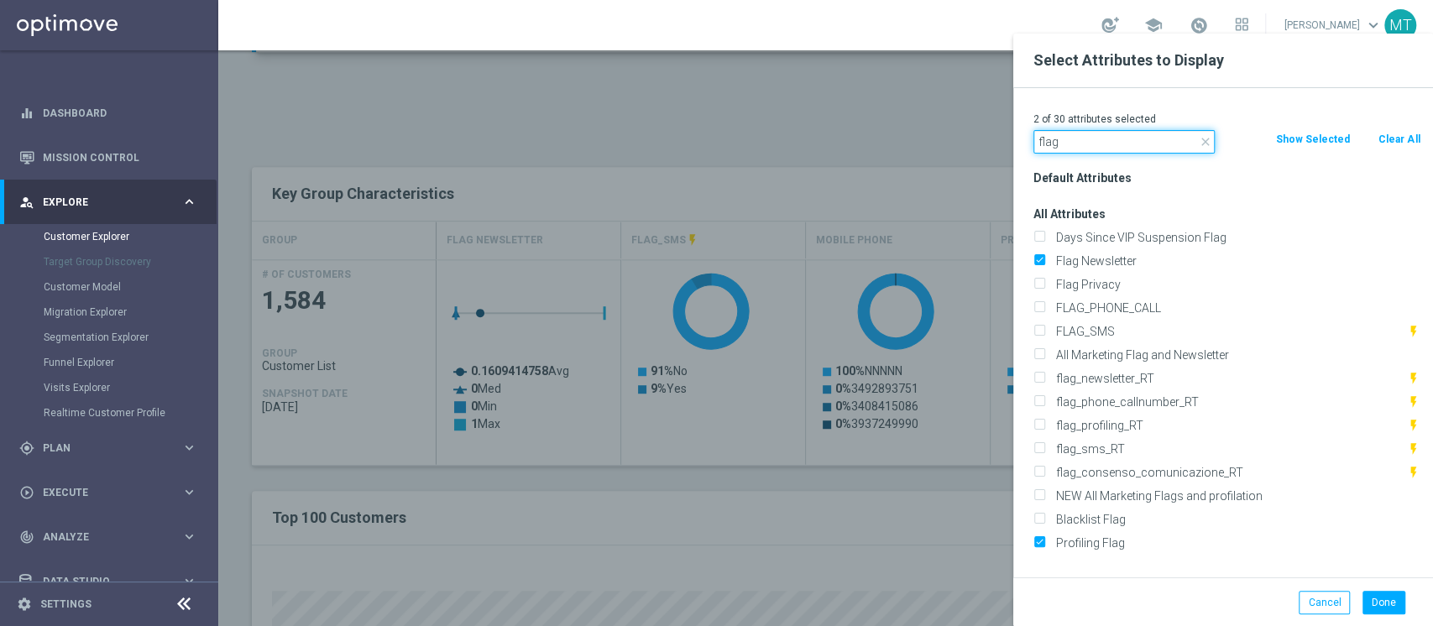
click at [1086, 134] on input "flag" at bounding box center [1123, 142] width 181 height 24
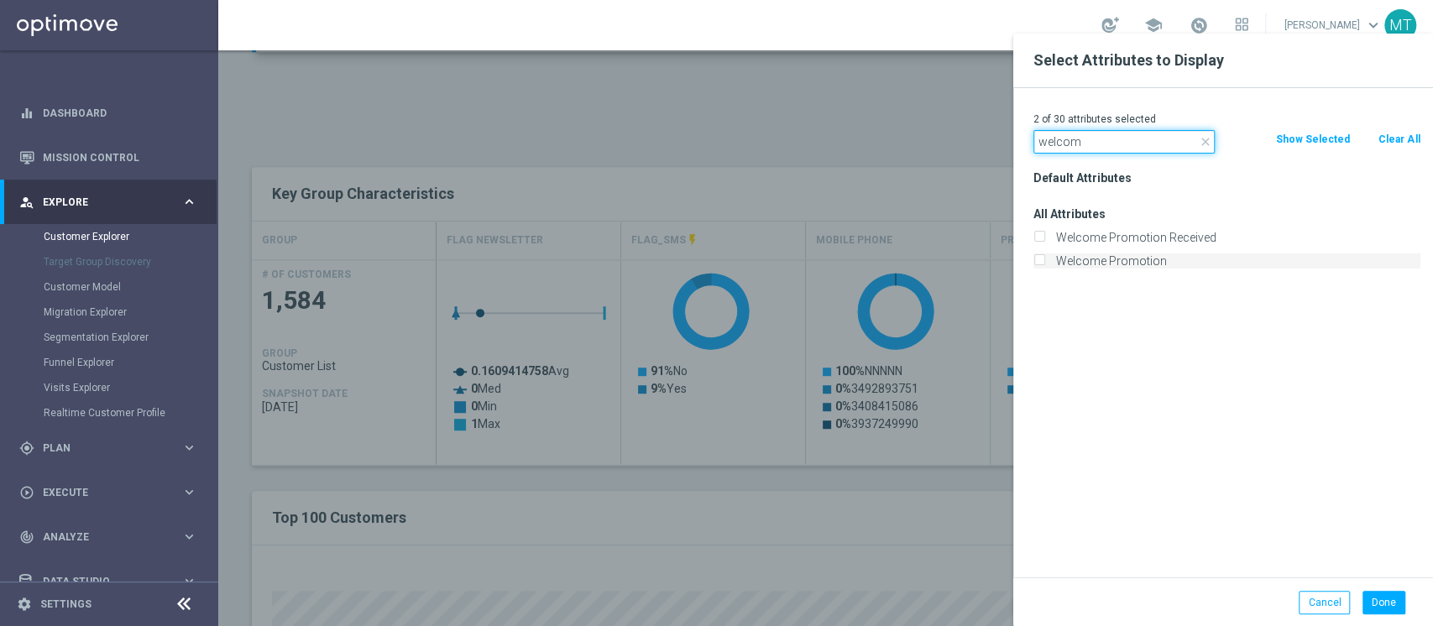
type input "welcom"
click at [1136, 257] on label "Welcome Promotion" at bounding box center [1235, 261] width 370 height 15
click at [1044, 258] on input "Welcome Promotion" at bounding box center [1038, 263] width 11 height 11
checkbox input "true"
click at [1090, 144] on input "welcom" at bounding box center [1123, 142] width 181 height 24
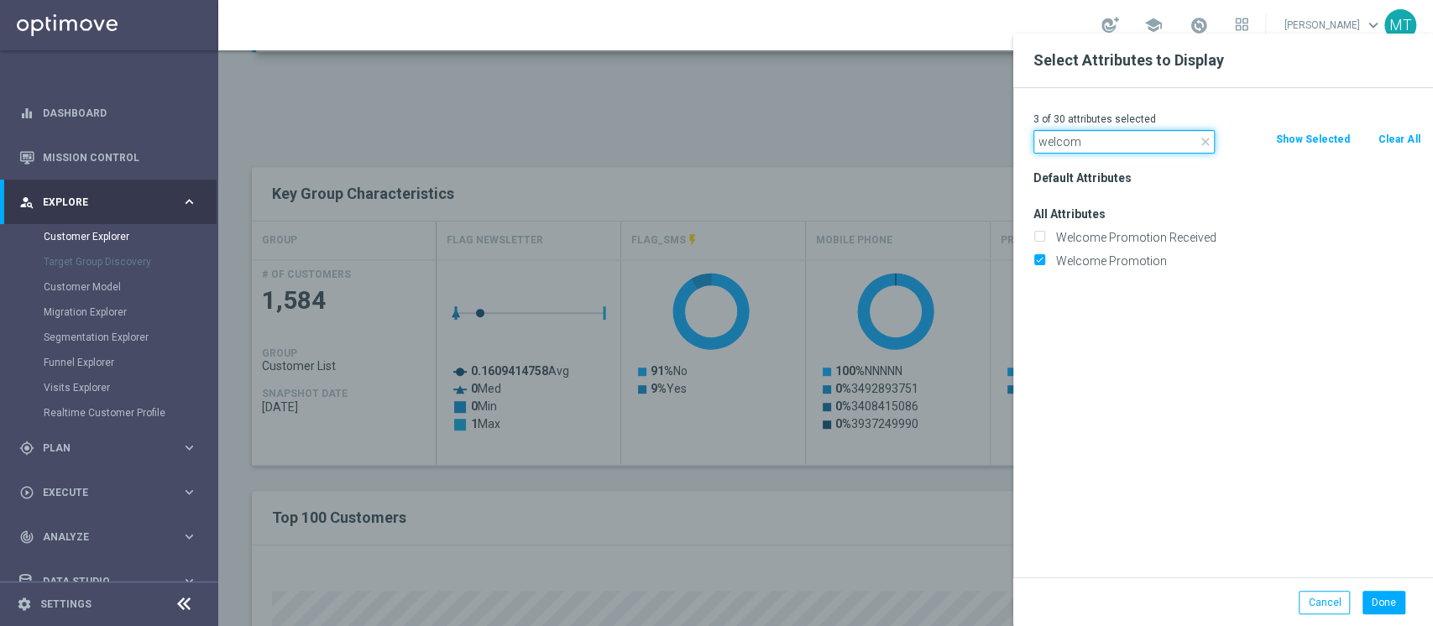
click at [1090, 144] on input "welcom" at bounding box center [1123, 142] width 181 height 24
type input "id"
click at [1094, 239] on label "Id Conto" at bounding box center [1235, 237] width 370 height 15
click at [1044, 239] on input "Id Conto" at bounding box center [1038, 239] width 11 height 11
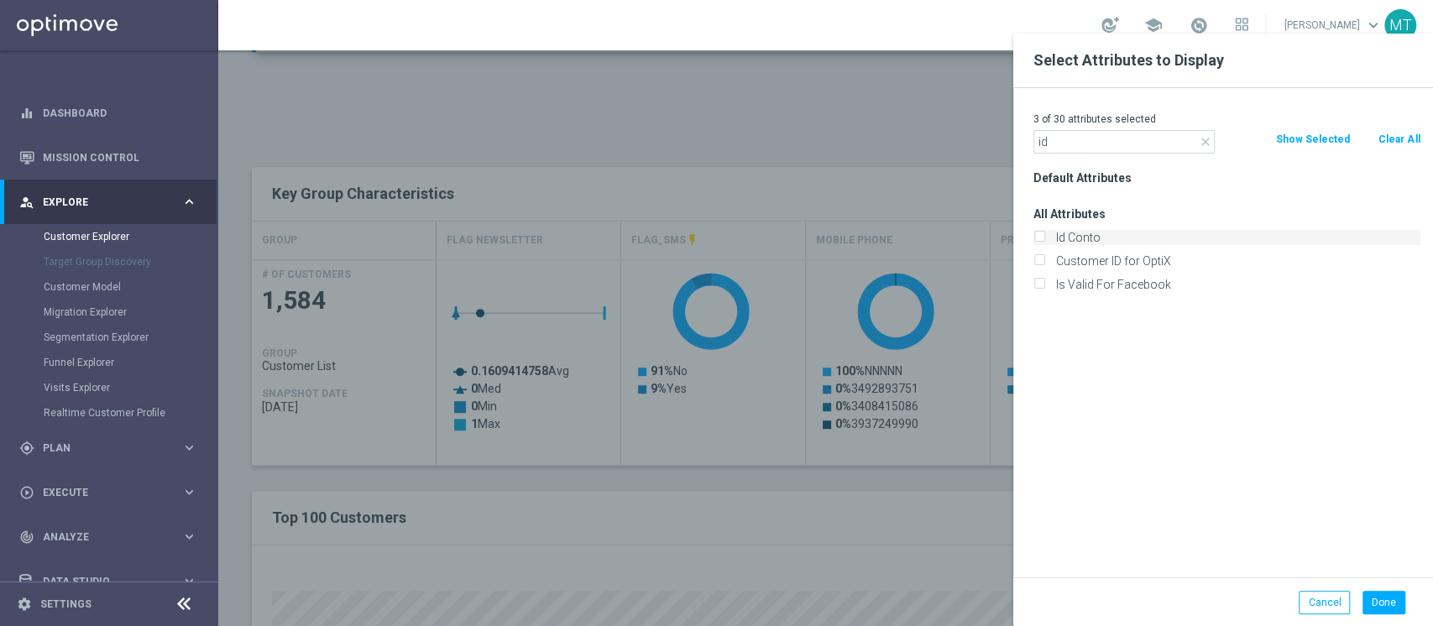
checkbox input "true"
click at [1378, 593] on button "Done" at bounding box center [1383, 603] width 43 height 24
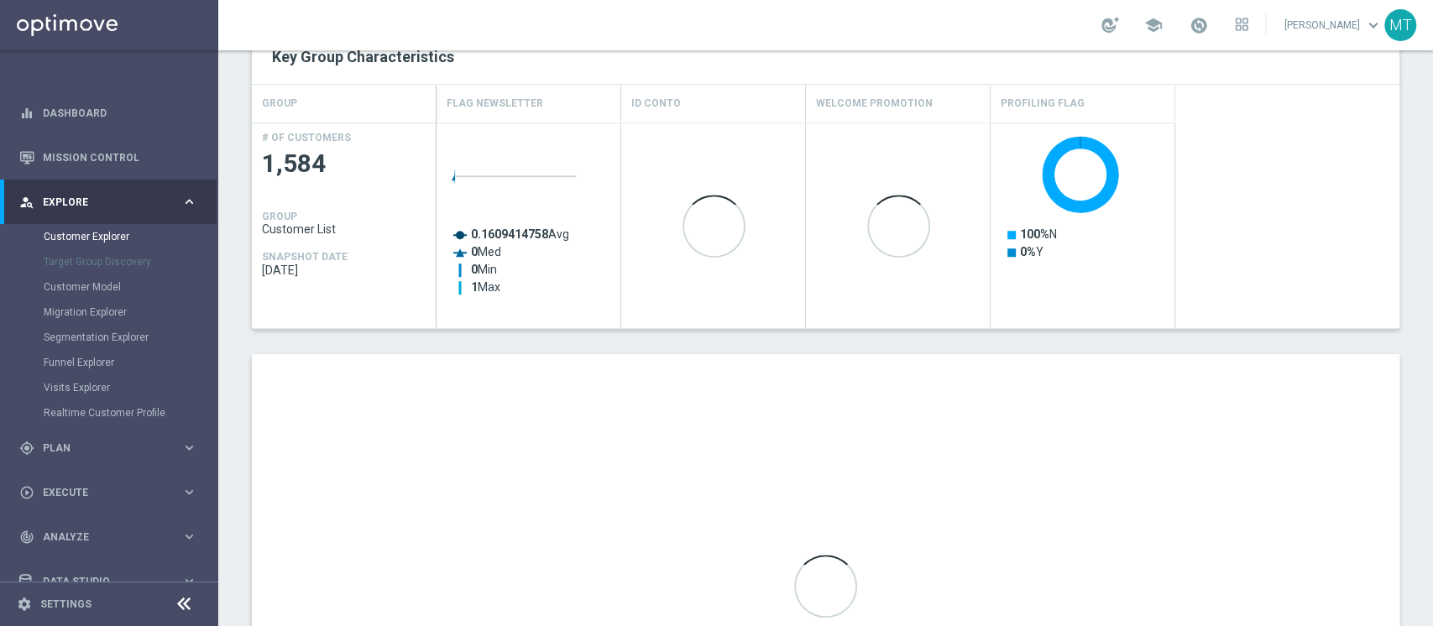
scroll to position [765, 0]
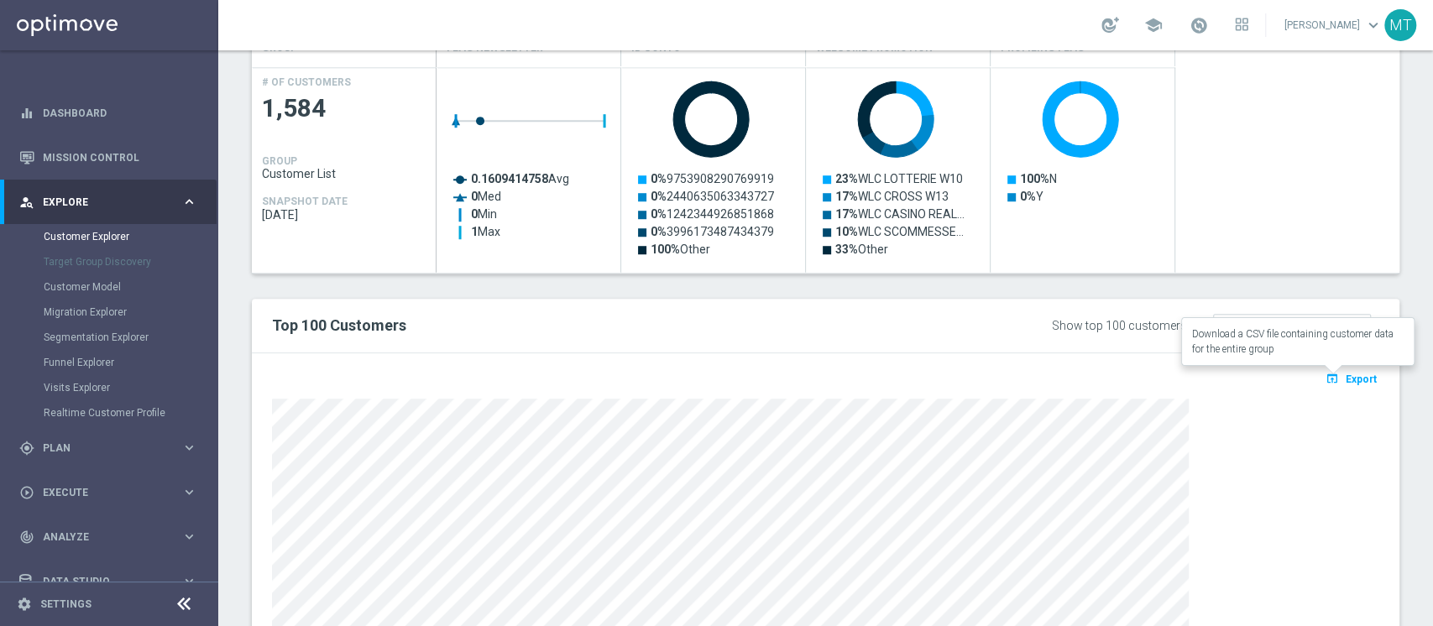
click at [1349, 369] on button "open_in_browser Export" at bounding box center [1351, 379] width 56 height 22
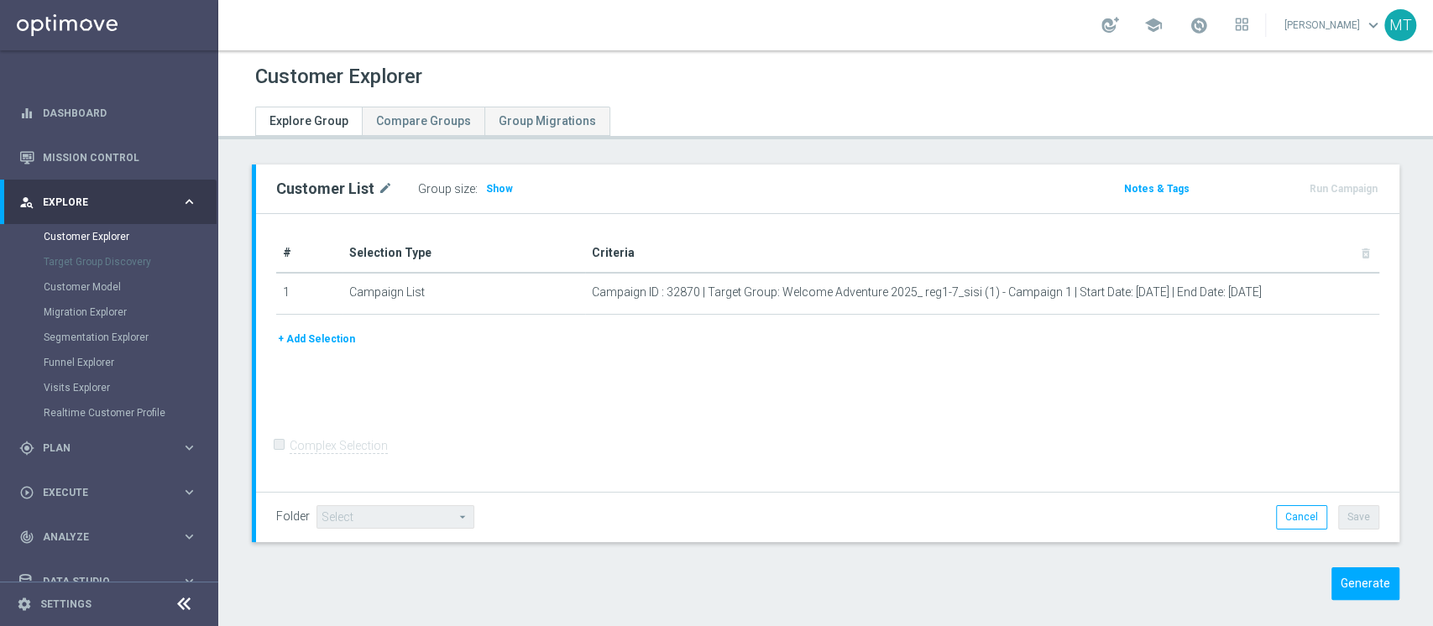
scroll to position [14, 0]
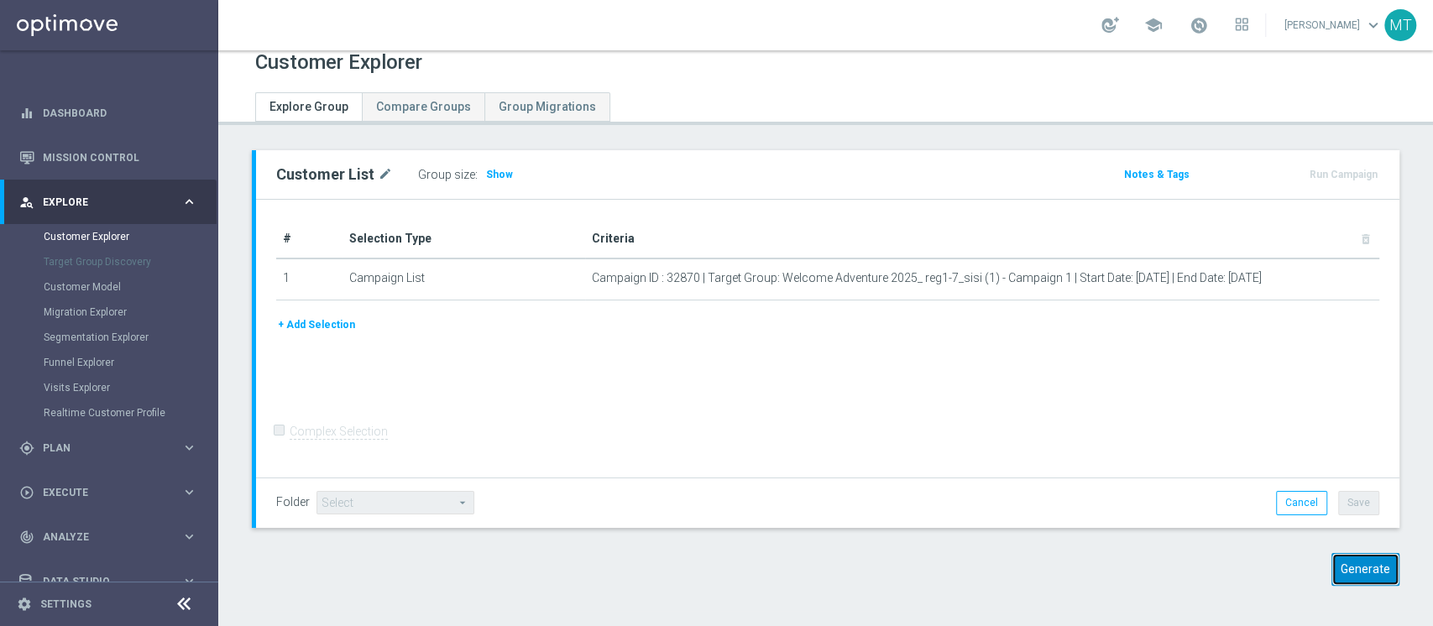
click at [1331, 567] on button "Generate" at bounding box center [1365, 569] width 68 height 33
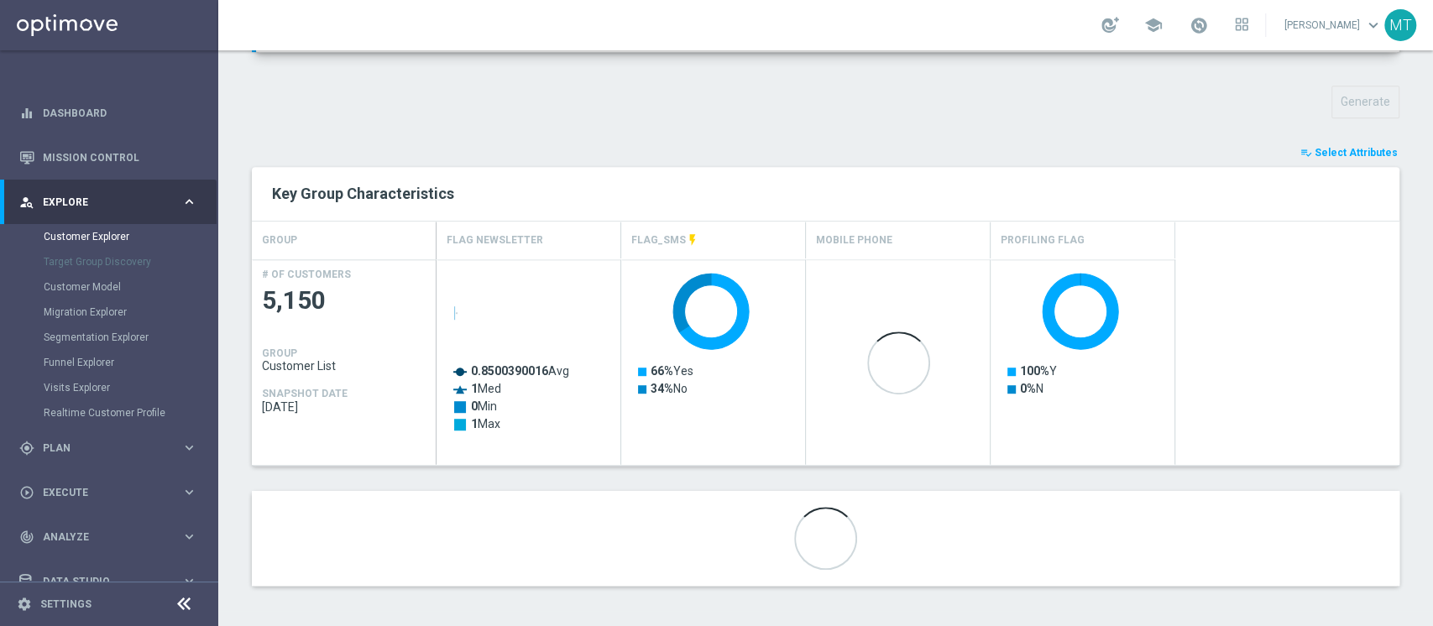
scroll to position [573, 0]
click at [1324, 150] on span "Select Attributes" at bounding box center [1356, 153] width 83 height 12
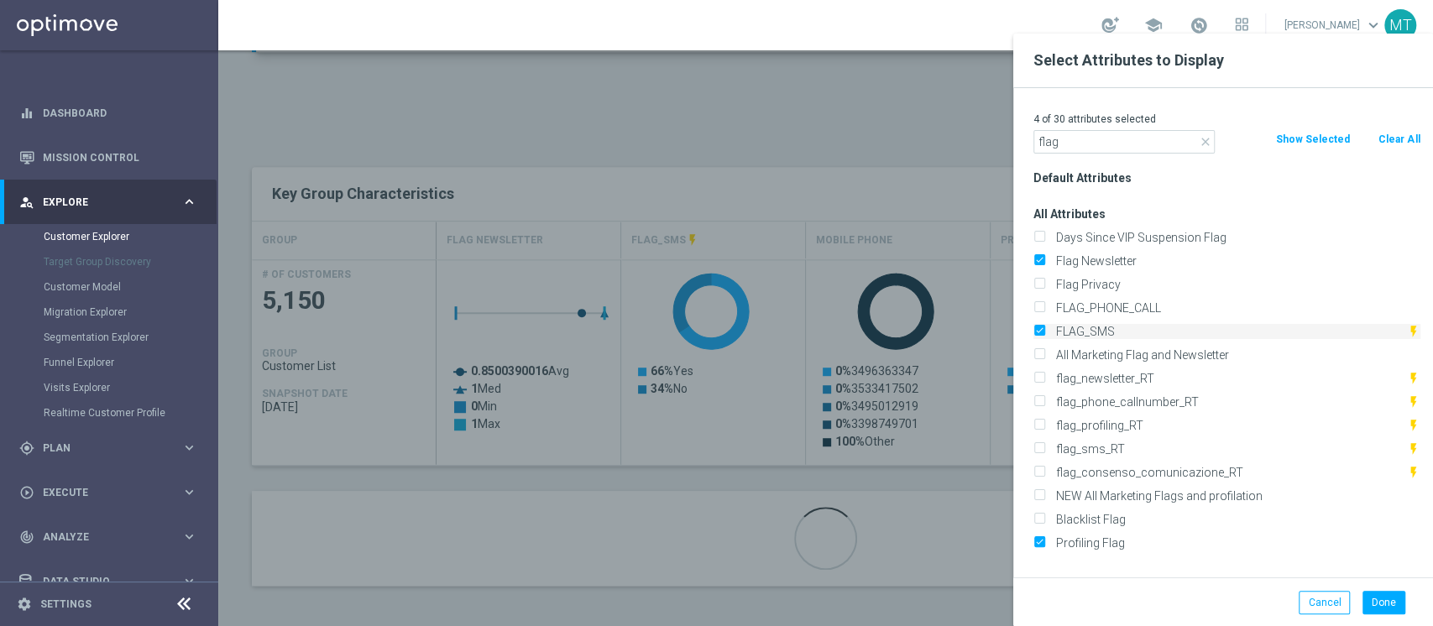
type input "flag"
click at [1069, 332] on label "FLAG_SMS" at bounding box center [1228, 331] width 357 height 15
click at [1044, 332] on input "FLAG_SMS" at bounding box center [1038, 333] width 11 height 11
checkbox input "false"
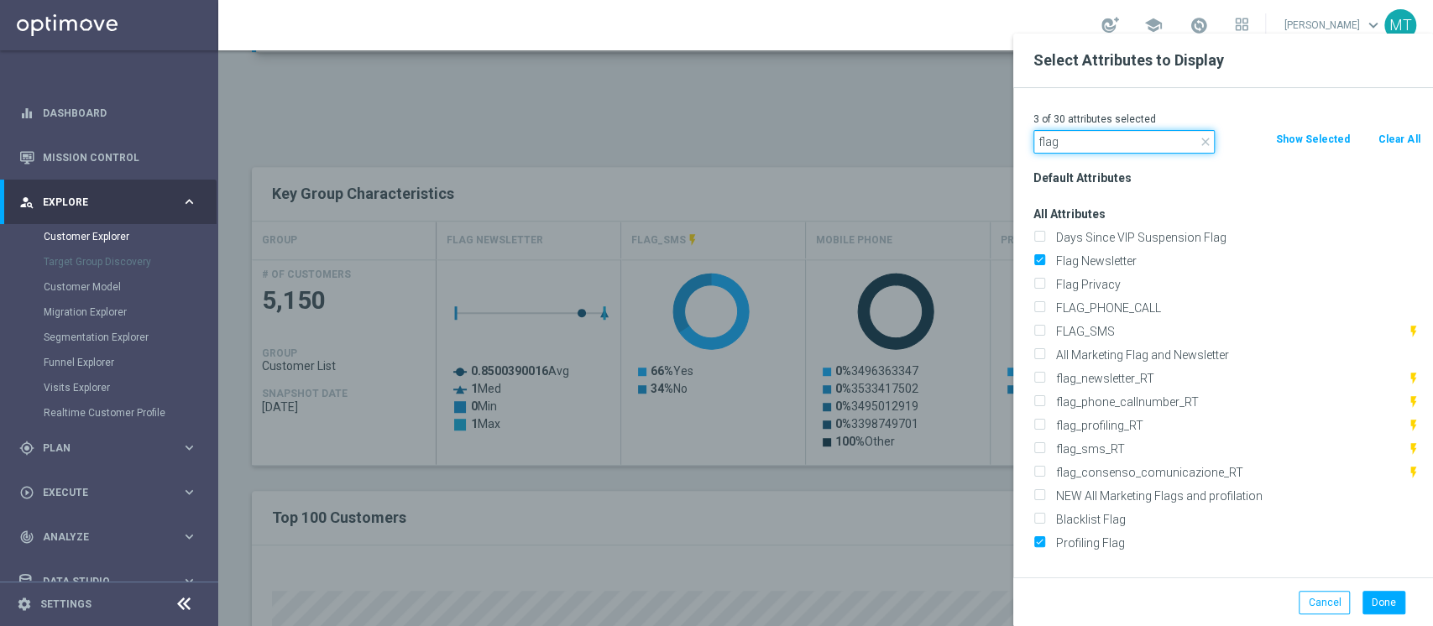
click at [1085, 147] on input "flag" at bounding box center [1123, 142] width 181 height 24
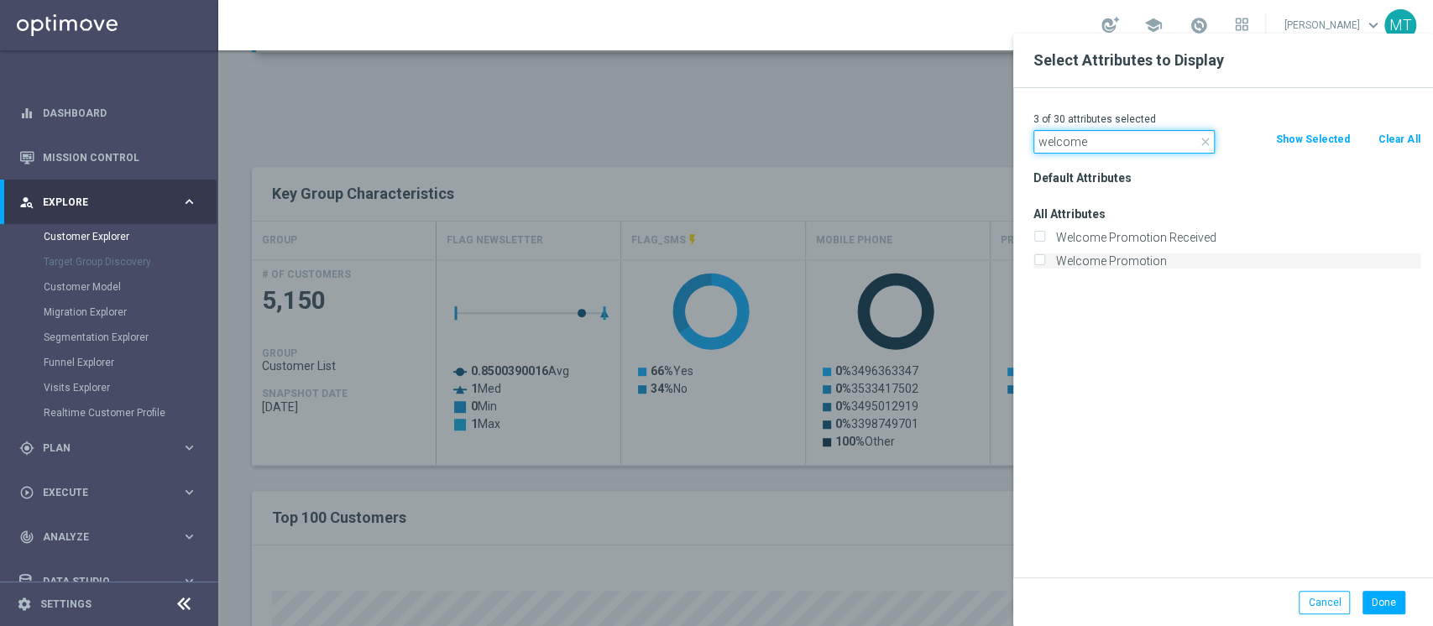
type input "welcome"
click at [1075, 261] on label "Welcome Promotion" at bounding box center [1235, 261] width 370 height 15
click at [1044, 261] on input "Welcome Promotion" at bounding box center [1038, 263] width 11 height 11
checkbox input "true"
click at [1383, 600] on button "Done" at bounding box center [1383, 603] width 43 height 24
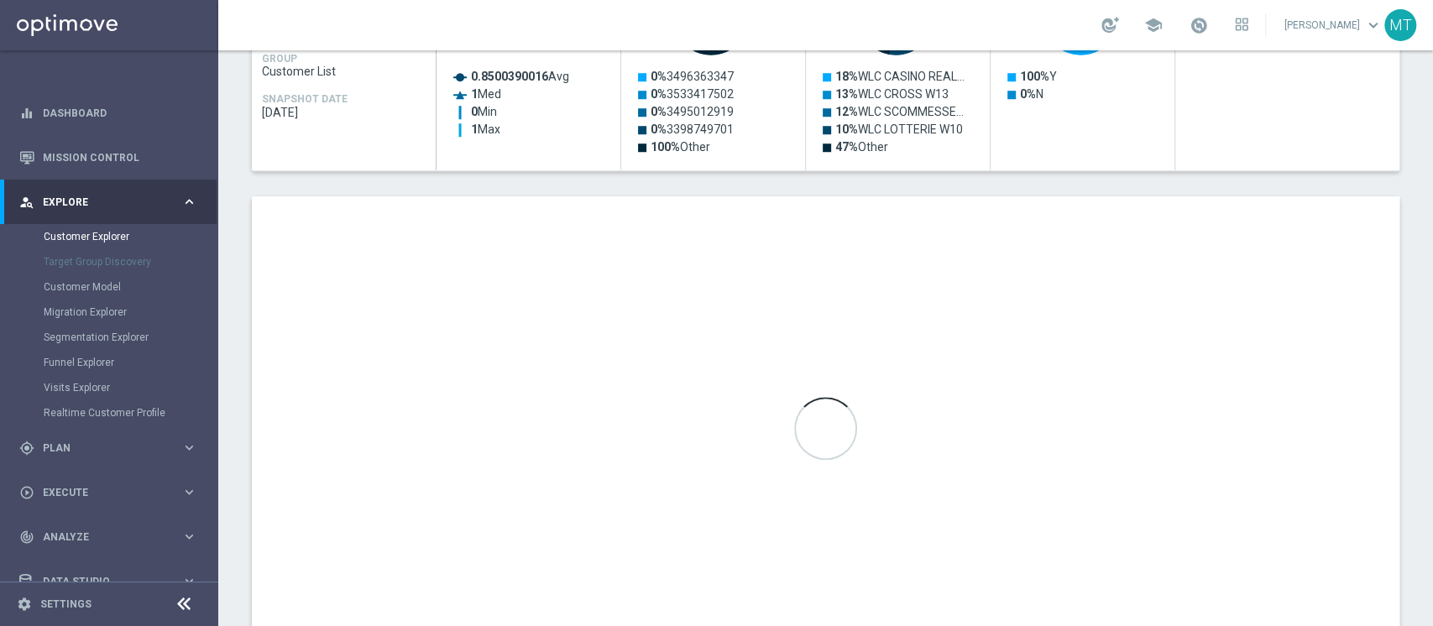
scroll to position [871, 0]
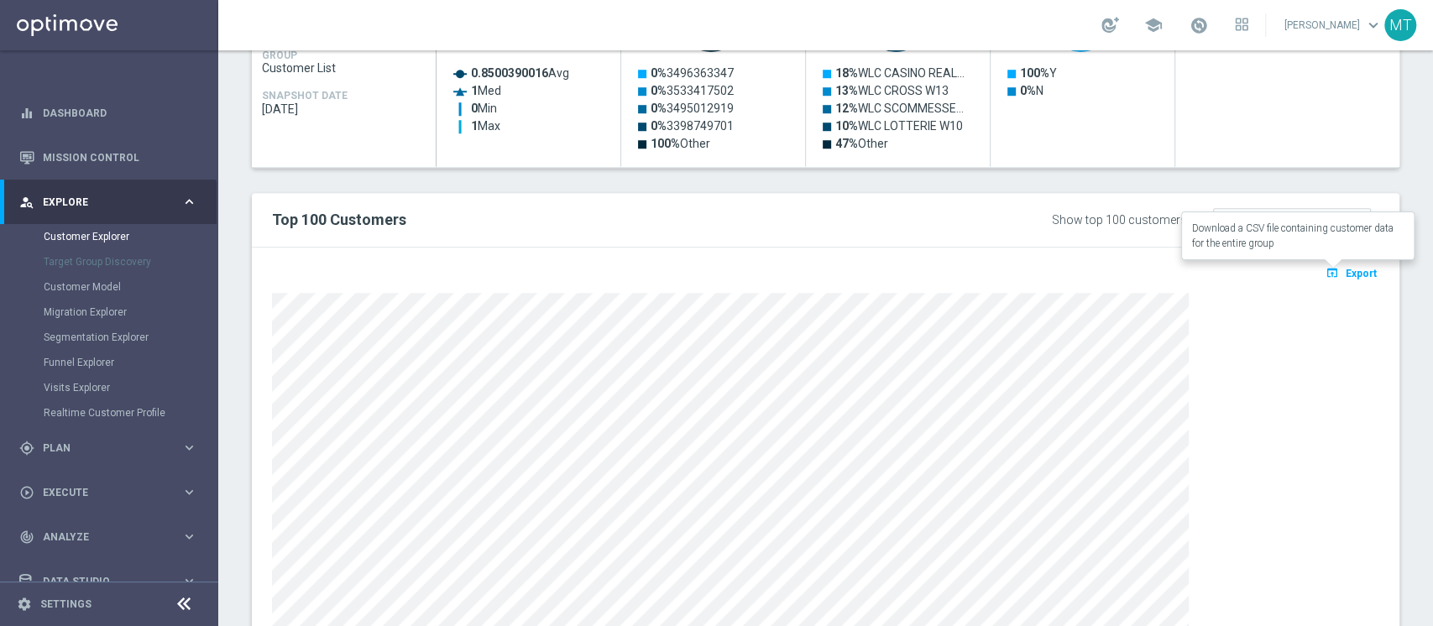
click at [1356, 264] on button "open_in_browser Export" at bounding box center [1351, 273] width 56 height 22
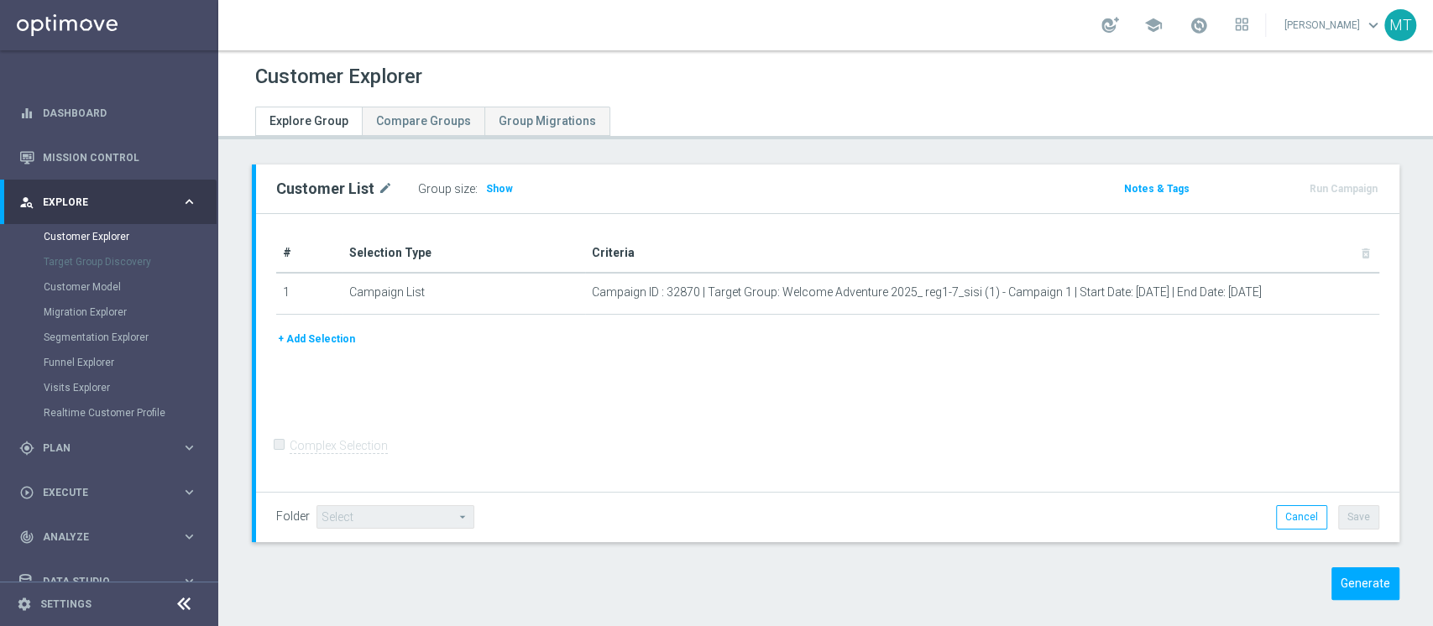
scroll to position [14, 0]
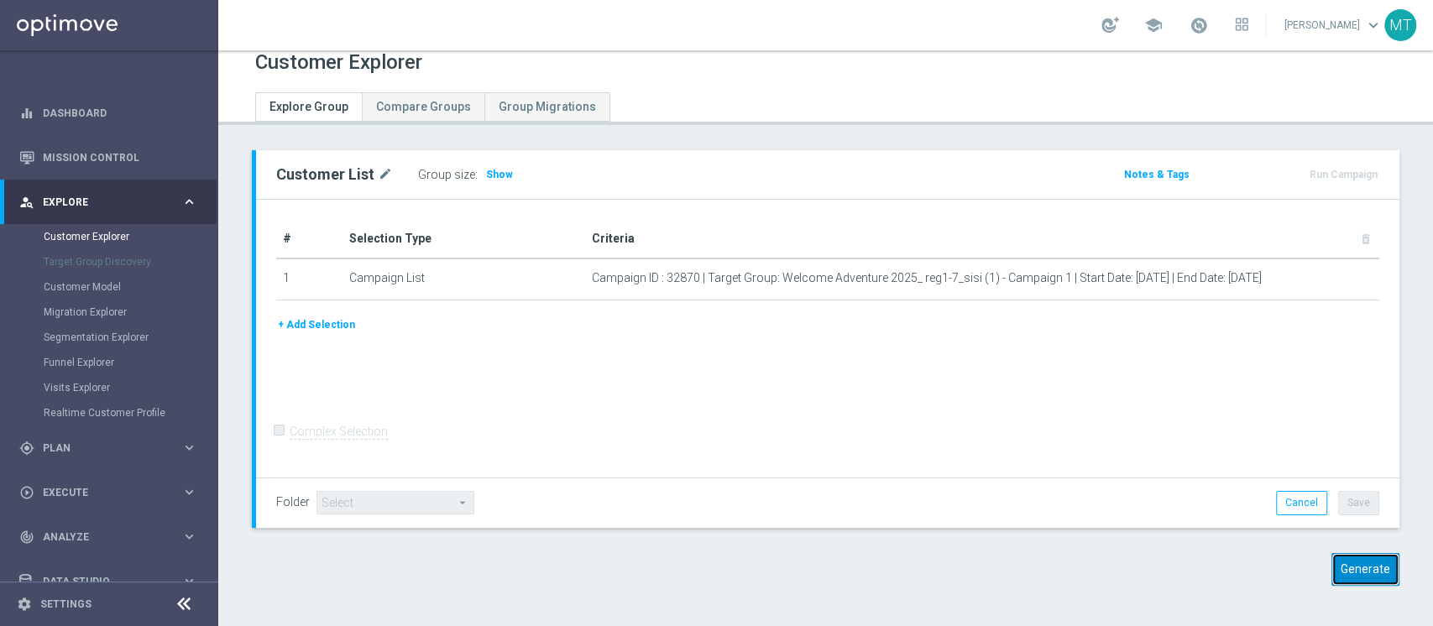
click at [1358, 562] on button "Generate" at bounding box center [1365, 569] width 68 height 33
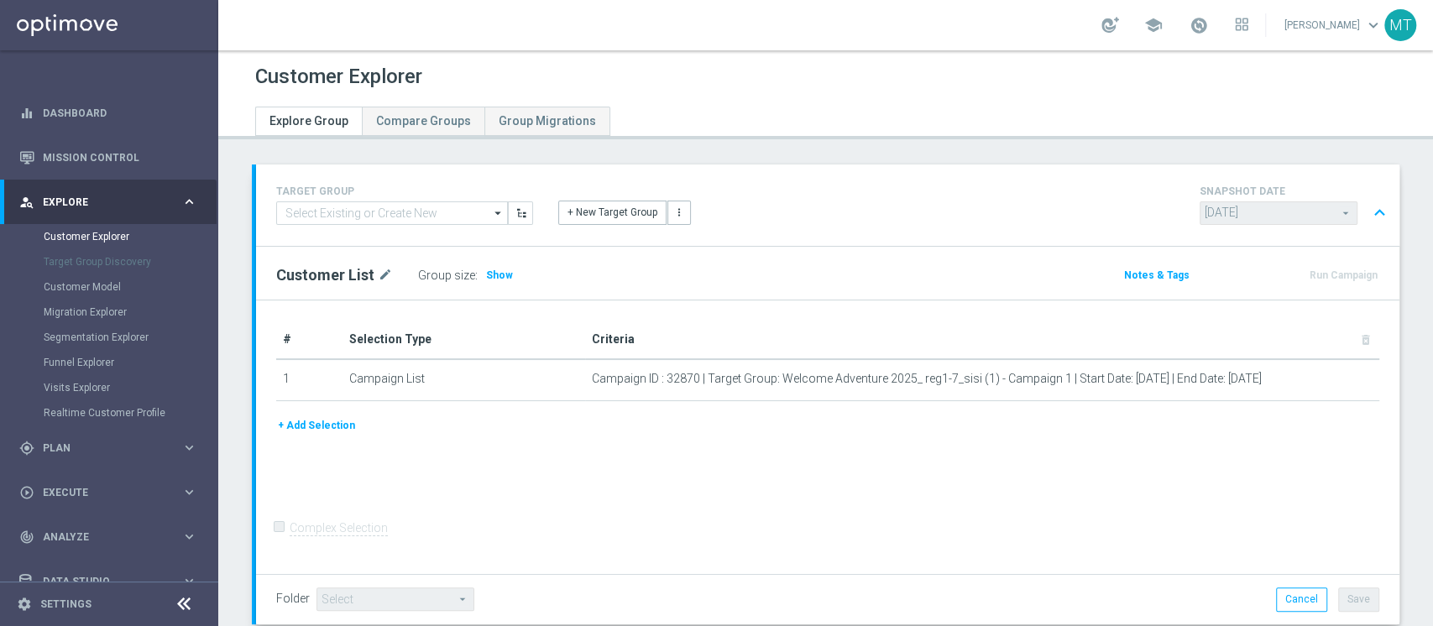
scroll to position [573, 0]
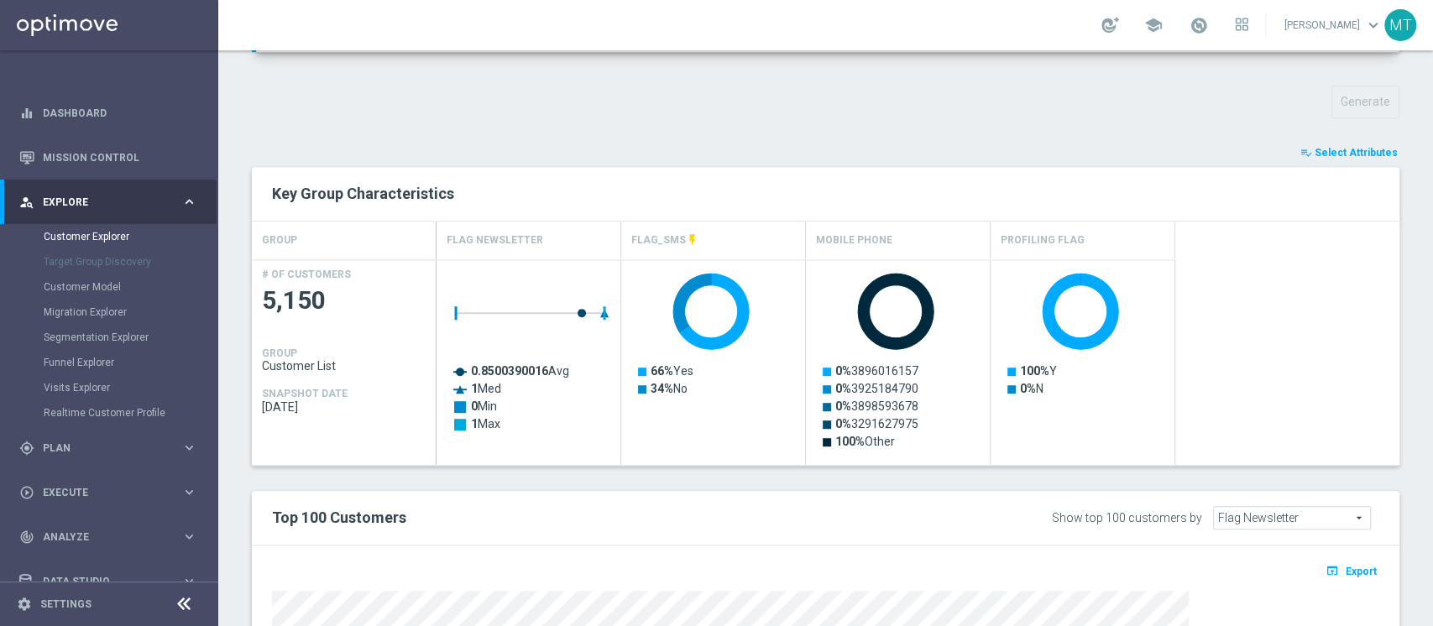
click at [1301, 154] on icon "playlist_add_check" at bounding box center [1306, 153] width 12 height 12
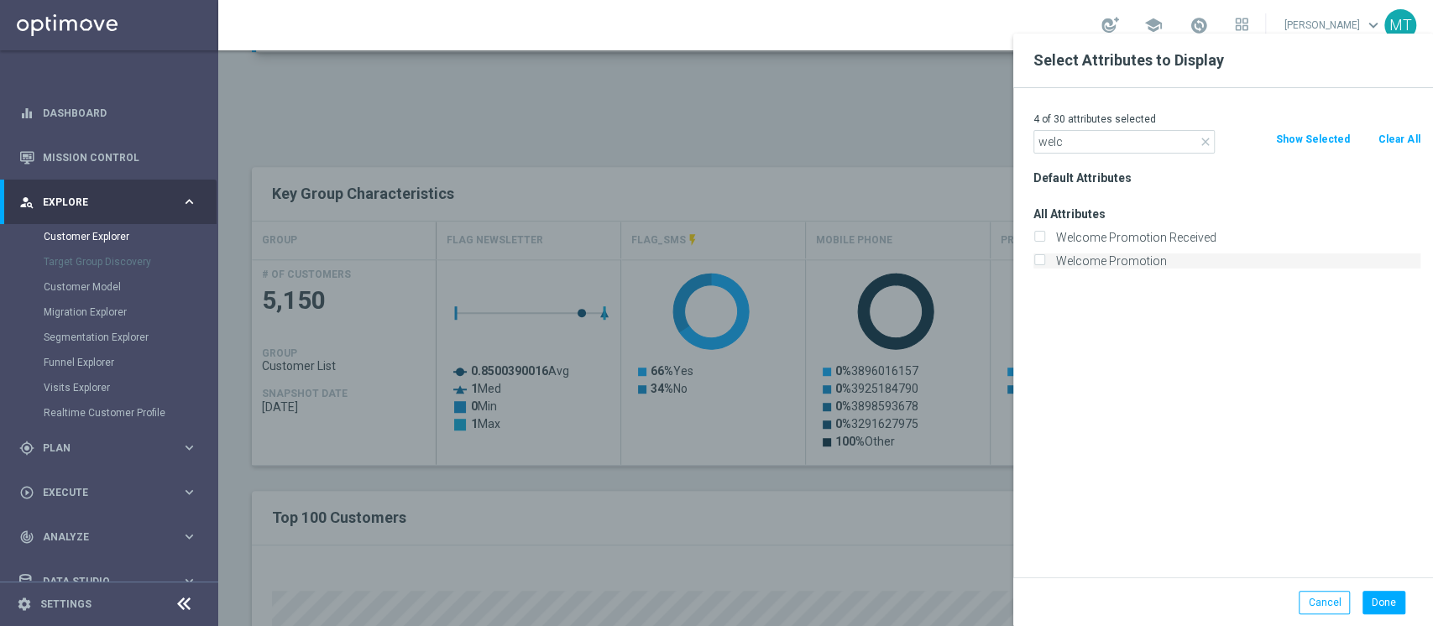
type input "welc"
click at [1107, 265] on label "Welcome Promotion" at bounding box center [1235, 261] width 370 height 15
click at [1044, 265] on input "Welcome Promotion" at bounding box center [1038, 263] width 11 height 11
checkbox input "true"
click at [1064, 138] on input "welc" at bounding box center [1123, 142] width 181 height 24
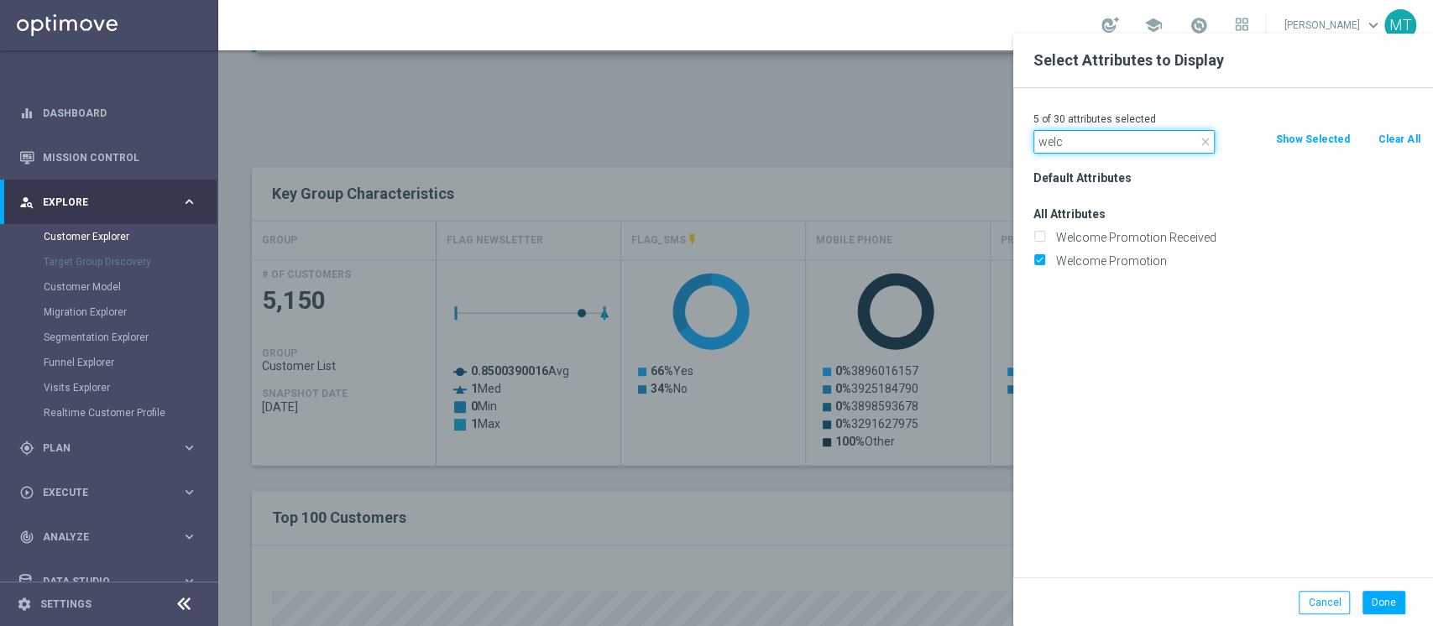
click at [1064, 138] on input "welc" at bounding box center [1123, 142] width 181 height 24
type input "sms"
click at [1080, 238] on label "FLAG_SMS" at bounding box center [1228, 237] width 357 height 15
click at [1044, 238] on input "FLAG_SMS" at bounding box center [1038, 239] width 11 height 11
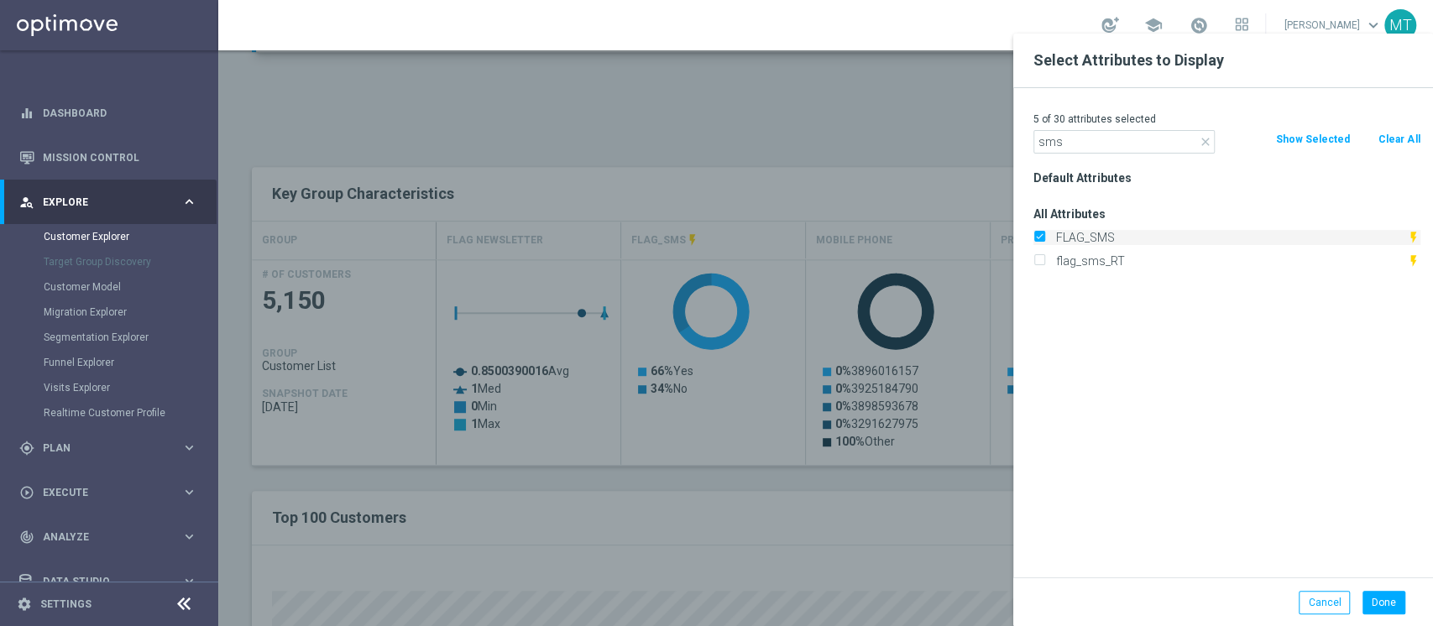
checkbox input "false"
click at [1136, 326] on div "Default Attributes All Attributes FLAG_SMS flash_on flag_sms_RT flash_on" at bounding box center [1227, 371] width 412 height 411
click at [1365, 601] on button "Done" at bounding box center [1383, 603] width 43 height 24
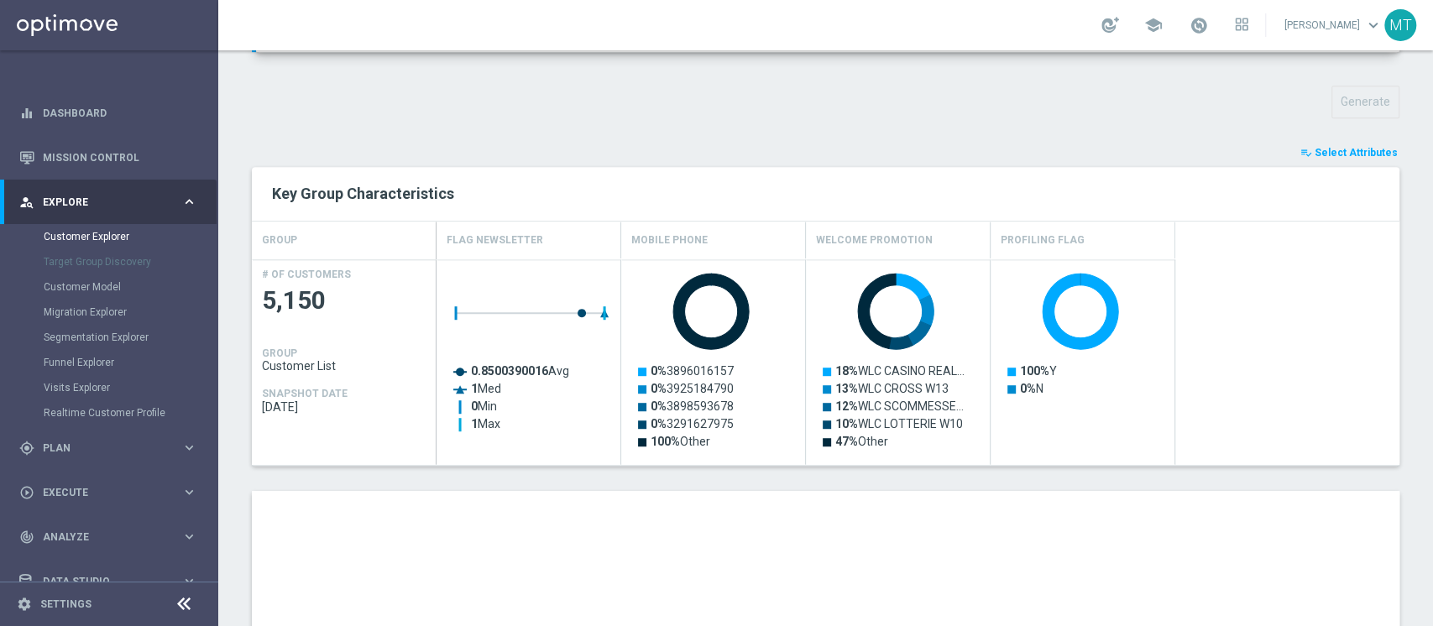
click at [1360, 147] on span "Select Attributes" at bounding box center [1356, 153] width 83 height 12
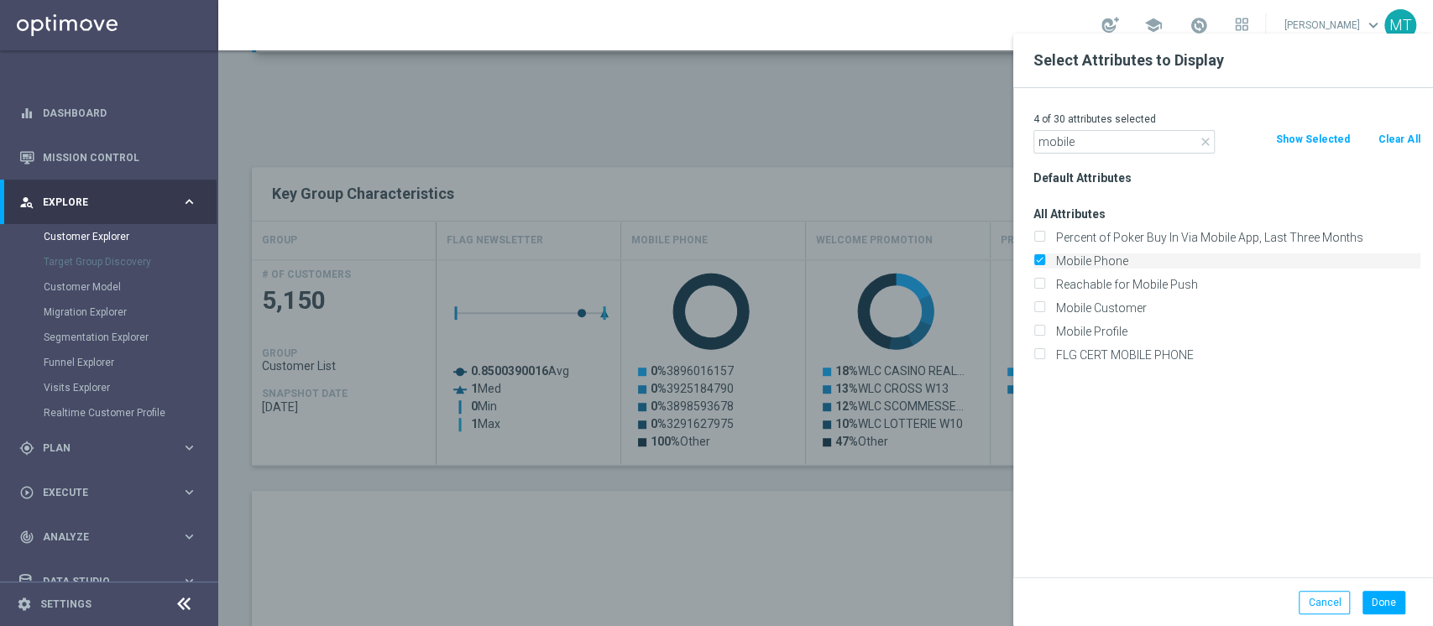
type input "mobile"
click at [1065, 258] on label "Mobile Phone" at bounding box center [1235, 261] width 370 height 15
click at [1044, 258] on input "Mobile Phone" at bounding box center [1038, 263] width 11 height 11
checkbox input "false"
click at [1085, 144] on input "mobile" at bounding box center [1123, 142] width 181 height 24
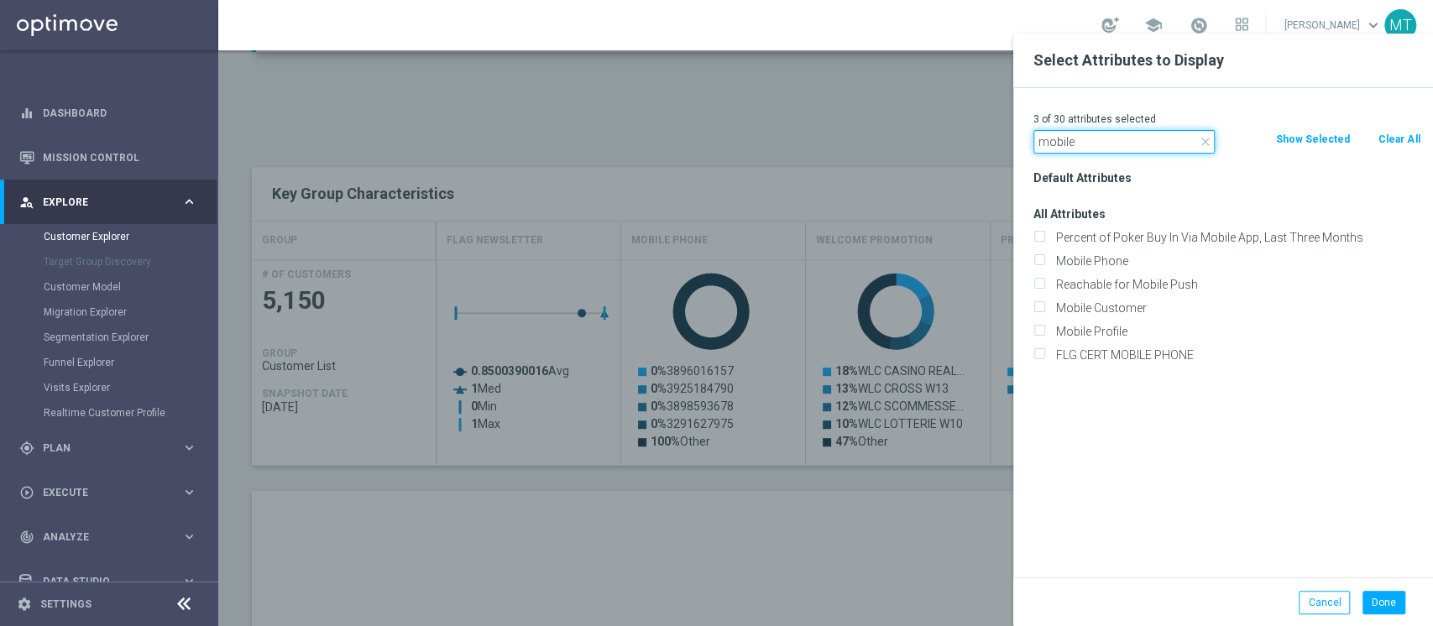
click at [1085, 144] on input "mobile" at bounding box center [1123, 142] width 181 height 24
type input "id"
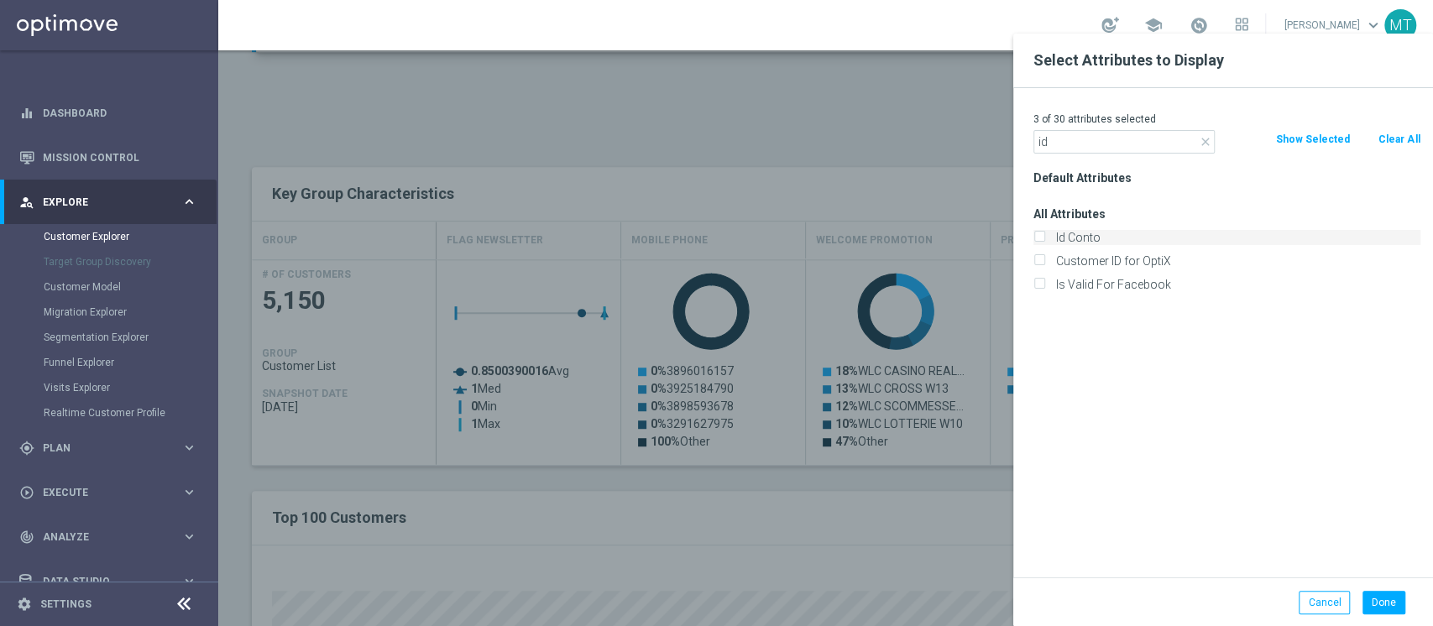
click at [1075, 236] on label "Id Conto" at bounding box center [1235, 237] width 370 height 15
click at [1044, 236] on input "Id Conto" at bounding box center [1038, 239] width 11 height 11
checkbox input "true"
click at [1376, 591] on button "Done" at bounding box center [1383, 603] width 43 height 24
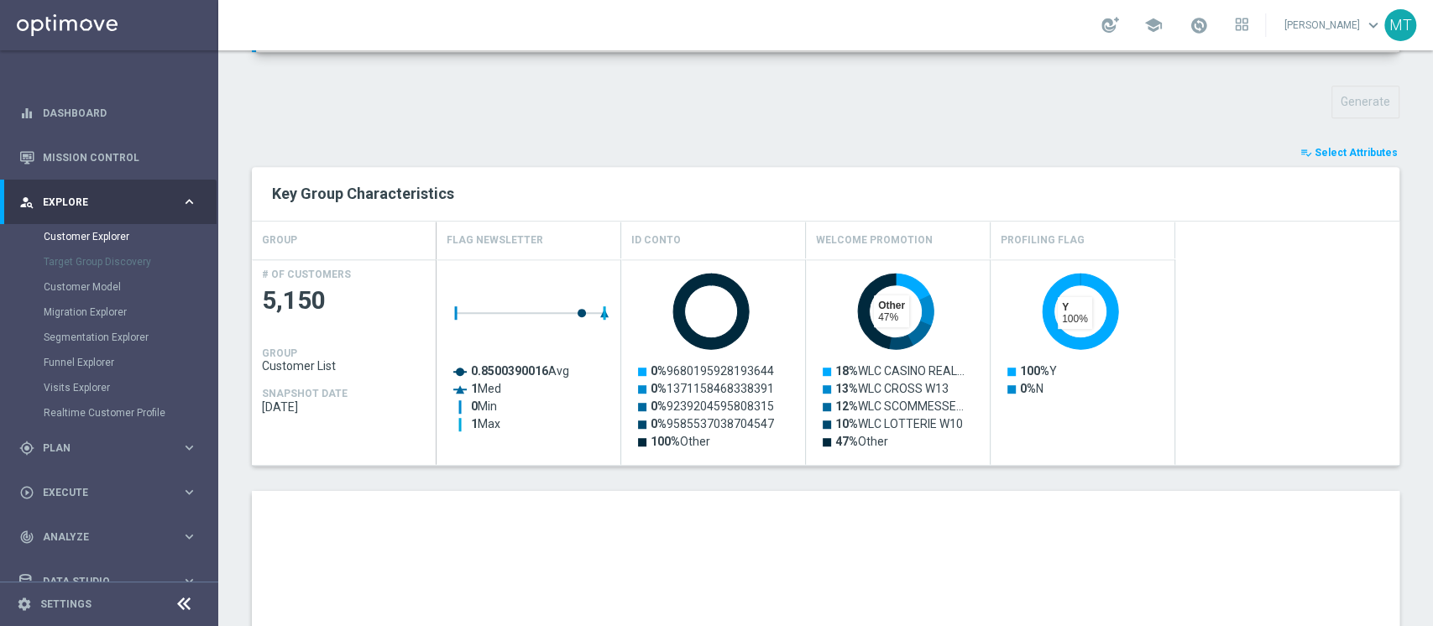
scroll to position [907, 0]
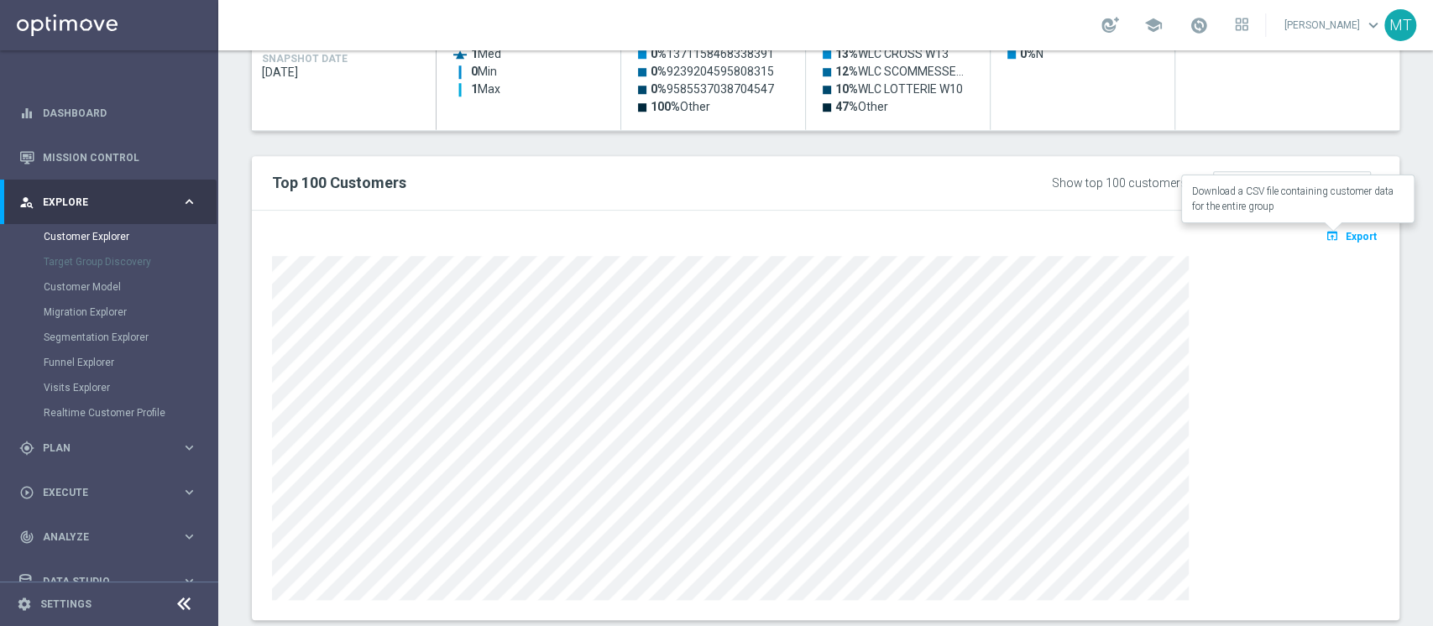
click at [1326, 234] on icon "open_in_browser" at bounding box center [1335, 235] width 18 height 13
click at [1328, 225] on button "open_in_browser Export" at bounding box center [1351, 236] width 56 height 22
